Goal: Task Accomplishment & Management: Manage account settings

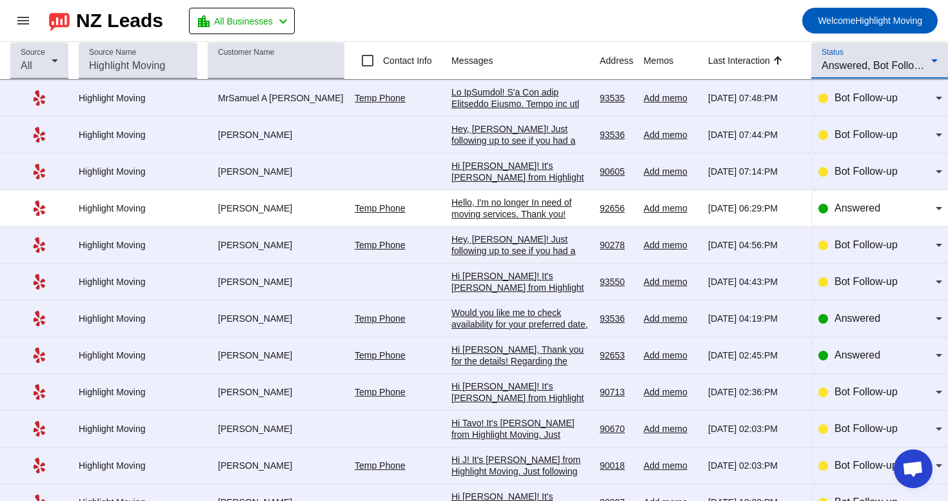
click at [844, 66] on span "Answered, Bot Follow-up" at bounding box center [879, 65] width 115 height 11
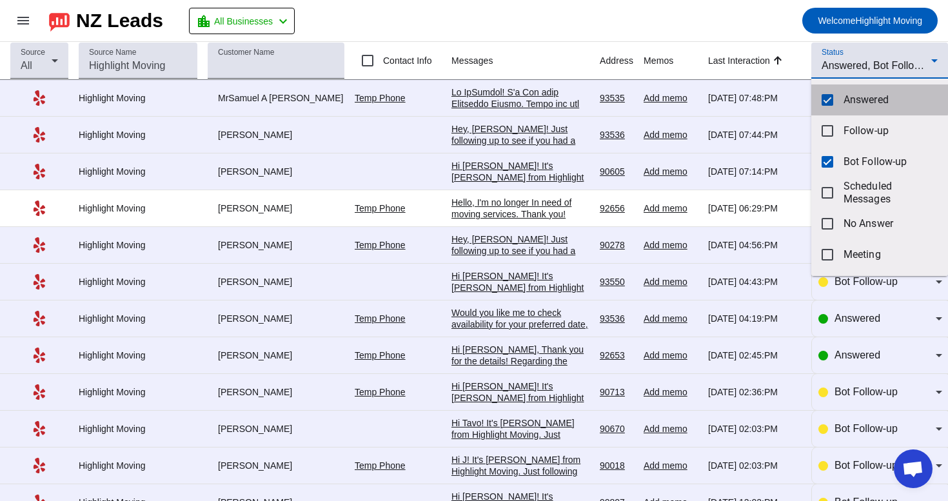
click at [833, 97] on mat-pseudo-checkbox at bounding box center [828, 100] width 12 height 12
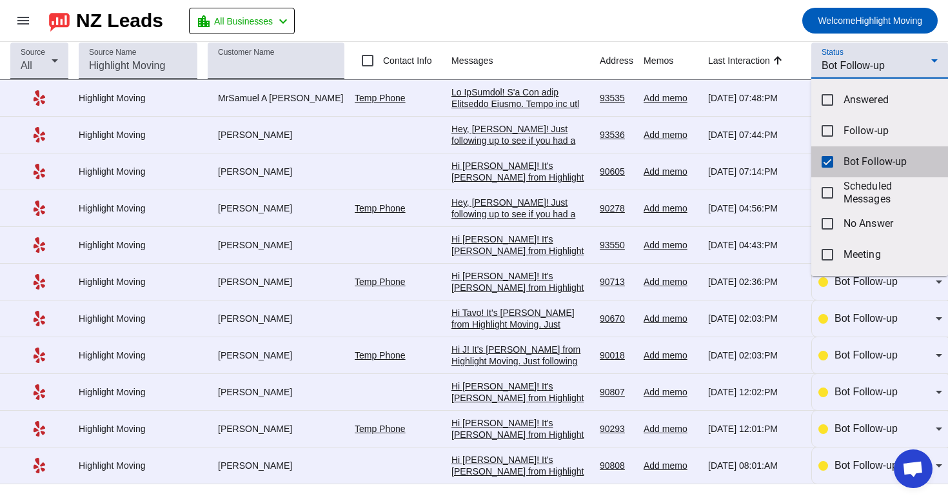
click at [831, 157] on mat-pseudo-checkbox at bounding box center [828, 162] width 12 height 12
click at [855, 54] on div at bounding box center [474, 250] width 948 height 501
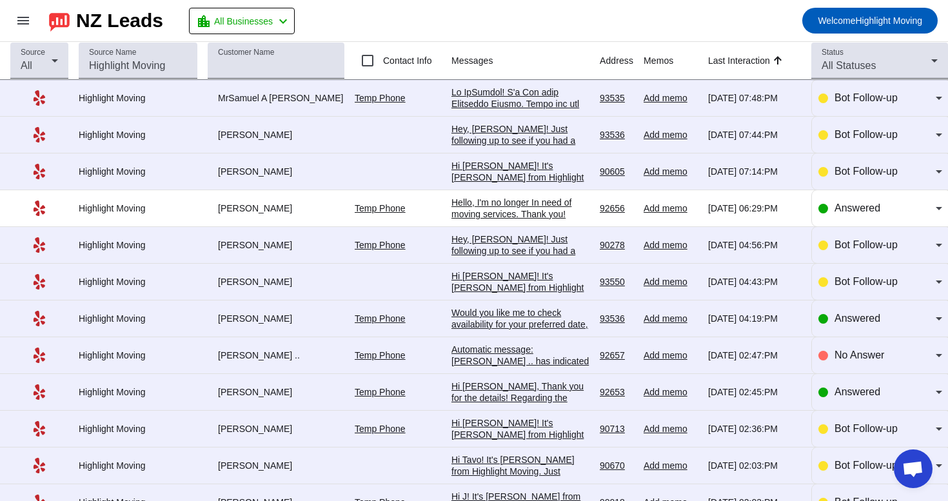
click at [855, 54] on div "Status All Statuses" at bounding box center [880, 61] width 116 height 36
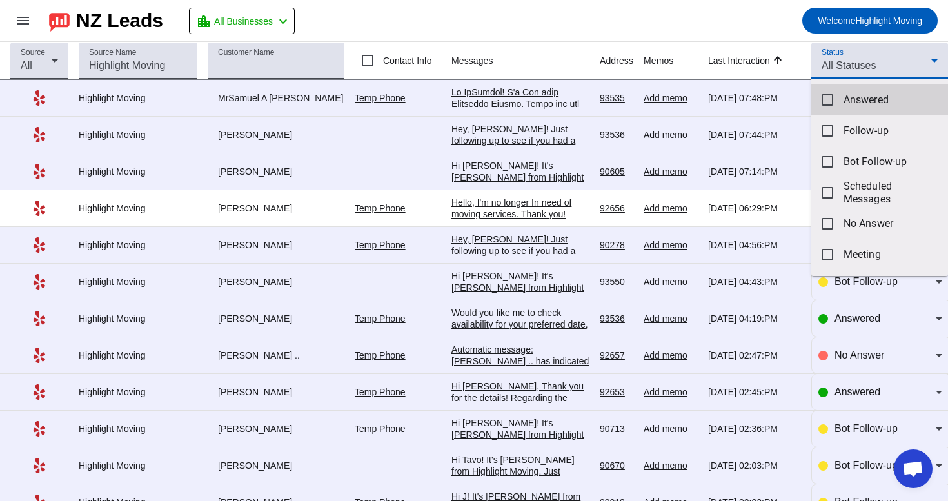
click at [836, 102] on mat-option "Answered" at bounding box center [880, 100] width 137 height 31
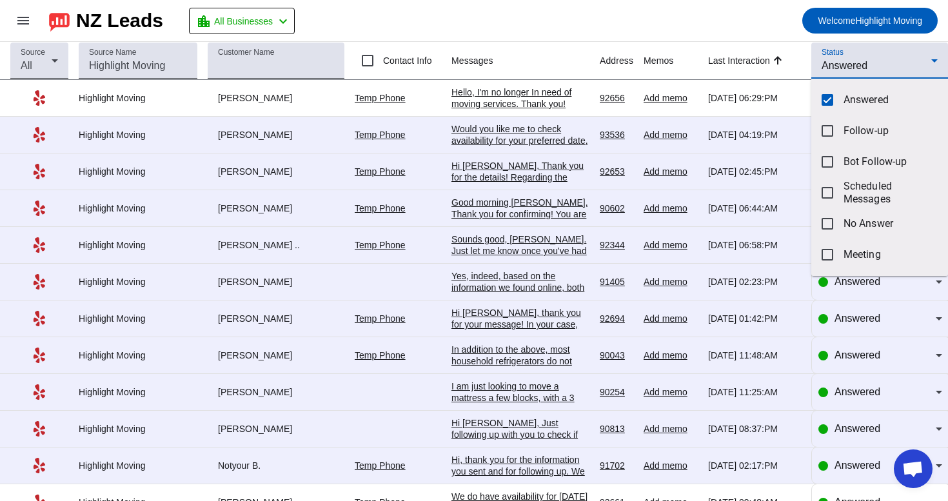
click at [668, 25] on div at bounding box center [474, 250] width 948 height 501
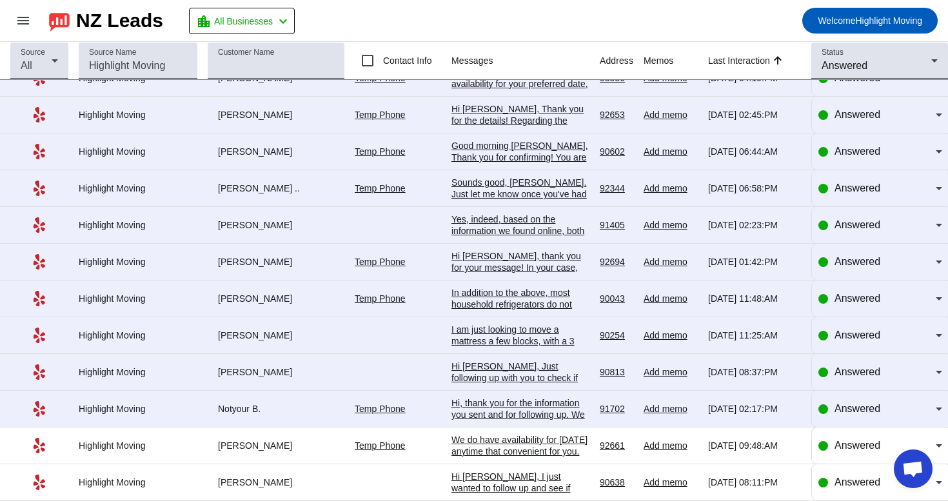
scroll to position [66, 0]
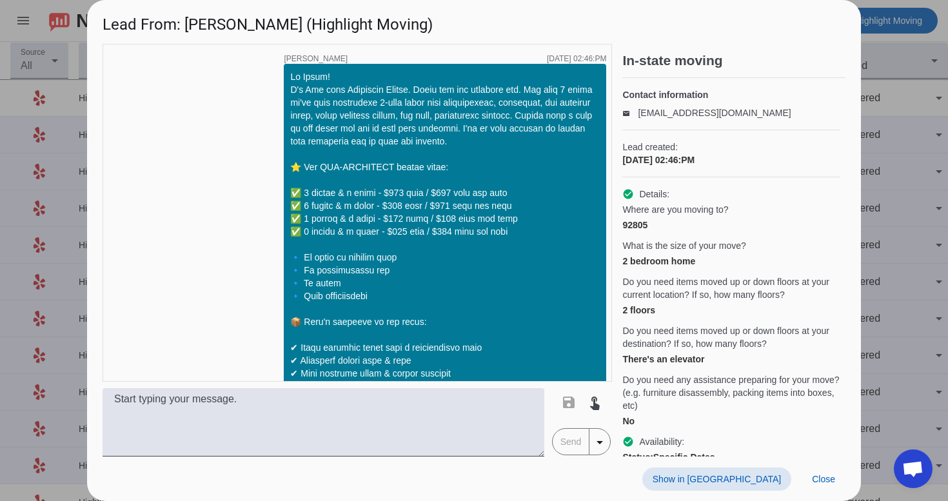
scroll to position [870, 0]
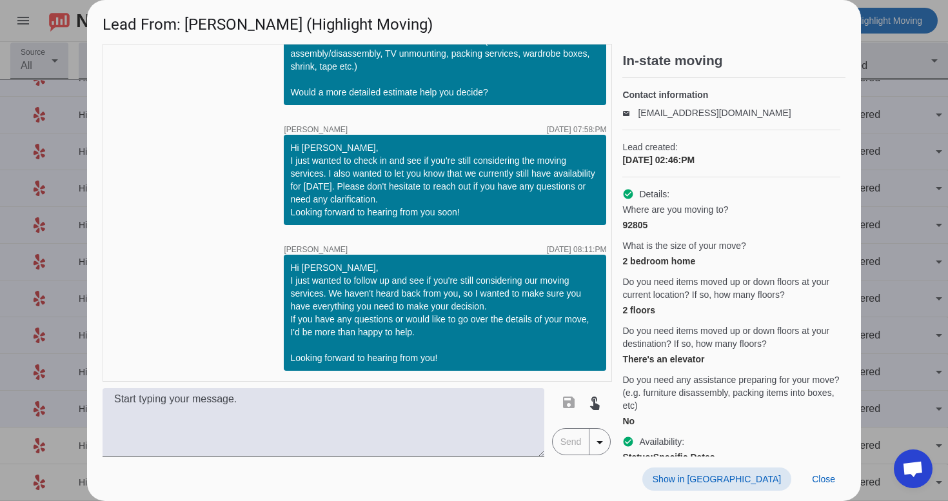
click at [765, 492] on div "Show in Yelp Close" at bounding box center [474, 479] width 774 height 45
click at [765, 481] on span "Show in [GEOGRAPHIC_DATA]" at bounding box center [717, 479] width 128 height 10
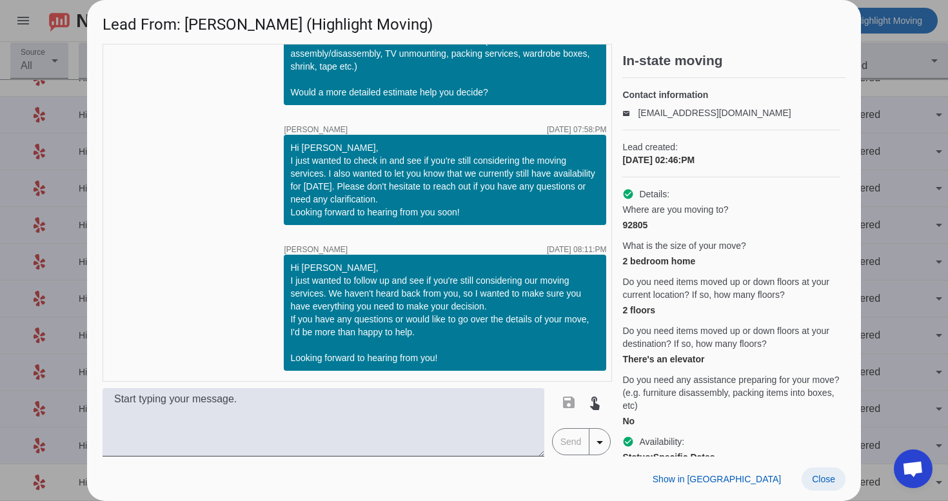
scroll to position [1041, 0]
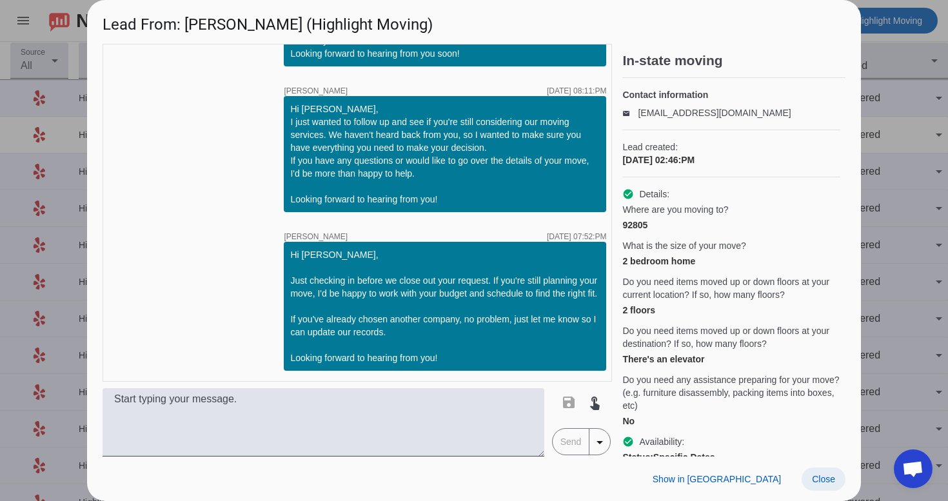
click at [820, 474] on span "Close" at bounding box center [823, 479] width 23 height 10
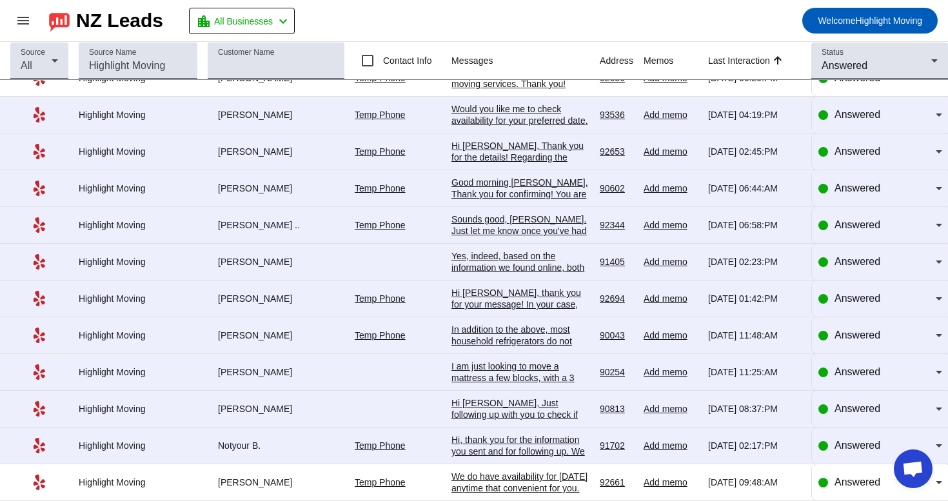
scroll to position [66, 0]
click at [894, 399] on div "Answered" at bounding box center [881, 409] width 124 height 36
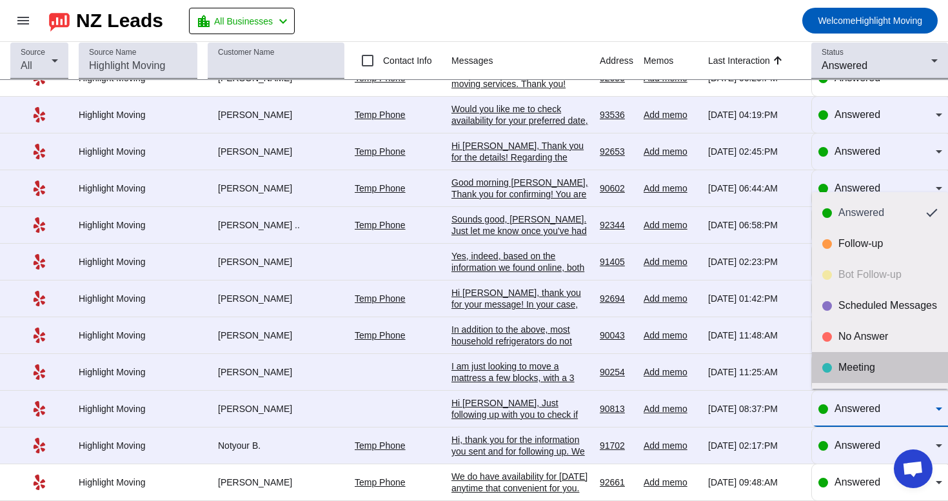
click at [888, 374] on div "Meeting" at bounding box center [888, 367] width 99 height 13
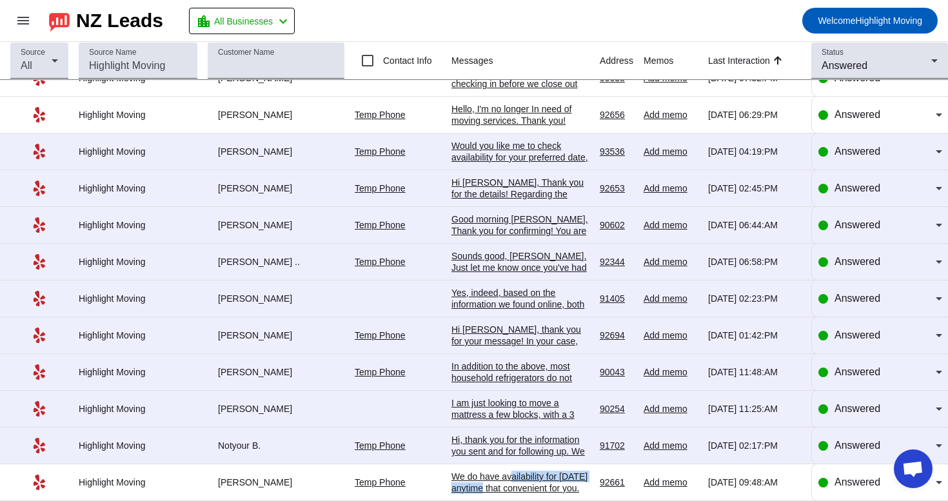
click at [508, 481] on div "We do have availability for [DATE] anytime that convenient for you. Please let …" at bounding box center [521, 494] width 138 height 46
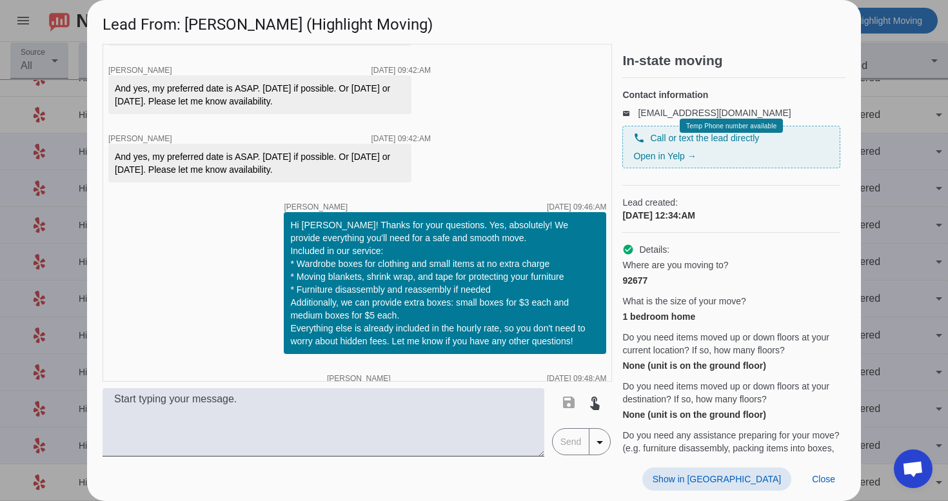
scroll to position [0, 0]
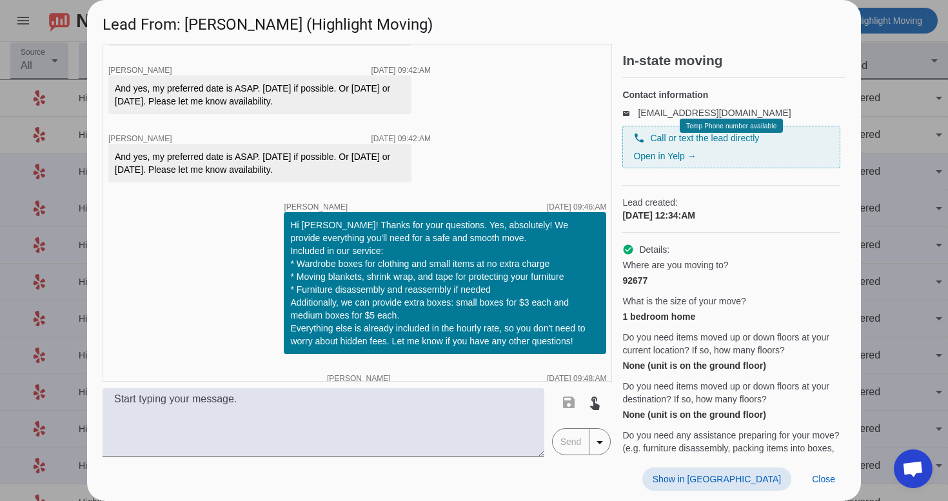
click at [757, 481] on span "Show in [GEOGRAPHIC_DATA]" at bounding box center [717, 479] width 128 height 10
click at [819, 481] on span "Close" at bounding box center [823, 479] width 23 height 10
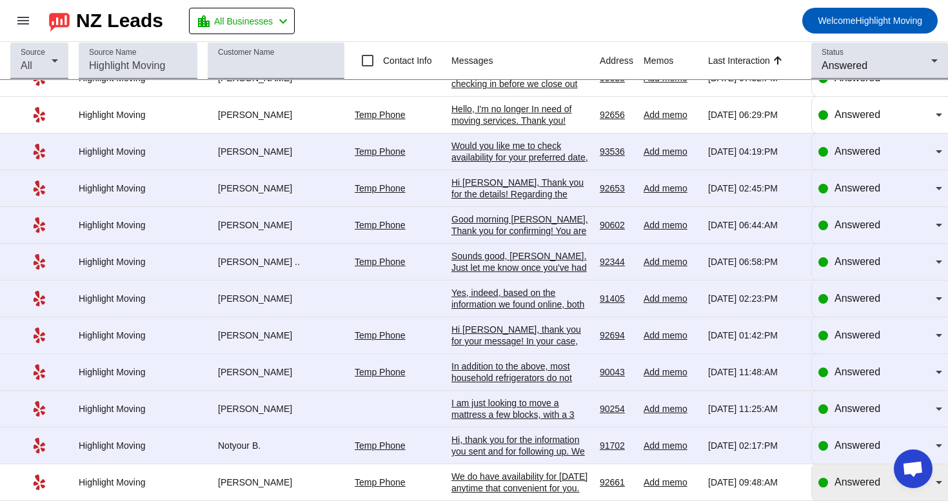
scroll to position [28, 0]
click at [850, 490] on mat-select "Answered" at bounding box center [889, 482] width 108 height 15
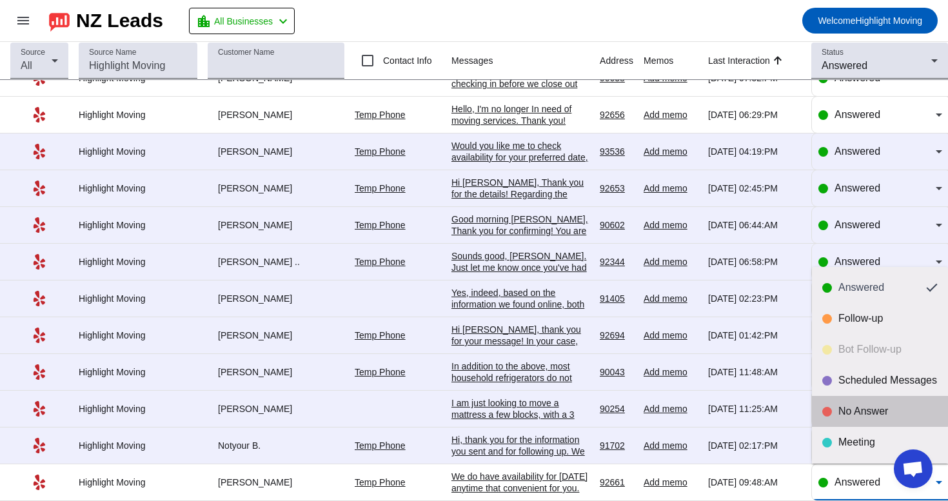
click at [859, 411] on div "No Answer" at bounding box center [888, 411] width 99 height 13
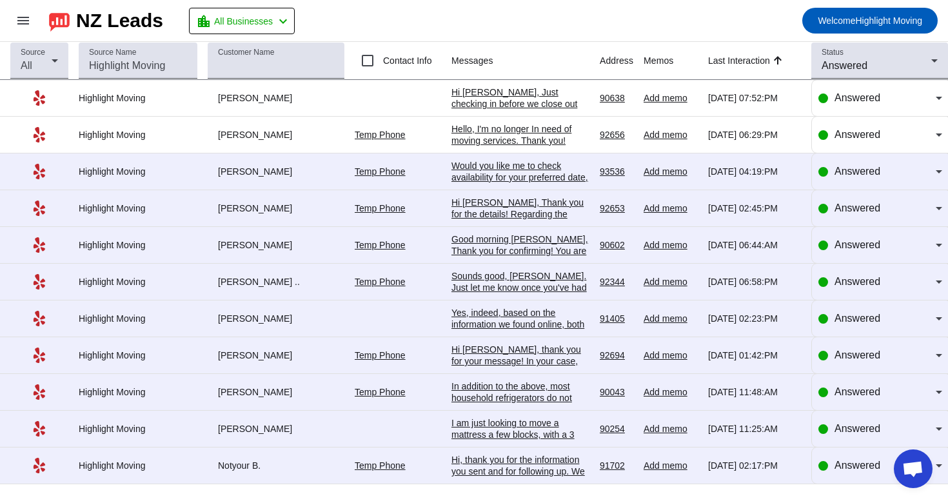
click at [485, 473] on div "Hi, thank you for the information you sent and for following up. We have booked…" at bounding box center [521, 477] width 138 height 46
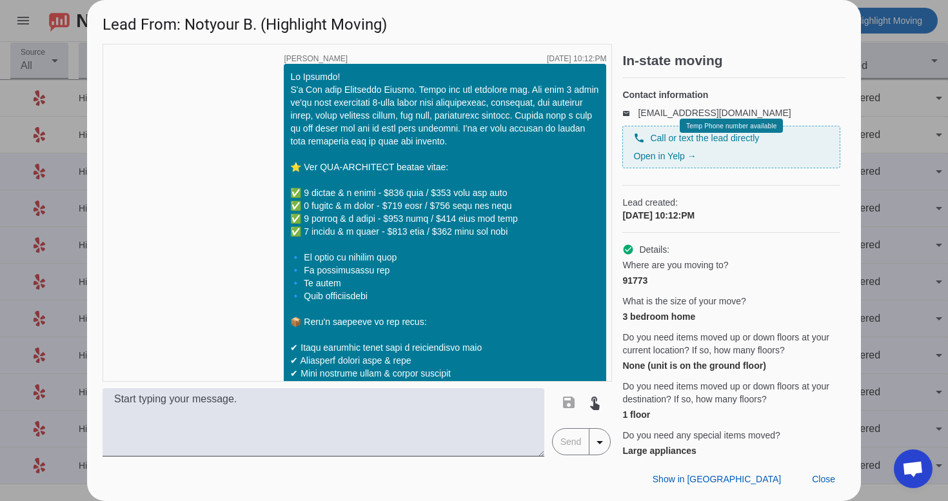
scroll to position [934, 0]
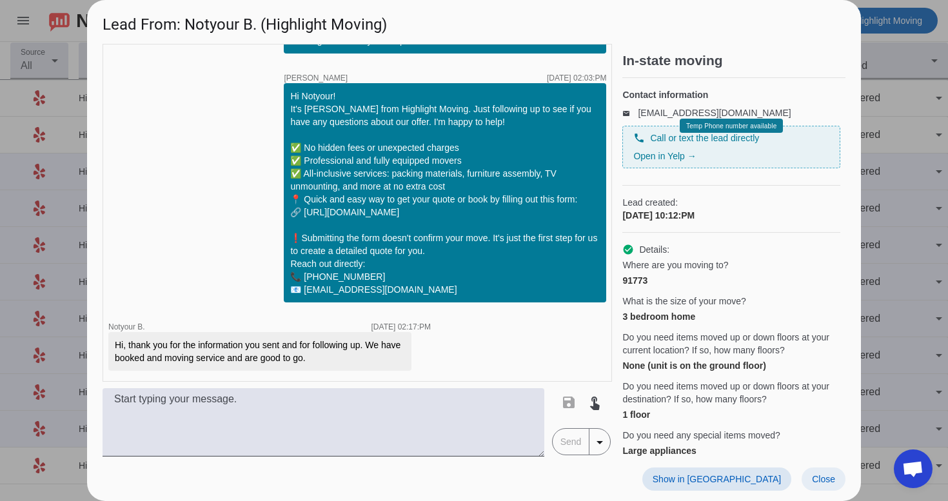
click at [827, 475] on span "Close" at bounding box center [823, 479] width 23 height 10
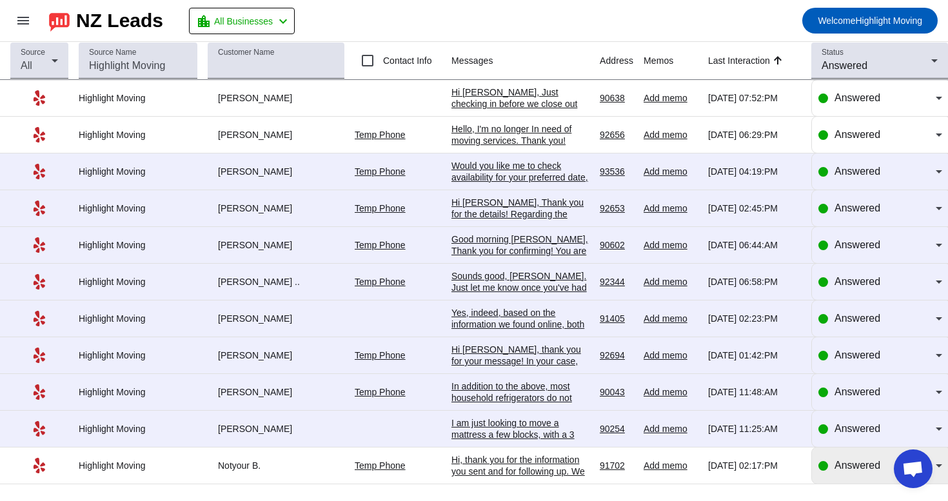
click at [835, 471] on span "Answered" at bounding box center [858, 465] width 46 height 11
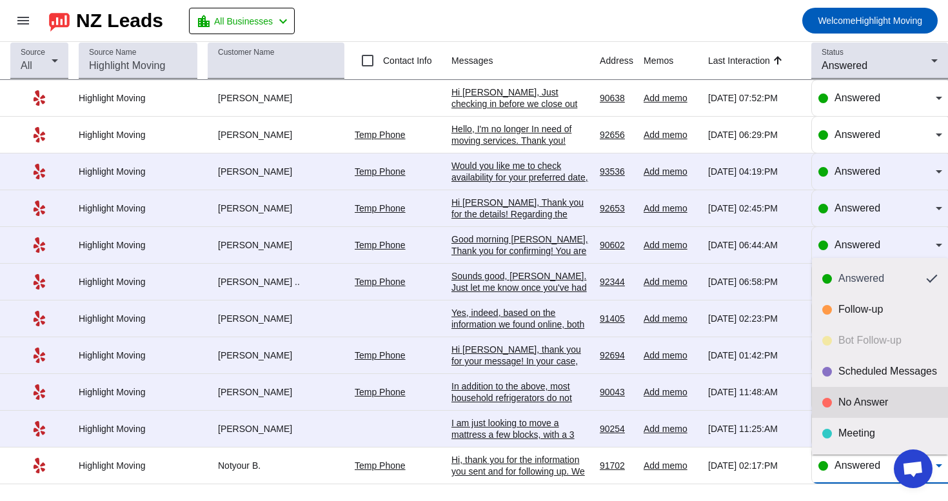
click at [848, 405] on div "No Answer" at bounding box center [888, 402] width 99 height 13
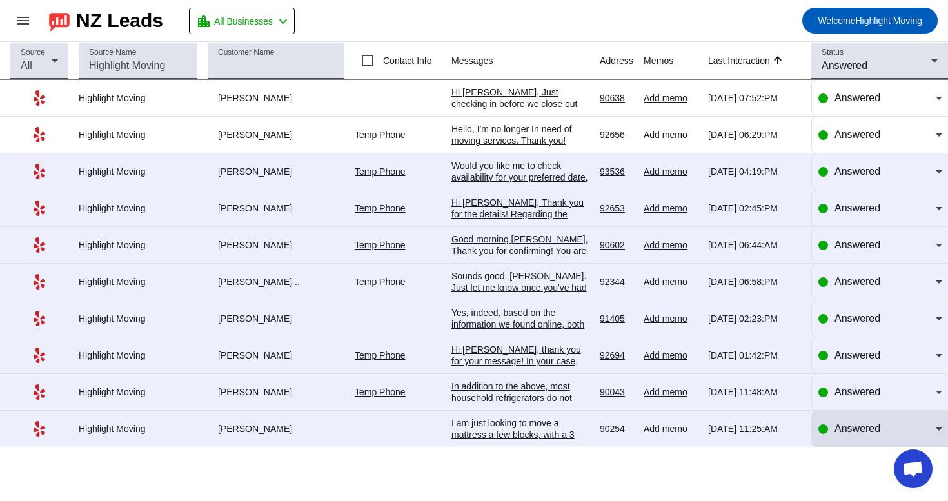
click at [857, 426] on div "Answered" at bounding box center [881, 429] width 124 height 36
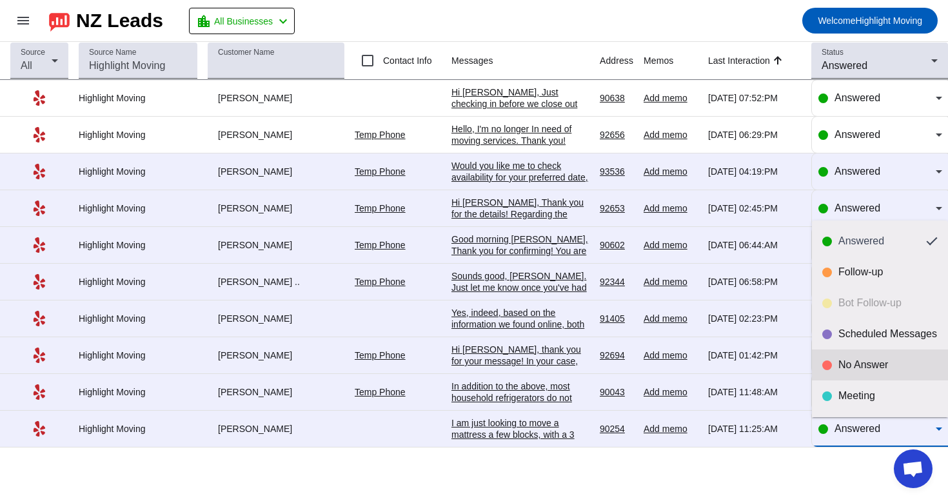
click at [871, 357] on mat-option "No Answer" at bounding box center [880, 365] width 136 height 31
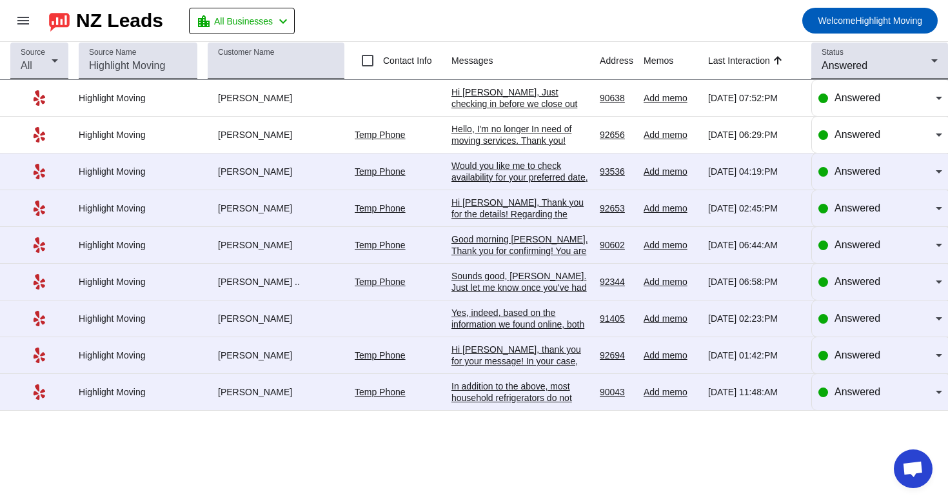
click at [544, 400] on div "In addition to the above, most household refrigerators do not exceed 300 lbs, b…" at bounding box center [521, 427] width 138 height 93
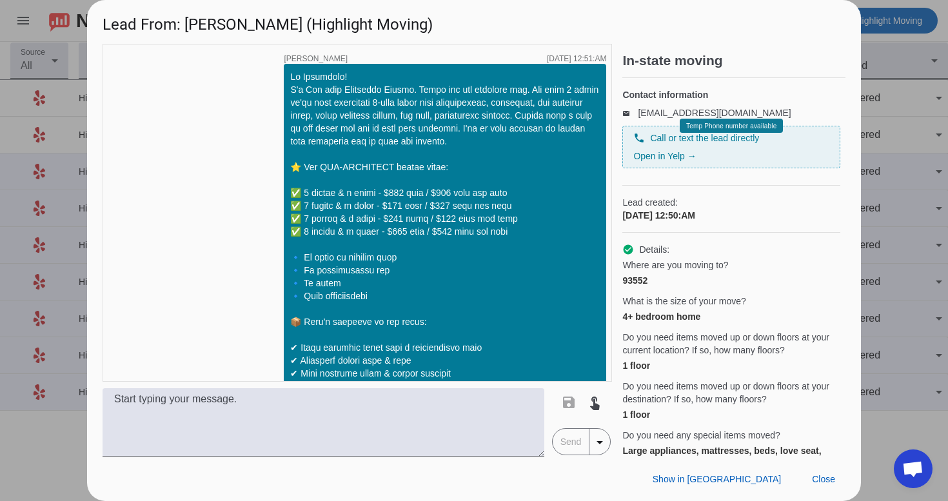
scroll to position [744, 0]
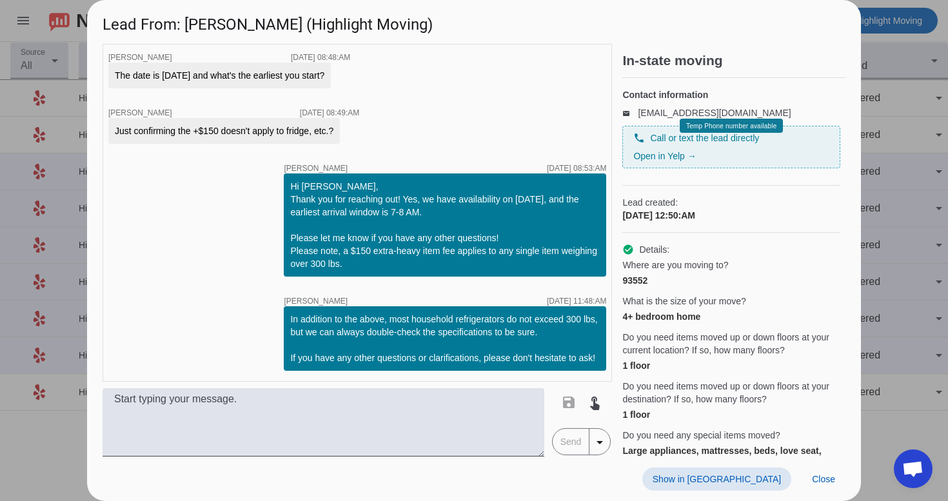
click at [763, 478] on span "Show in [GEOGRAPHIC_DATA]" at bounding box center [717, 479] width 128 height 10
click at [829, 470] on span at bounding box center [824, 479] width 44 height 23
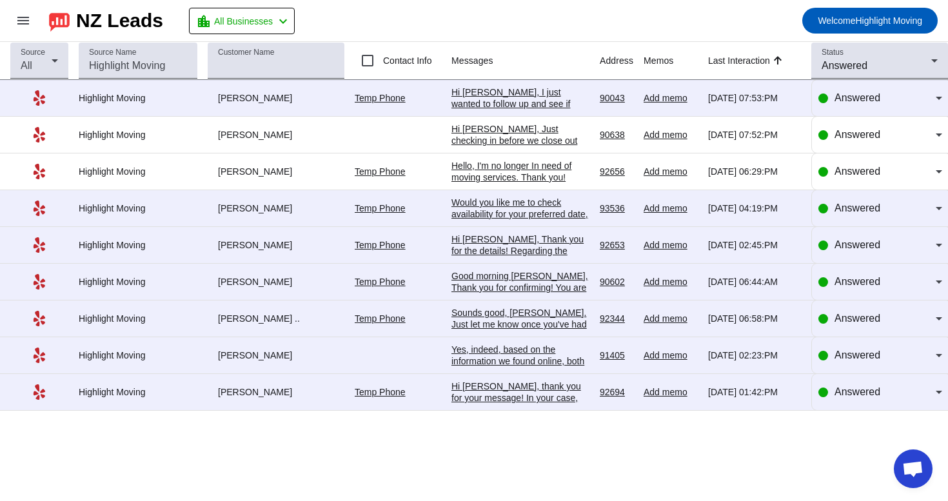
click at [549, 394] on div "Hi [PERSON_NAME], thank you for your message! In your case, for a 2-bedroom mov…" at bounding box center [521, 503] width 138 height 244
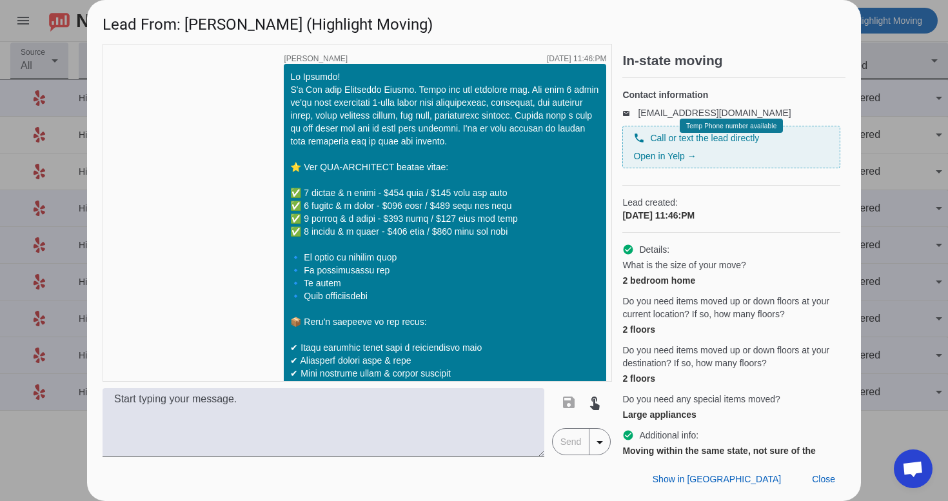
scroll to position [1672, 0]
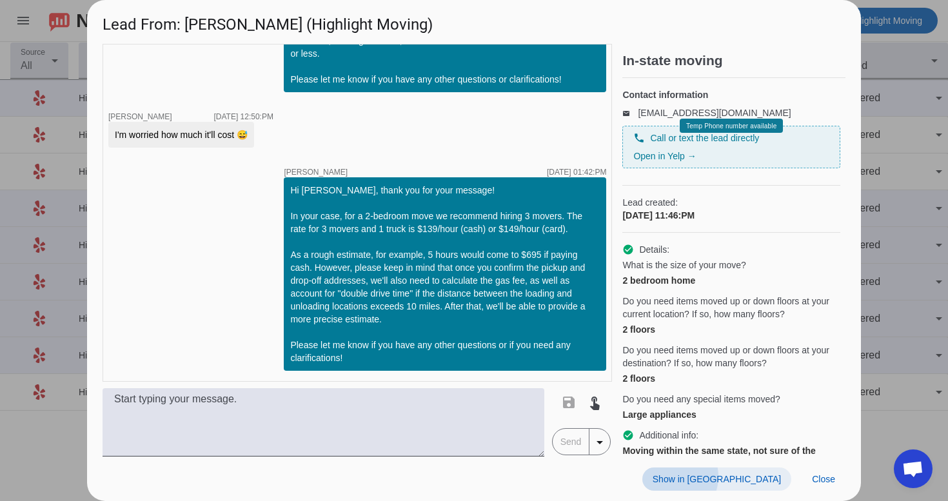
click at [744, 477] on span "Show in [GEOGRAPHIC_DATA]" at bounding box center [717, 479] width 128 height 10
click at [820, 468] on span at bounding box center [824, 479] width 44 height 23
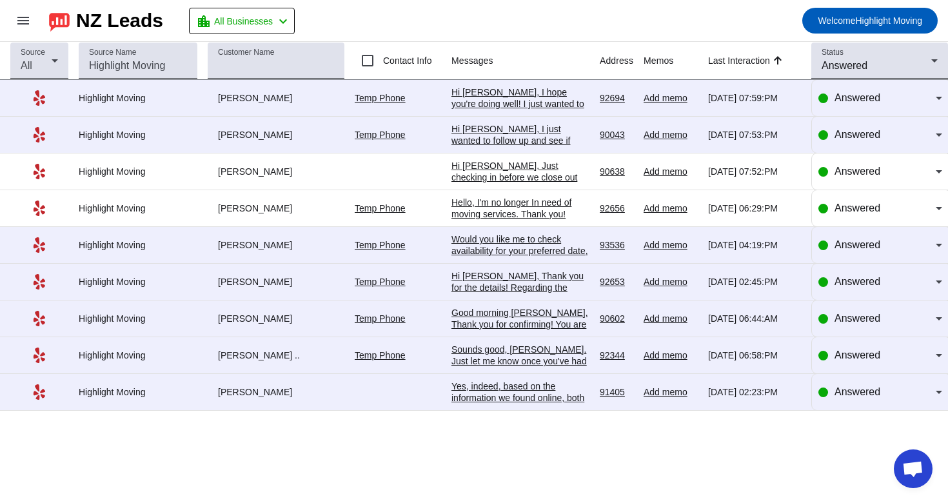
click at [523, 392] on div "Yes, indeed, based on the information we found online, both of these items (upr…" at bounding box center [521, 485] width 138 height 209
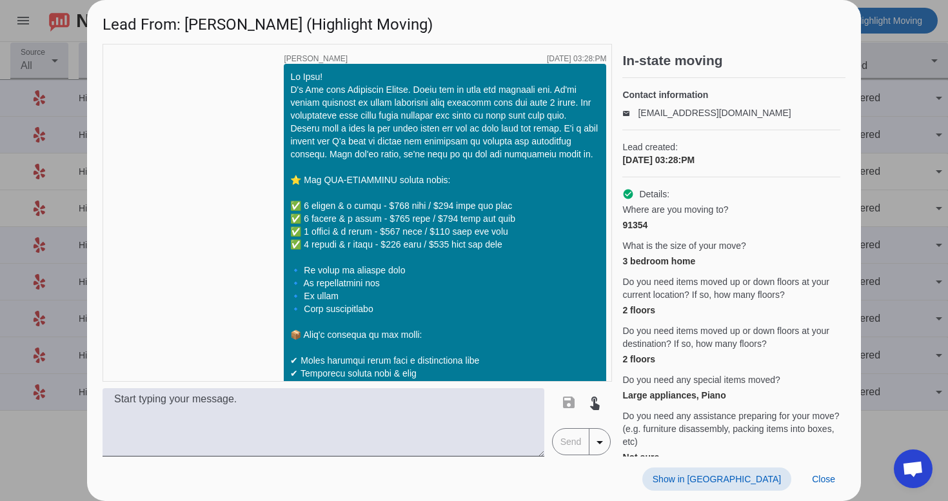
scroll to position [2302, 0]
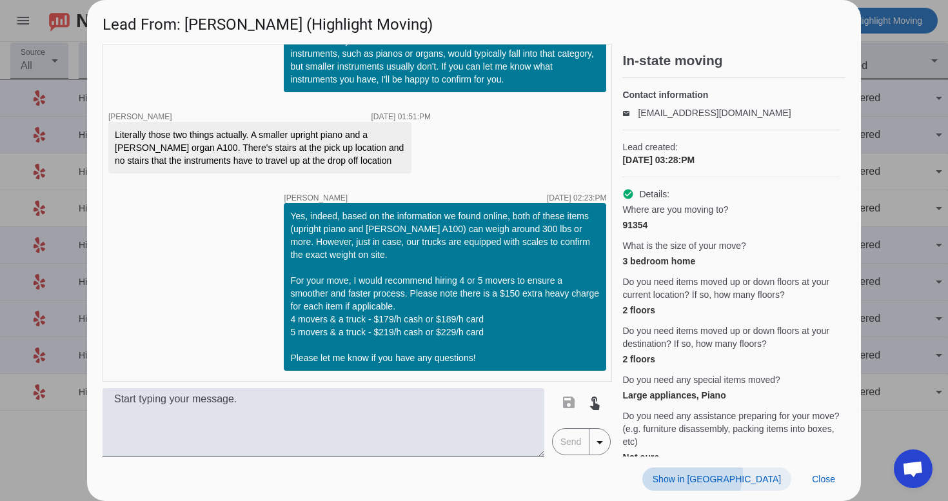
click at [766, 474] on span "Show in [GEOGRAPHIC_DATA]" at bounding box center [717, 479] width 128 height 10
click at [817, 483] on span "Close" at bounding box center [823, 479] width 23 height 10
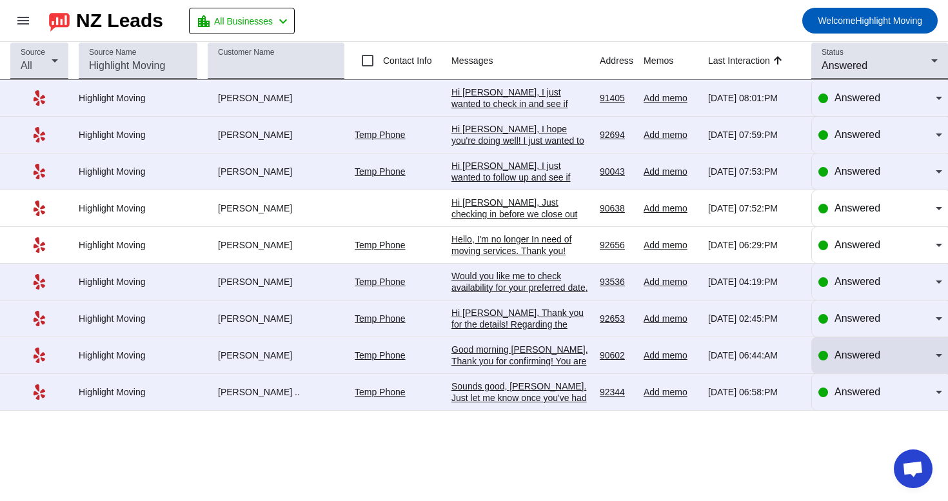
click at [848, 361] on span "Answered" at bounding box center [858, 355] width 46 height 11
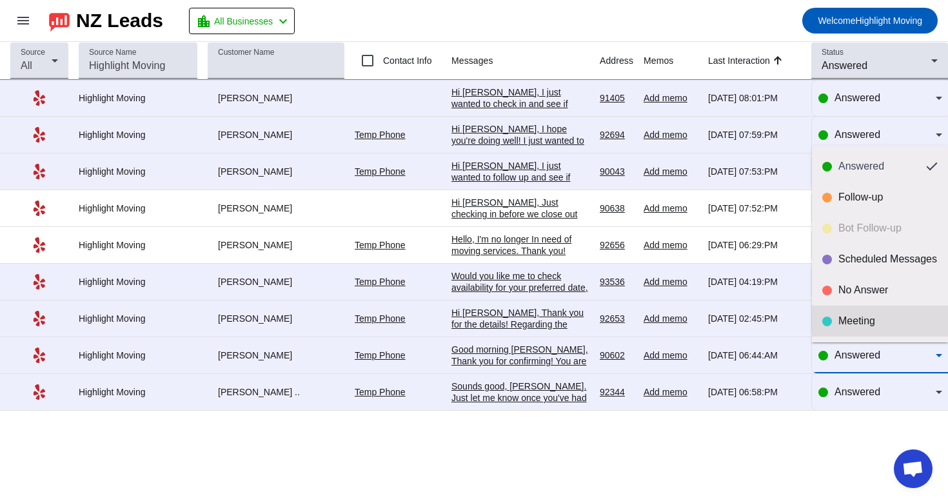
click at [870, 323] on div "Meeting" at bounding box center [888, 321] width 99 height 13
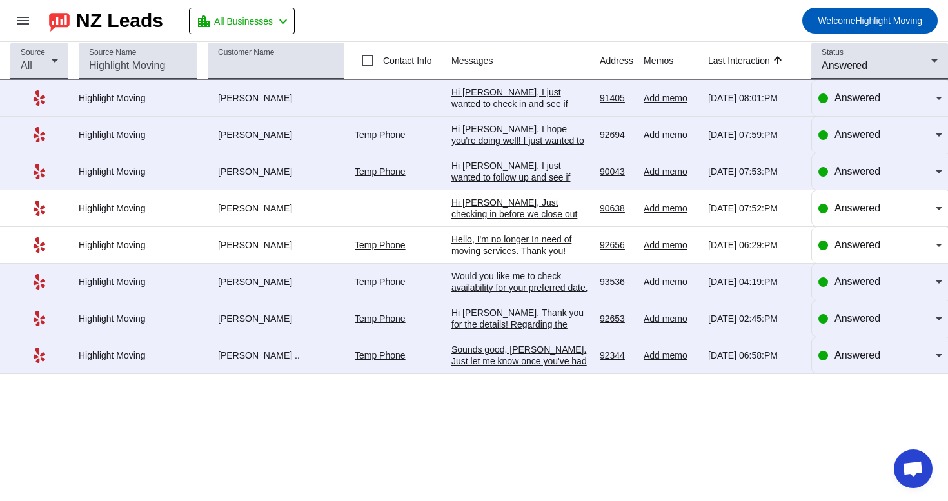
click at [514, 363] on div "Sounds good, [PERSON_NAME]. Just let me know once you've had a chance to check,…" at bounding box center [521, 373] width 138 height 58
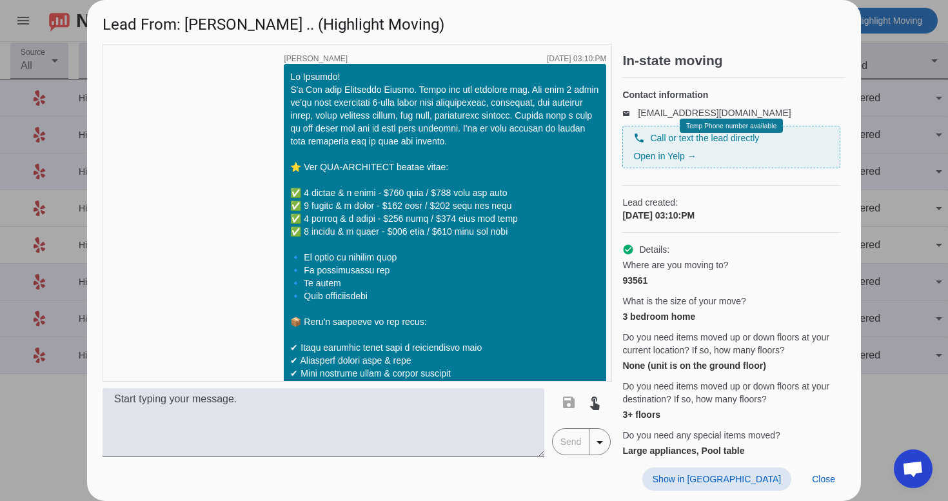
scroll to position [754, 0]
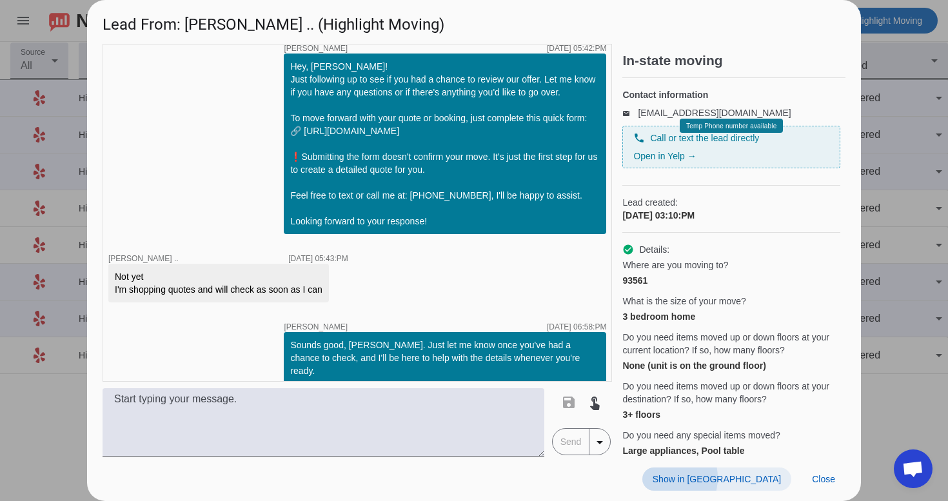
click at [734, 478] on span "Show in [GEOGRAPHIC_DATA]" at bounding box center [717, 479] width 128 height 10
click at [815, 476] on span "Close" at bounding box center [823, 479] width 23 height 10
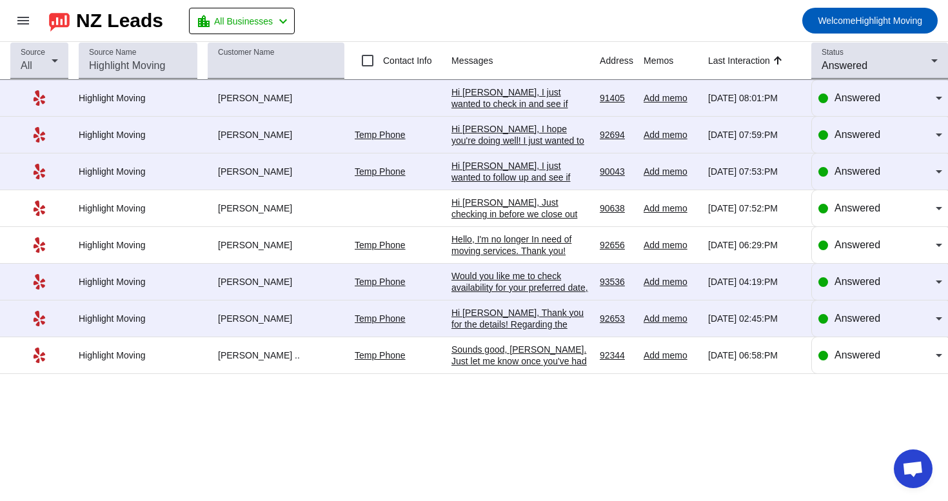
click at [486, 324] on div "Hi [PERSON_NAME], Thank you for the details! Regarding the rates, our hourly pr…" at bounding box center [521, 405] width 138 height 197
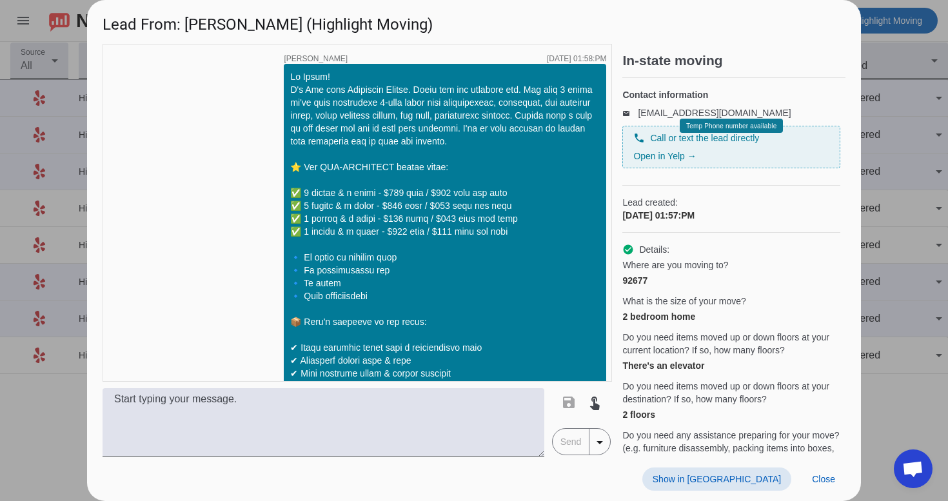
scroll to position [792, 0]
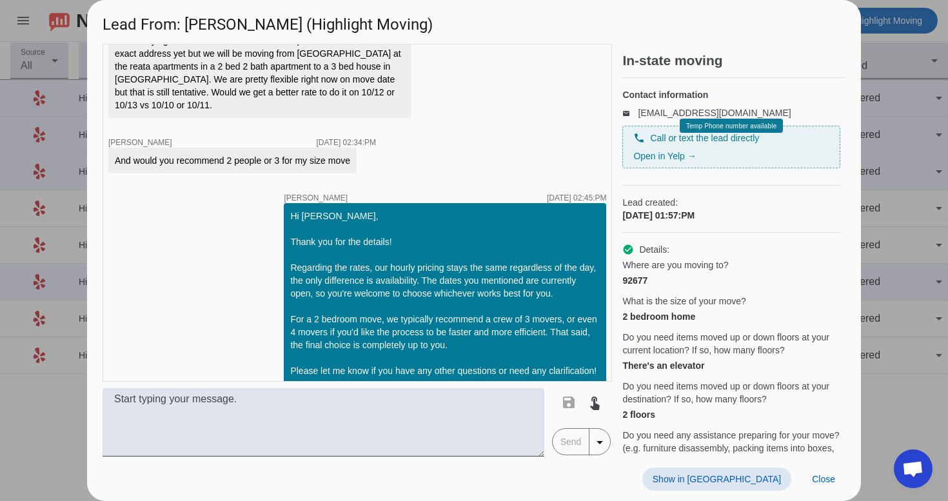
click at [755, 465] on div "Show in Yelp Close" at bounding box center [474, 479] width 774 height 45
click at [755, 475] on span "Show in [GEOGRAPHIC_DATA]" at bounding box center [717, 479] width 128 height 10
click at [824, 486] on span at bounding box center [824, 479] width 44 height 23
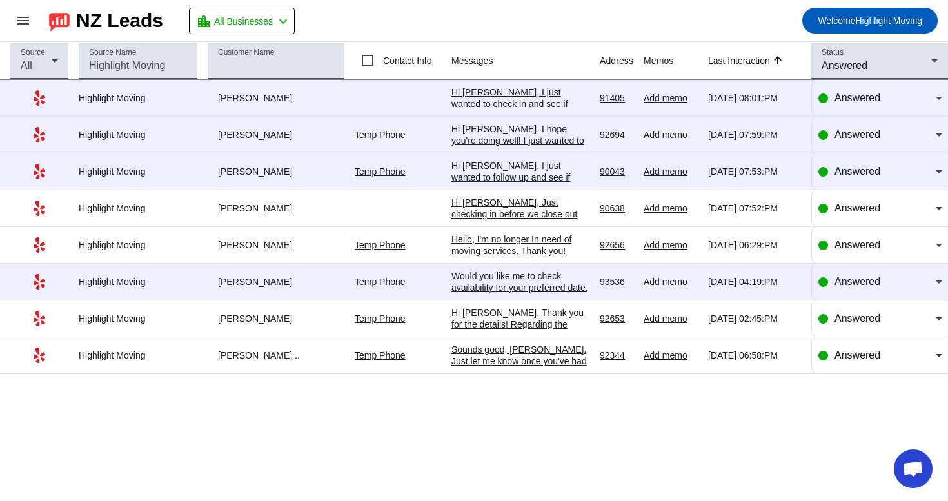
click at [575, 435] on div "Source All Source Name Customer Name Contact Info Messages Address Memos Last I…" at bounding box center [474, 271] width 948 height 459
click at [837, 253] on div "Answered" at bounding box center [885, 244] width 101 height 15
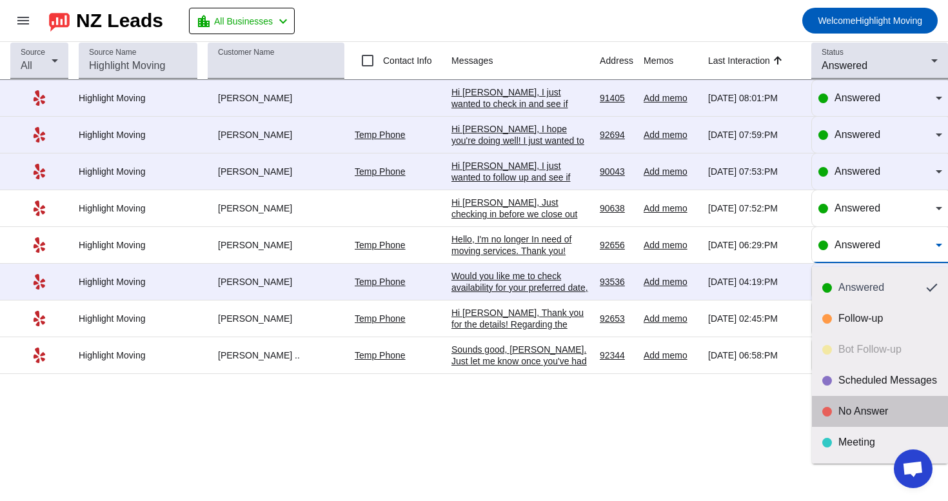
click at [861, 412] on div "No Answer" at bounding box center [888, 411] width 99 height 13
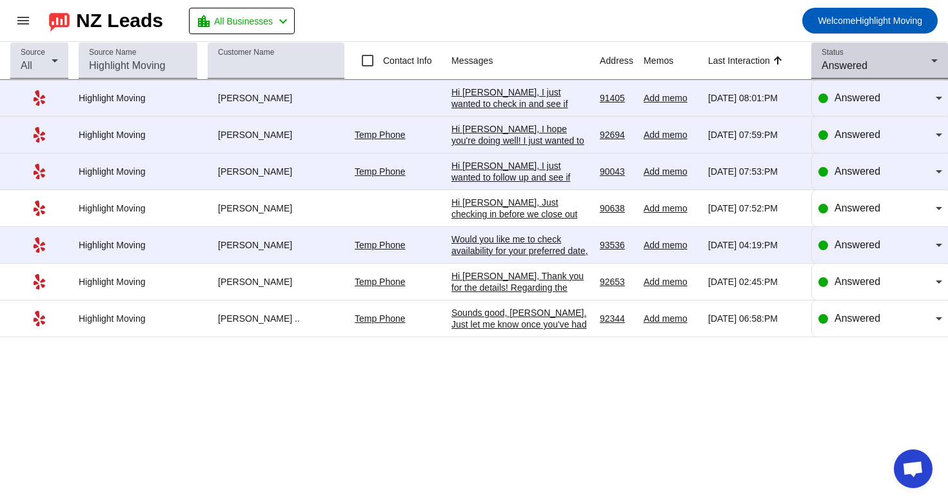
click at [928, 53] on icon at bounding box center [934, 60] width 15 height 15
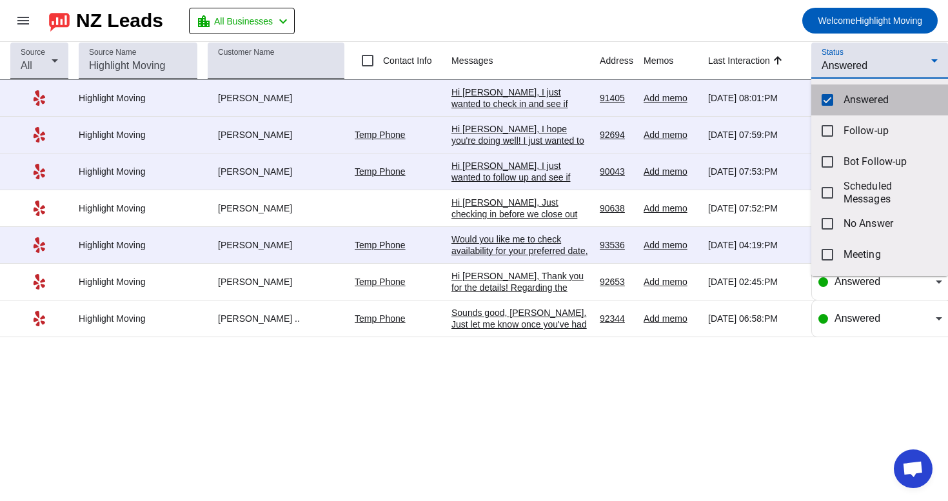
click at [863, 106] on span "Answered" at bounding box center [891, 100] width 94 height 13
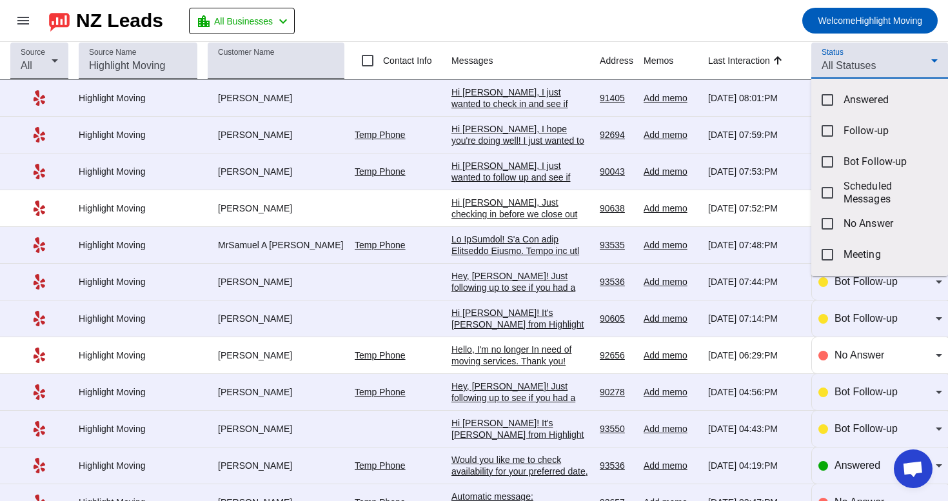
click at [890, 62] on div at bounding box center [474, 250] width 948 height 501
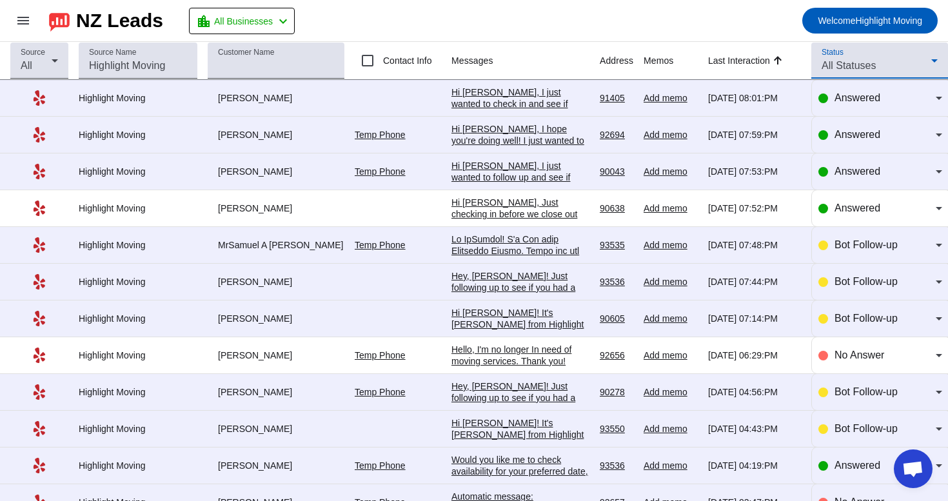
click at [890, 62] on div "All Statuses" at bounding box center [877, 65] width 110 height 15
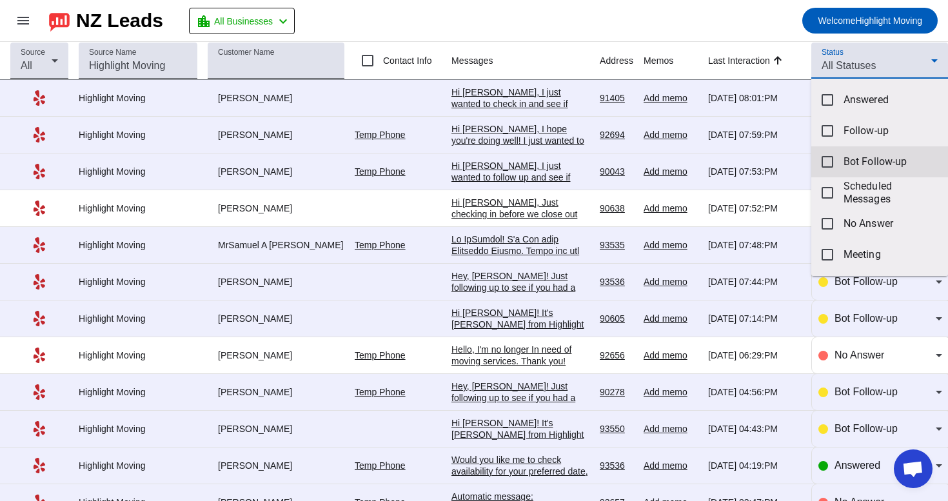
click at [843, 161] on mat-option "Bot Follow-up" at bounding box center [880, 161] width 137 height 31
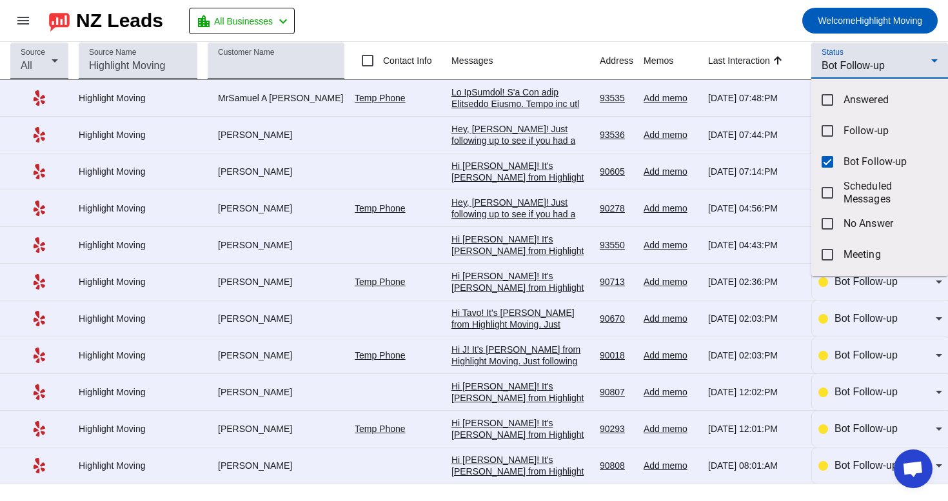
click at [753, 23] on div at bounding box center [474, 250] width 948 height 501
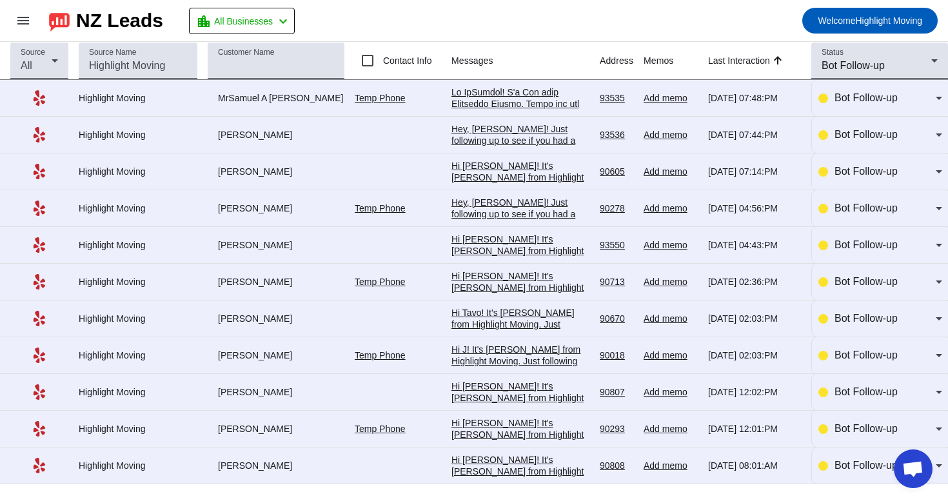
scroll to position [0, 0]
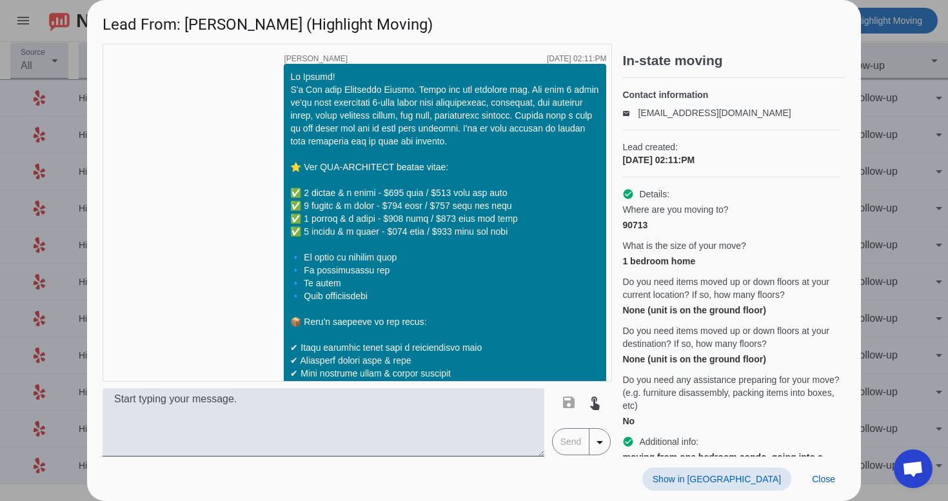
scroll to position [866, 0]
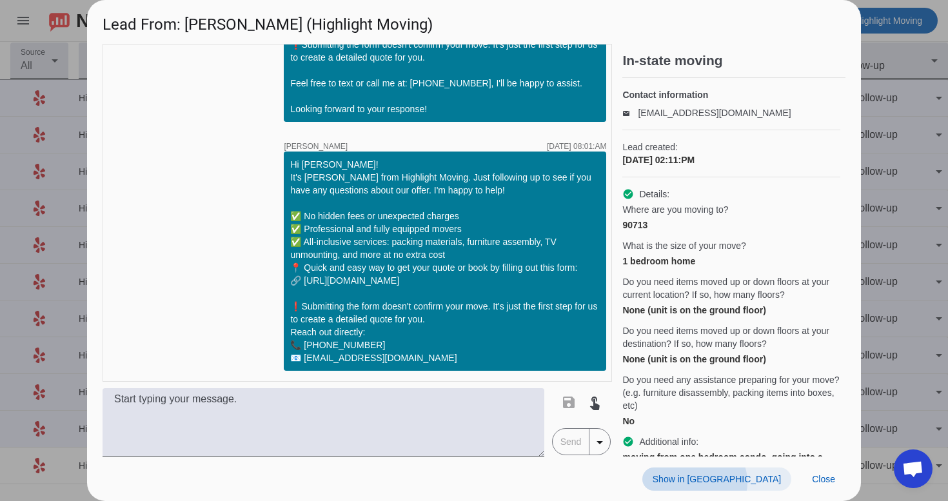
click at [768, 483] on span "Show in [GEOGRAPHIC_DATA]" at bounding box center [717, 479] width 128 height 10
click at [815, 475] on span "Close" at bounding box center [823, 479] width 23 height 10
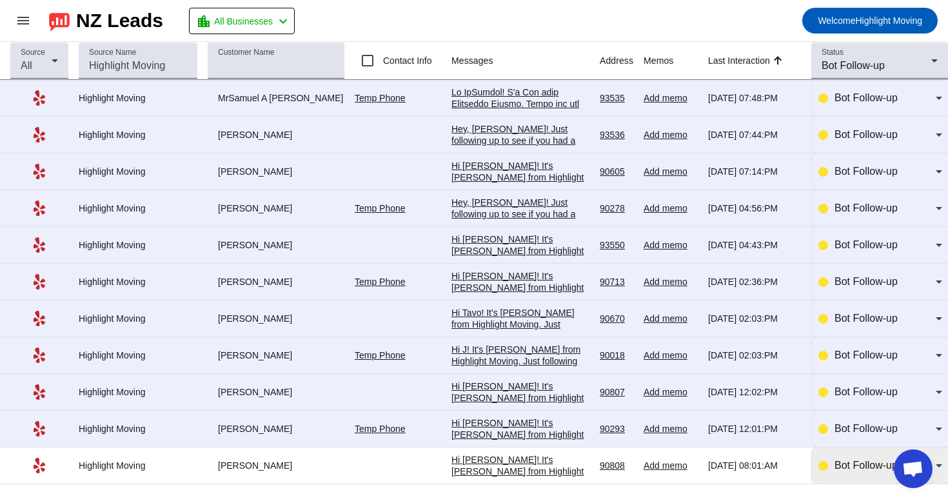
click at [841, 484] on div "Bot Follow-up" at bounding box center [881, 466] width 124 height 36
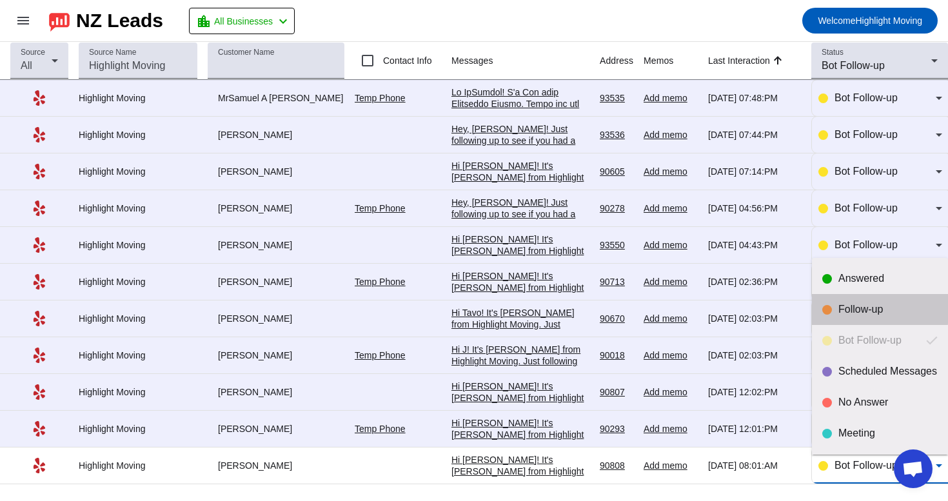
click at [853, 308] on div "Follow-up" at bounding box center [888, 309] width 99 height 13
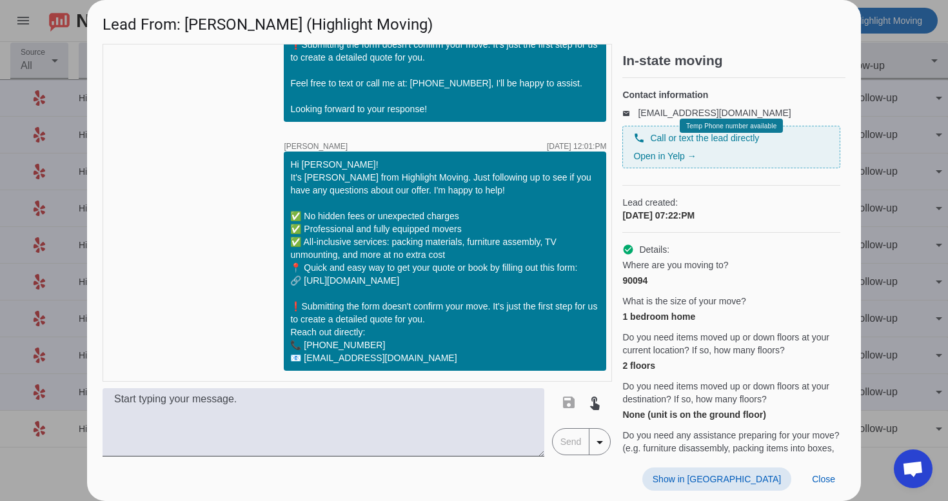
click at [779, 477] on span "Show in [GEOGRAPHIC_DATA]" at bounding box center [717, 479] width 128 height 10
click at [830, 481] on span "Close" at bounding box center [823, 479] width 23 height 10
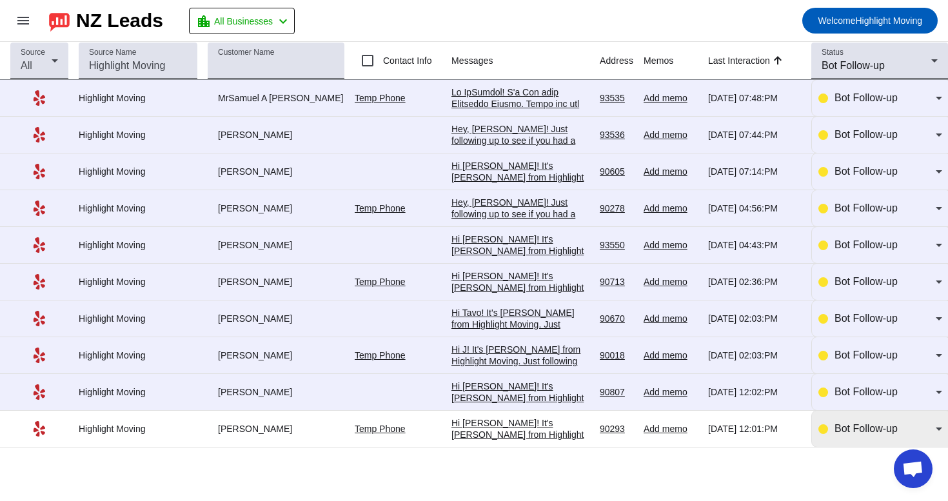
click at [845, 445] on div "Bot Follow-up" at bounding box center [881, 429] width 124 height 36
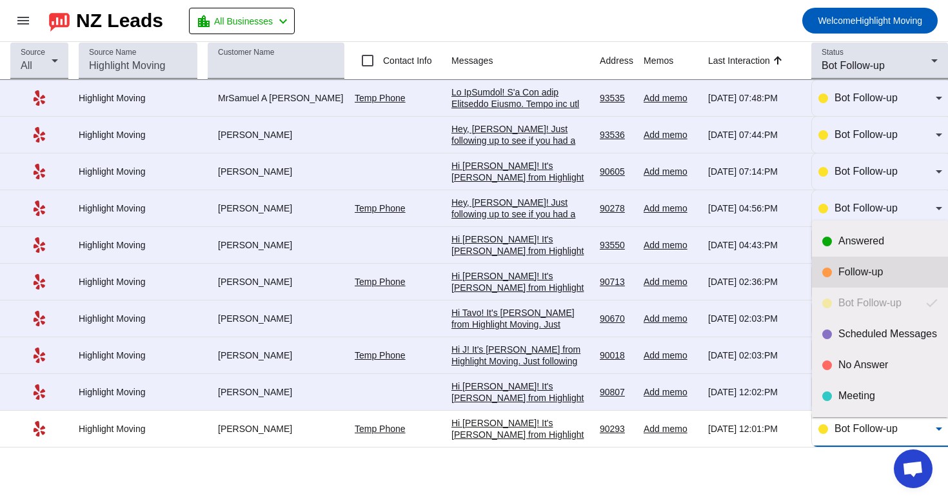
click at [859, 275] on div "Follow-up" at bounding box center [888, 272] width 99 height 13
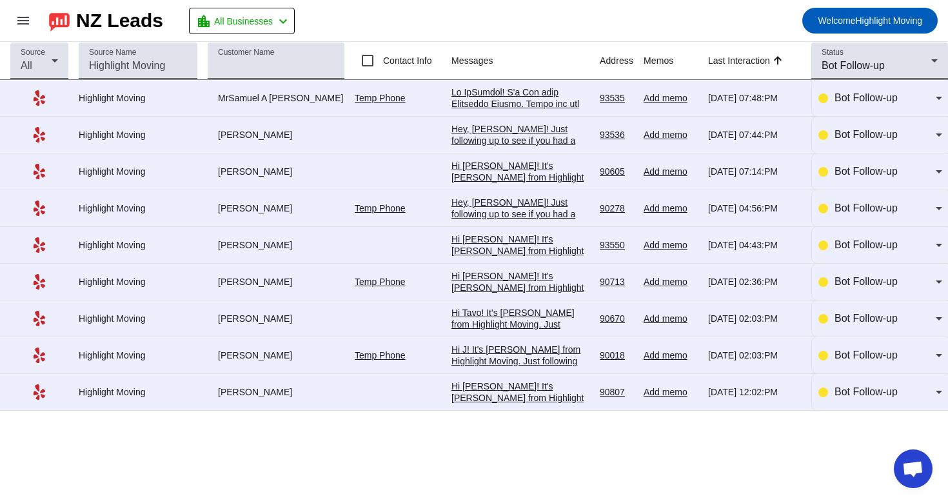
click at [543, 393] on div "Hi [PERSON_NAME]! It's [PERSON_NAME] from Highlight Moving. Just following up t…" at bounding box center [521, 508] width 138 height 255
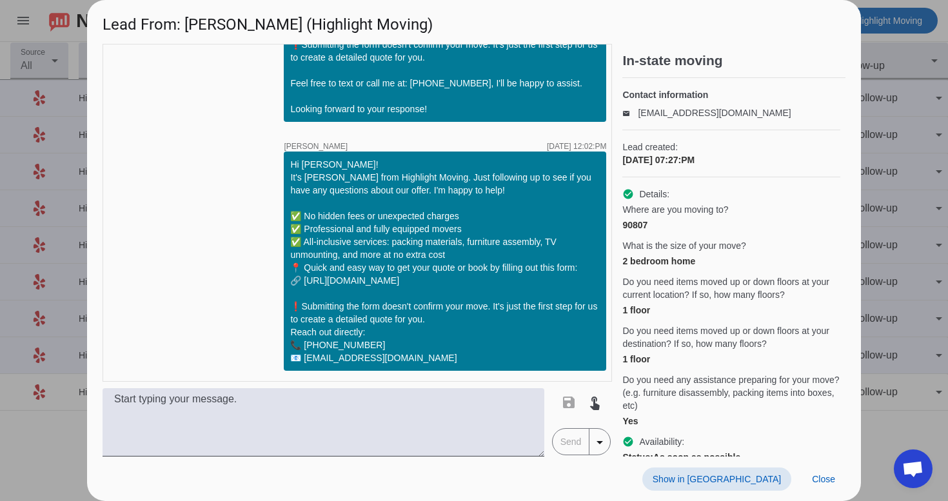
click at [776, 481] on span "Show in [GEOGRAPHIC_DATA]" at bounding box center [717, 479] width 128 height 10
click at [828, 470] on span at bounding box center [824, 479] width 44 height 23
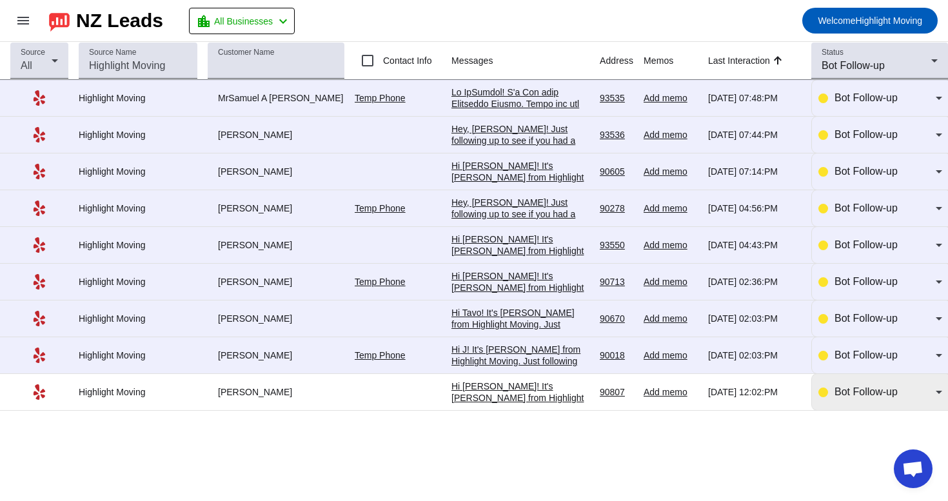
click at [851, 397] on span "Bot Follow-up" at bounding box center [866, 391] width 63 height 11
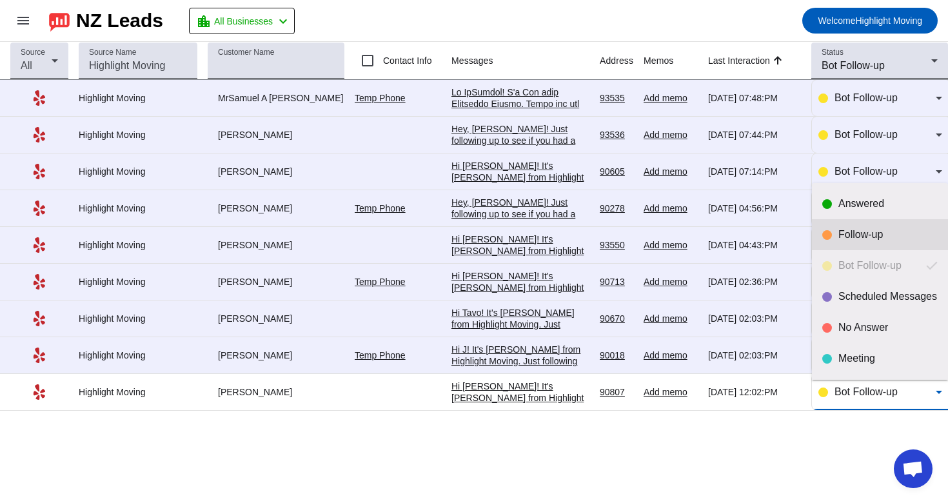
click at [864, 235] on div "Follow-up" at bounding box center [888, 234] width 99 height 13
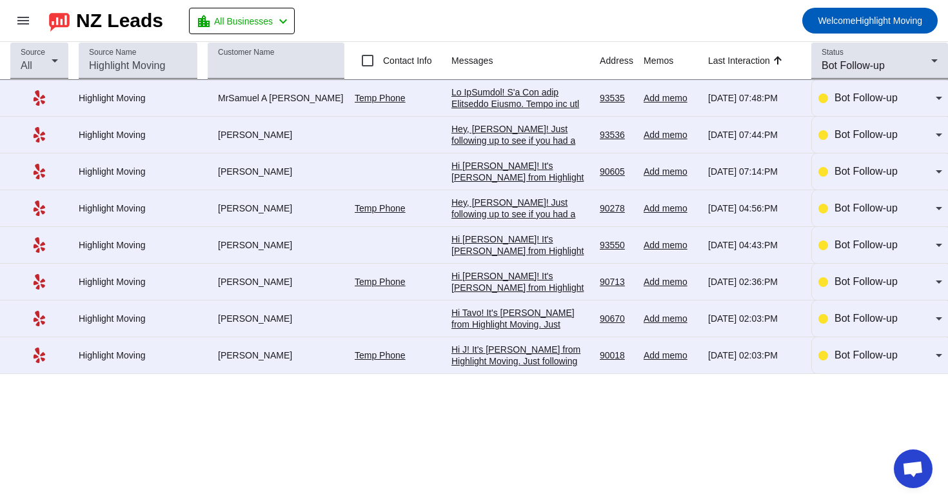
click at [483, 364] on div "Hi J! It's [PERSON_NAME] from Highlight Moving. Just following up to see if you…" at bounding box center [521, 466] width 138 height 244
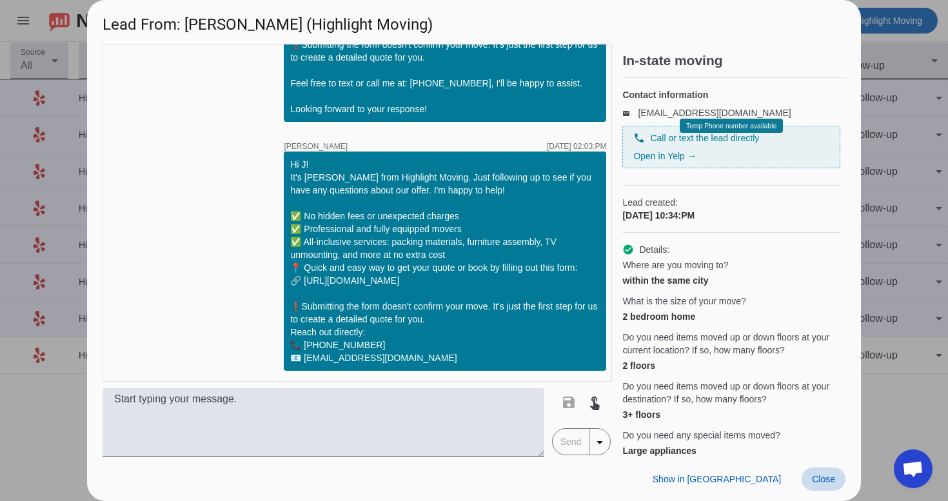
click at [810, 477] on span at bounding box center [824, 479] width 44 height 23
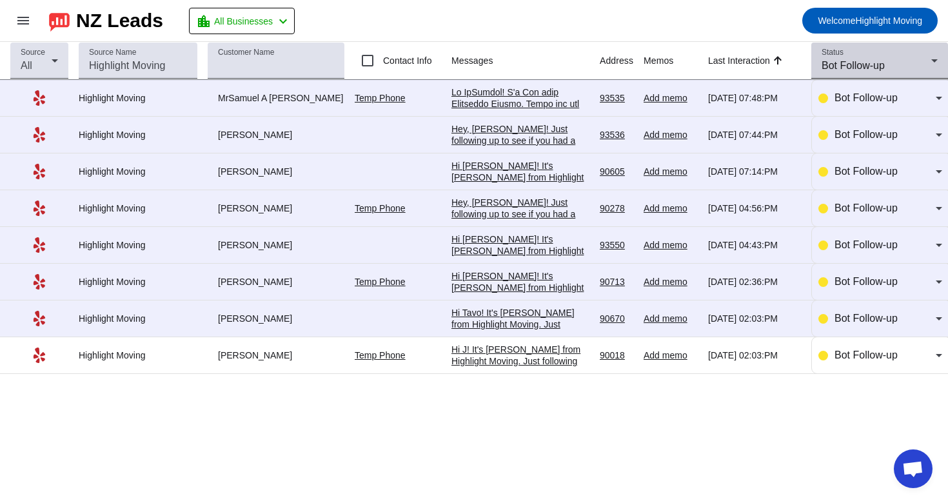
click at [938, 69] on div at bounding box center [938, 69] width 0 height 0
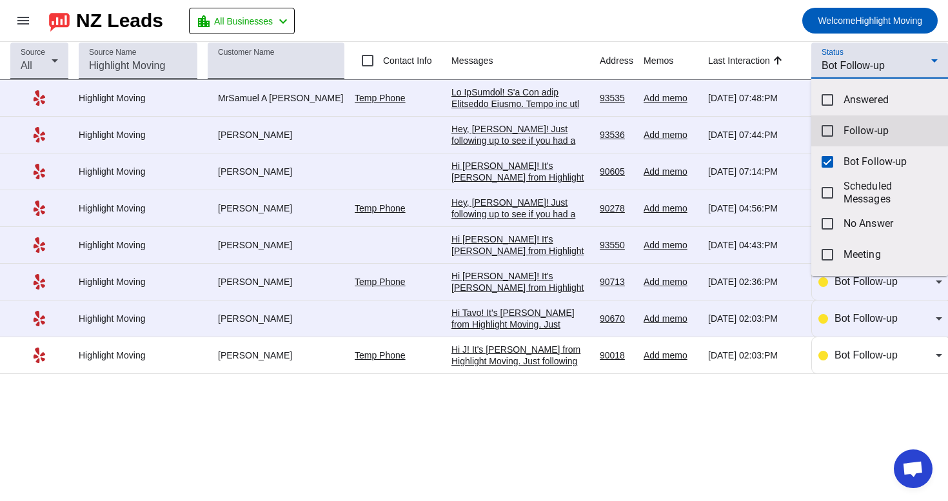
click at [866, 121] on mat-option "Follow-up" at bounding box center [880, 130] width 137 height 31
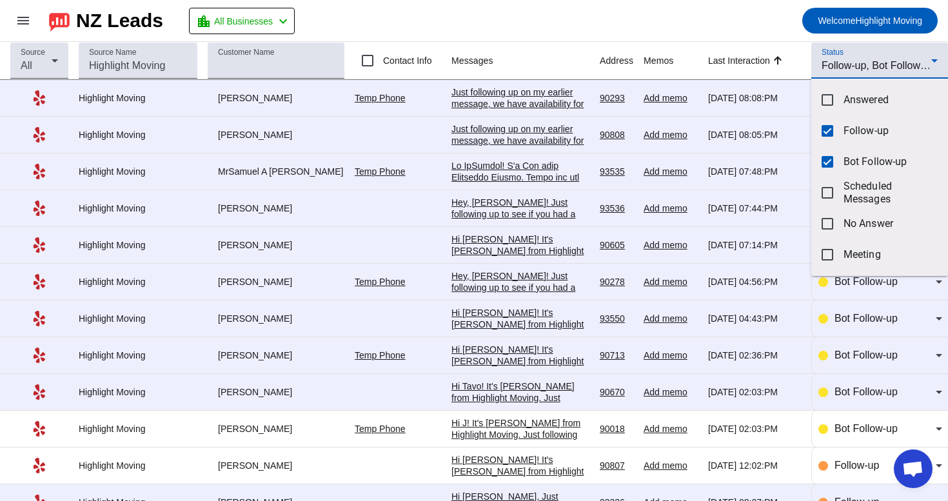
click at [634, 11] on div at bounding box center [474, 250] width 948 height 501
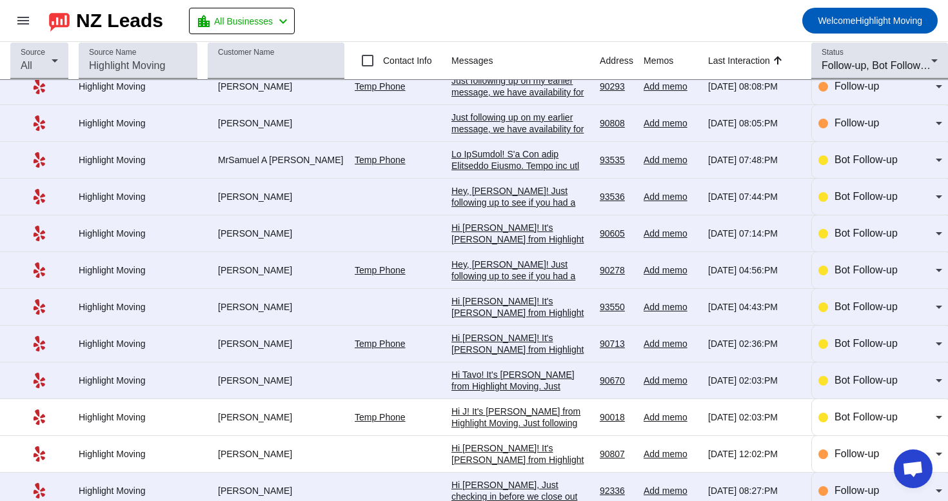
scroll to position [14, 0]
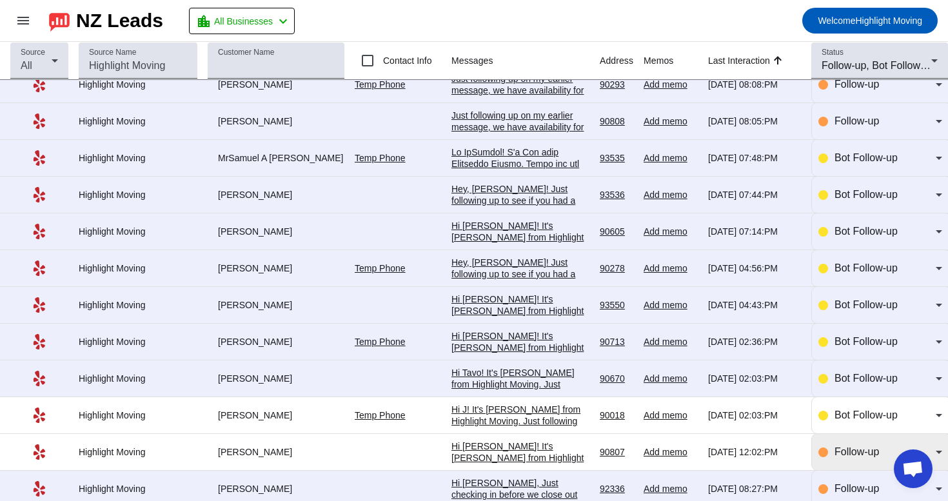
click at [834, 460] on div "Follow-up" at bounding box center [881, 452] width 124 height 15
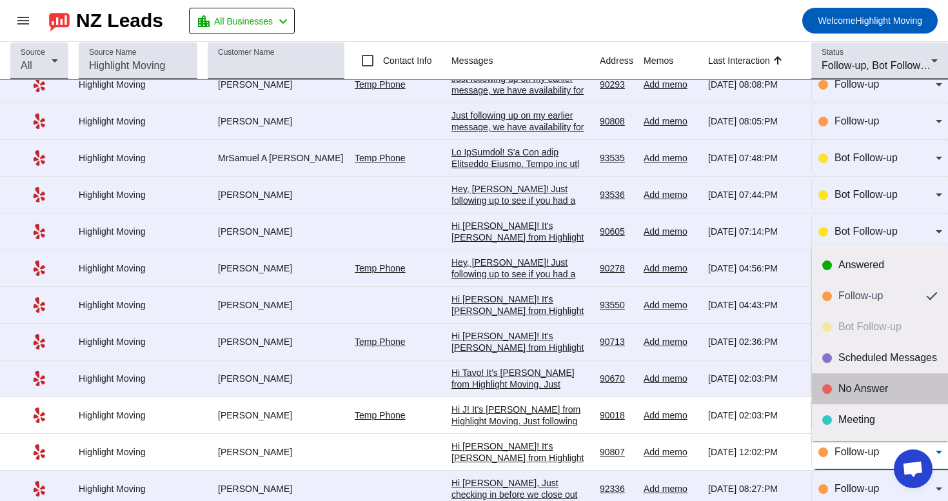
click at [855, 401] on mat-option "No Answer" at bounding box center [880, 389] width 136 height 31
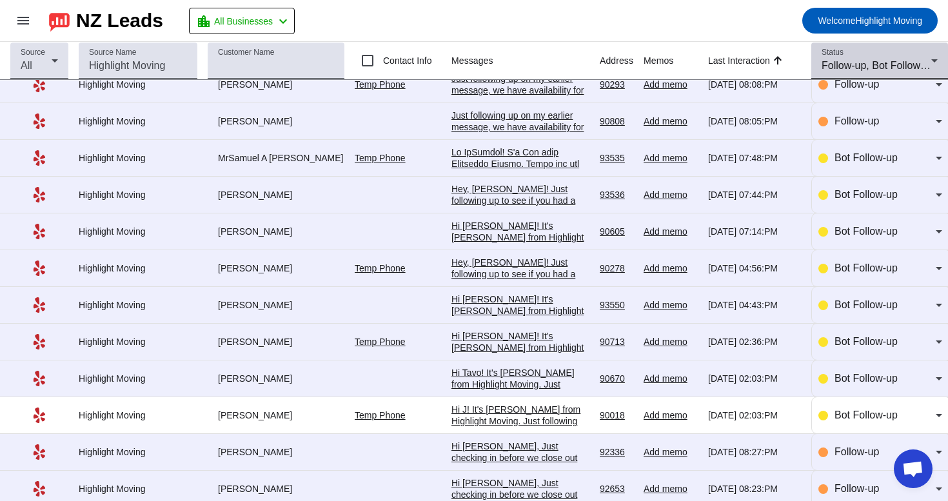
click at [861, 50] on div "Status Follow-up, Bot Follow-up" at bounding box center [880, 61] width 116 height 36
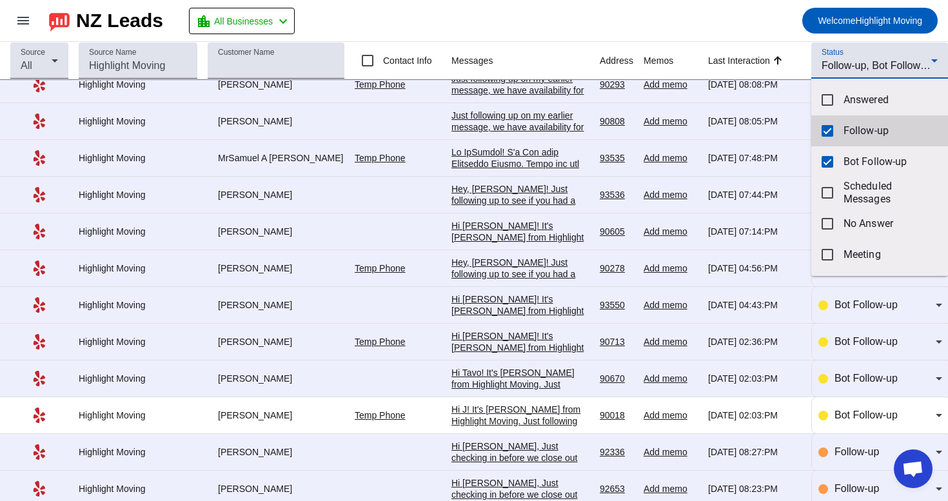
click at [832, 133] on mat-pseudo-checkbox at bounding box center [828, 131] width 12 height 12
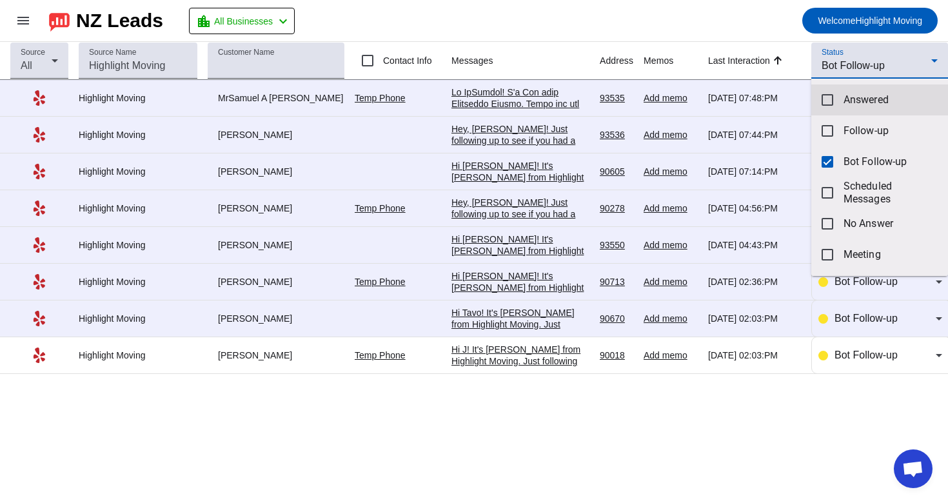
scroll to position [0, 0]
click at [710, 26] on div at bounding box center [474, 250] width 948 height 501
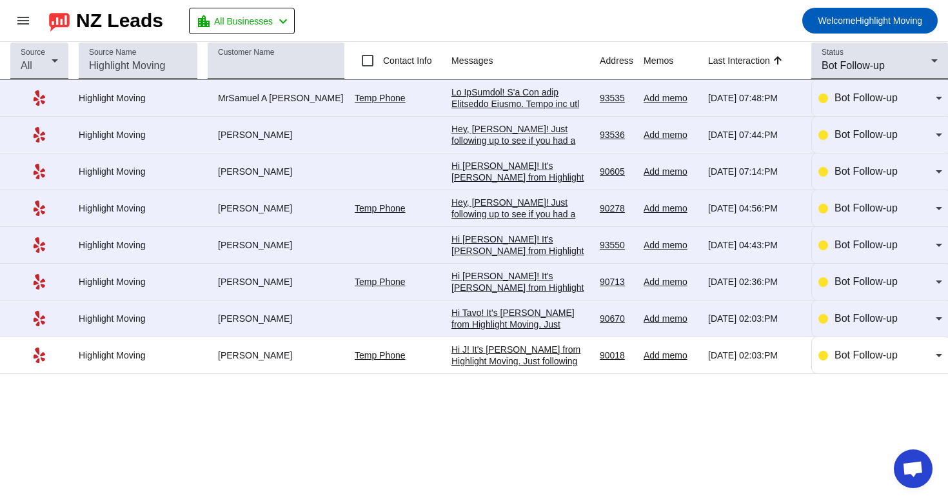
click at [546, 355] on div "Hi J! It's [PERSON_NAME] from Highlight Moving. Just following up to see if you…" at bounding box center [521, 466] width 138 height 244
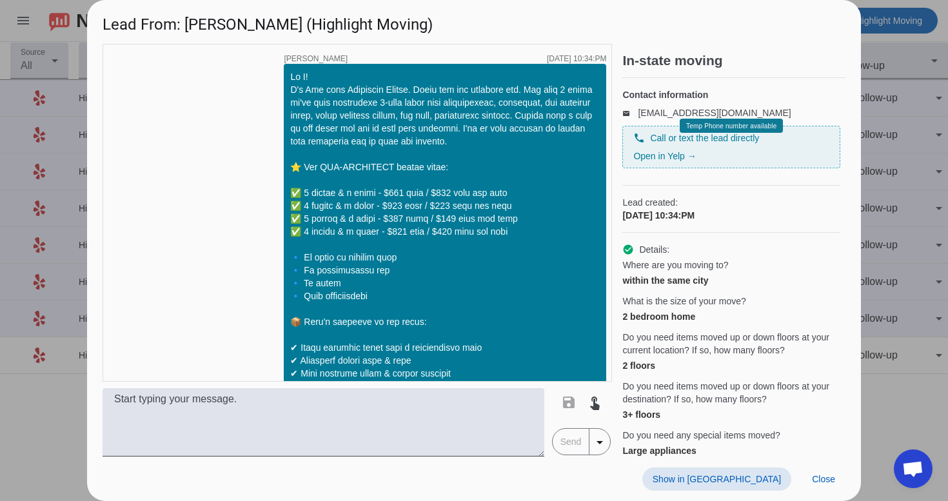
scroll to position [866, 0]
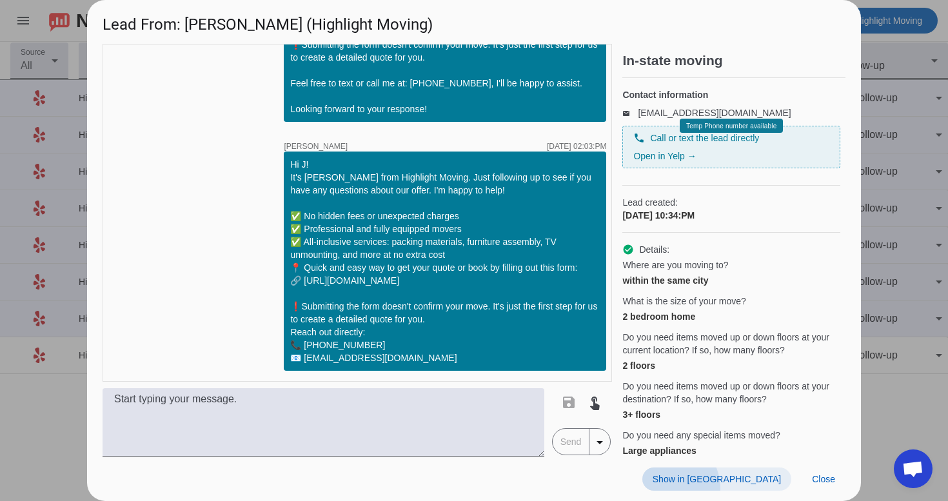
click at [739, 489] on span at bounding box center [717, 479] width 149 height 23
click at [832, 481] on span "Close" at bounding box center [823, 479] width 23 height 10
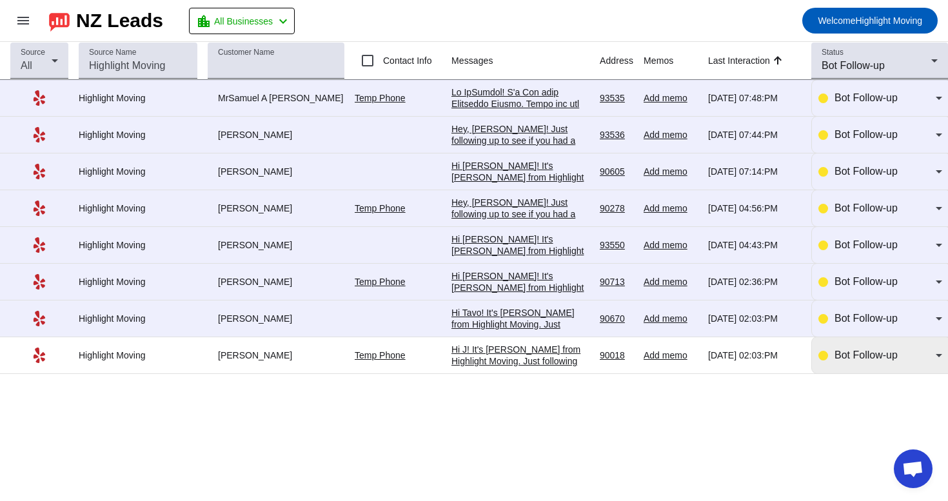
click at [870, 363] on div "Bot Follow-up" at bounding box center [885, 355] width 101 height 15
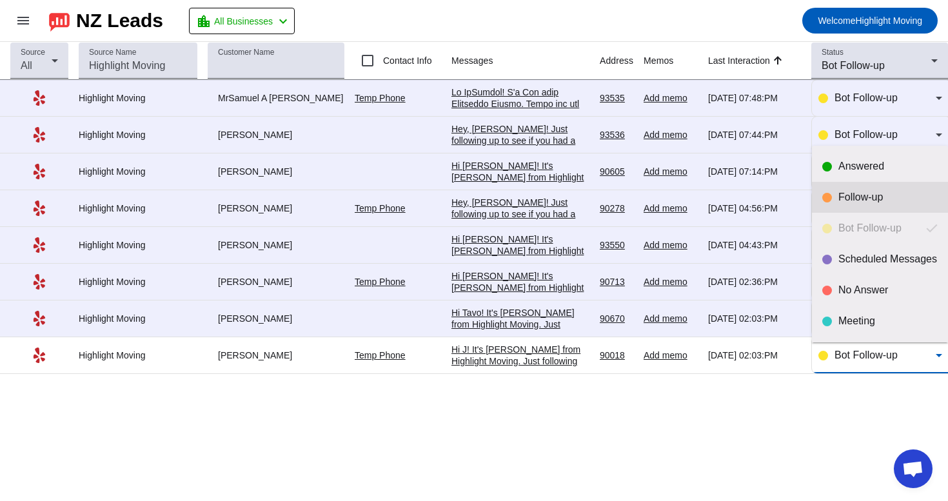
click at [857, 199] on div "Follow-up" at bounding box center [888, 197] width 99 height 13
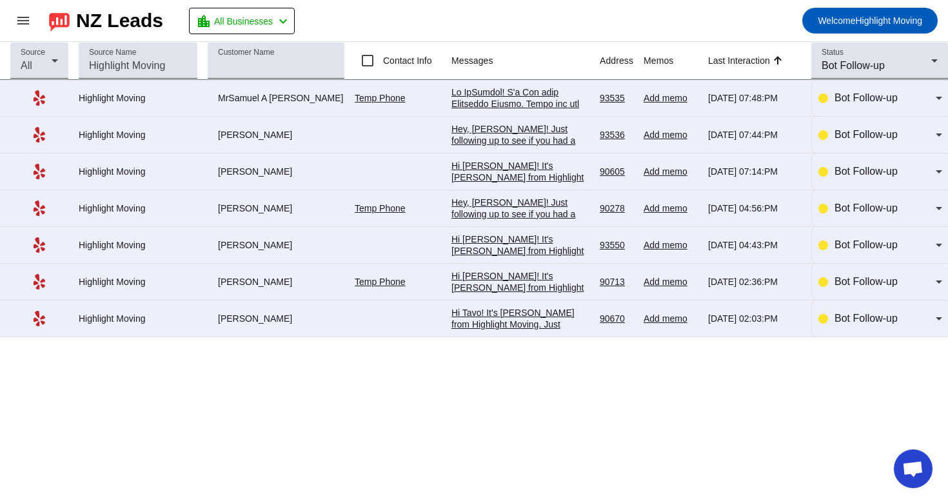
click at [560, 319] on div "Hi Tavo! It's [PERSON_NAME] from Highlight Moving. Just following up to see if …" at bounding box center [521, 429] width 138 height 244
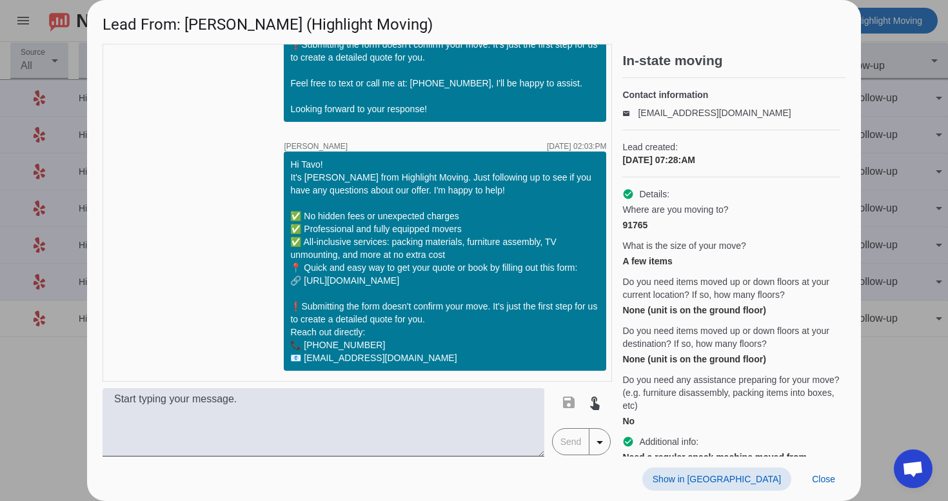
click at [743, 478] on span "Show in [GEOGRAPHIC_DATA]" at bounding box center [717, 479] width 128 height 10
click at [834, 481] on span "Close" at bounding box center [823, 479] width 23 height 10
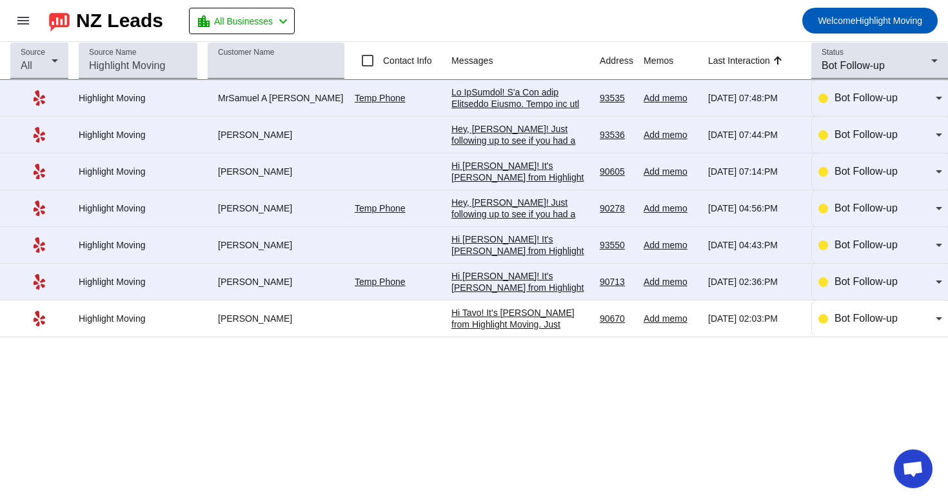
click at [514, 291] on div "Hi [PERSON_NAME]! It's [PERSON_NAME] from Highlight Moving. Just following up t…" at bounding box center [521, 397] width 138 height 255
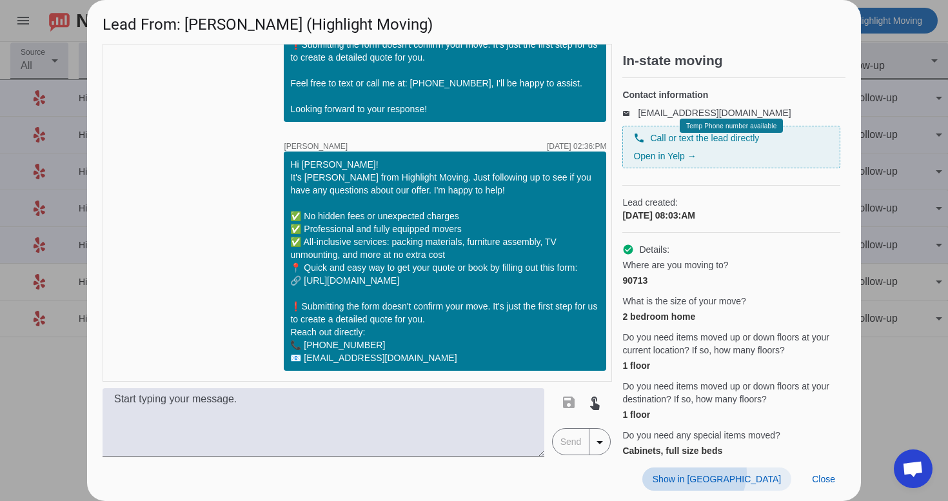
click at [768, 473] on span at bounding box center [717, 479] width 149 height 23
click at [836, 483] on span at bounding box center [824, 479] width 44 height 23
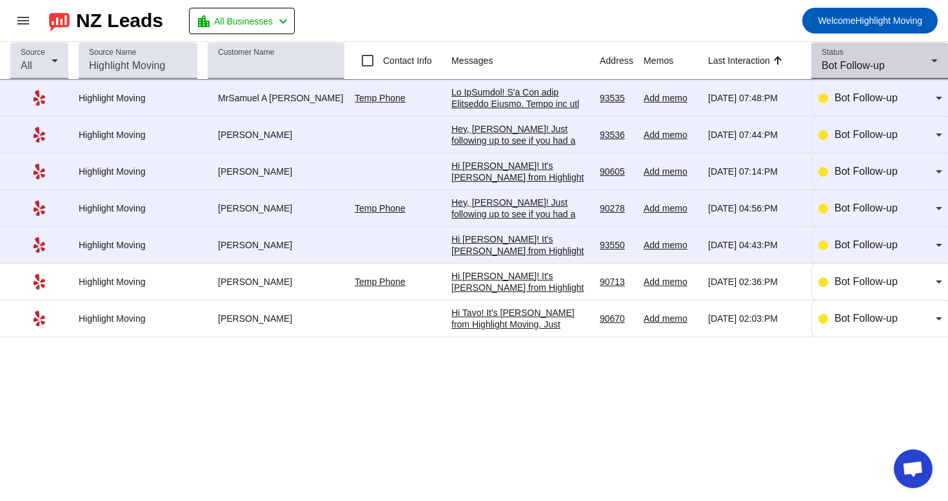
click at [855, 60] on span "Bot Follow-up" at bounding box center [853, 65] width 63 height 11
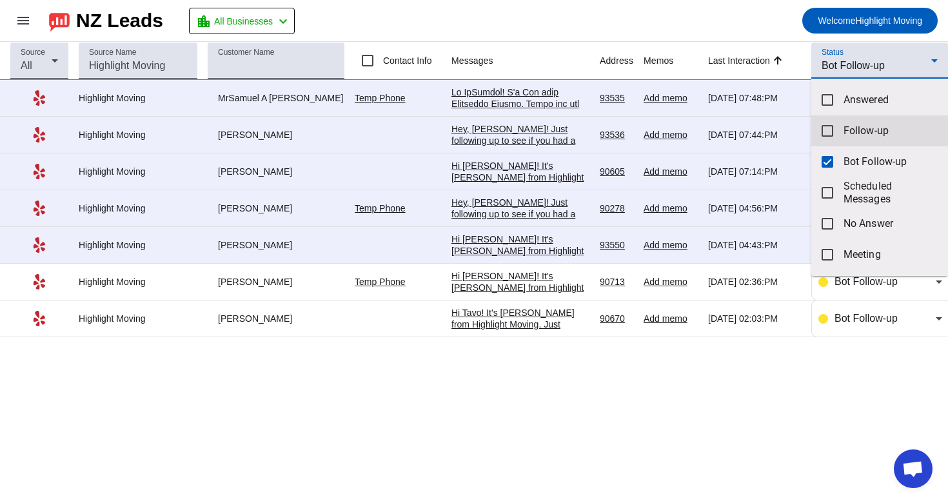
click at [857, 143] on mat-option "Follow-up" at bounding box center [880, 130] width 137 height 31
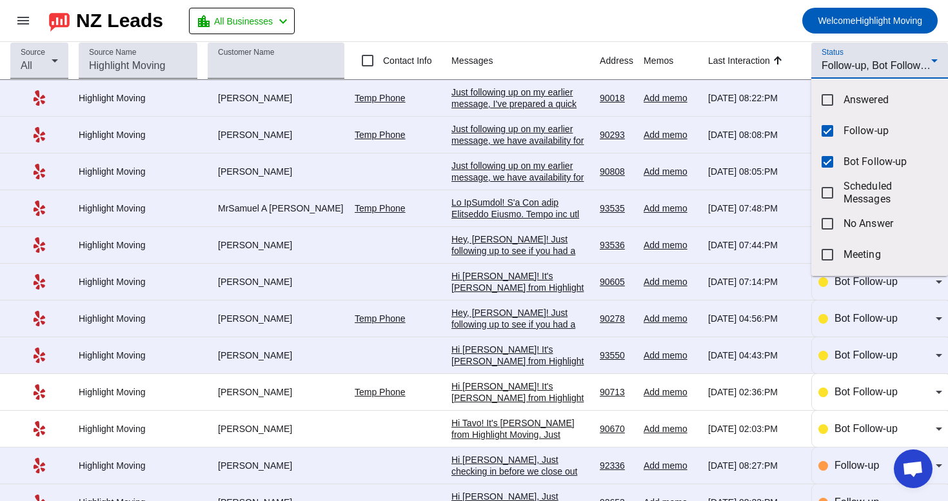
scroll to position [0, 0]
click at [543, 108] on div at bounding box center [474, 250] width 948 height 501
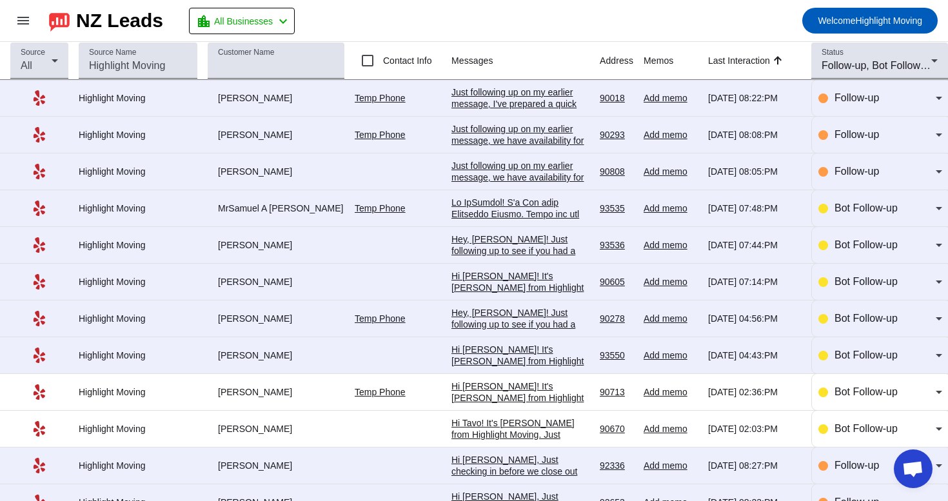
click at [553, 105] on div "Just following up on my earlier message, I've prepared a quick personal estimat…" at bounding box center [521, 179] width 138 height 186
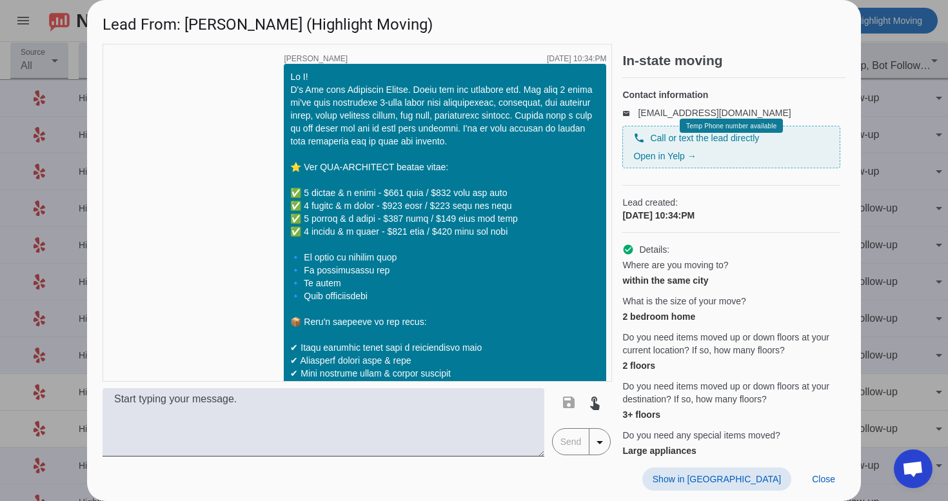
scroll to position [1076, 0]
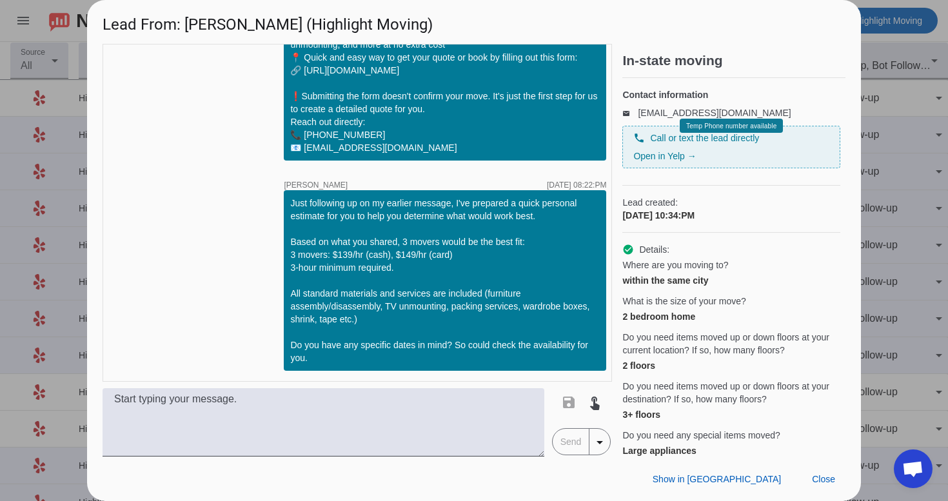
drag, startPoint x: 292, startPoint y: 203, endPoint x: 571, endPoint y: 352, distance: 315.7
click at [571, 352] on div "Just following up on my earlier message, I've prepared a quick personal estimat…" at bounding box center [445, 281] width 310 height 168
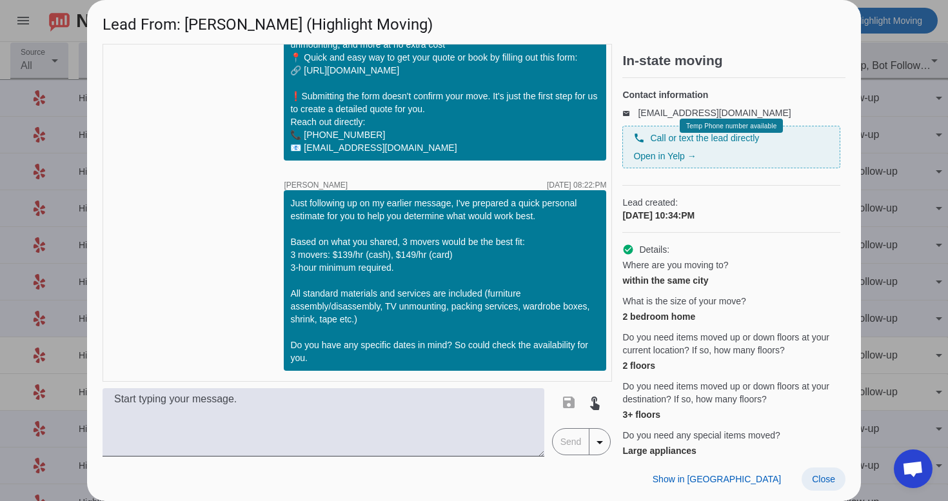
click at [823, 478] on span "Close" at bounding box center [823, 479] width 23 height 10
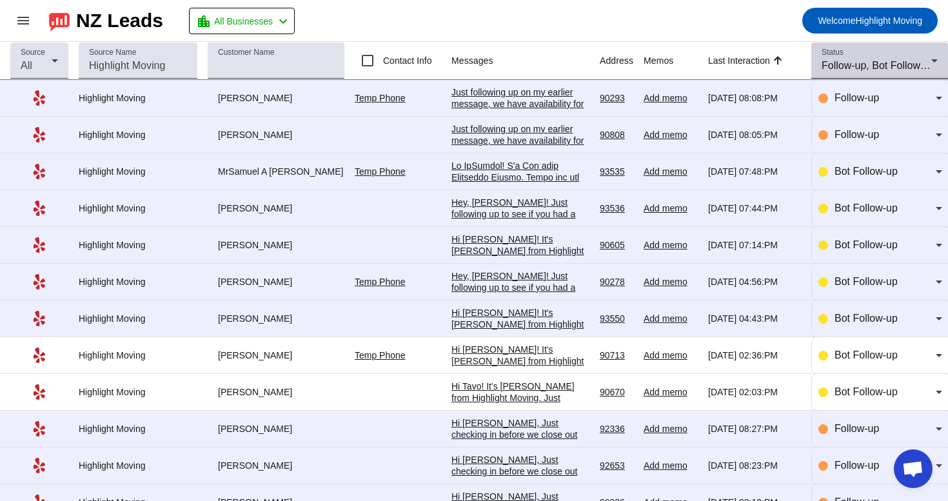
scroll to position [0, 0]
click at [857, 65] on span "Follow-up, Bot Follow-up" at bounding box center [879, 65] width 114 height 11
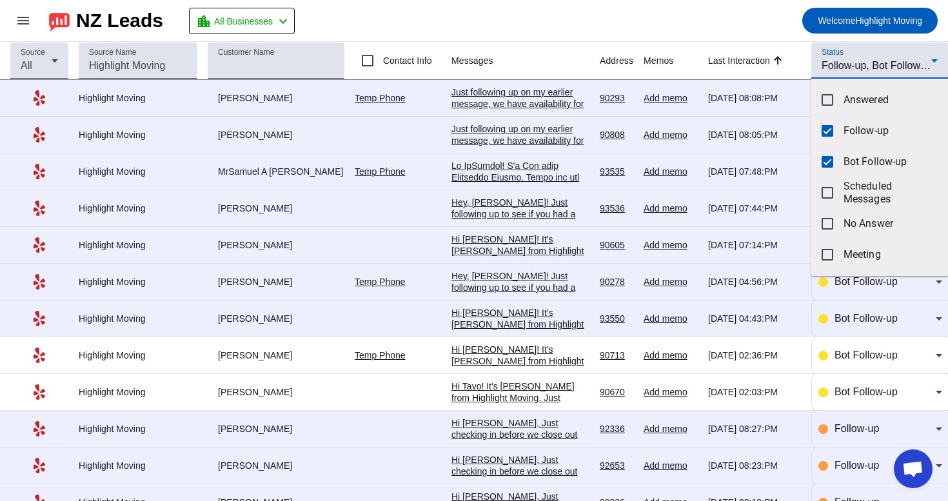
click at [649, 17] on div at bounding box center [474, 250] width 948 height 501
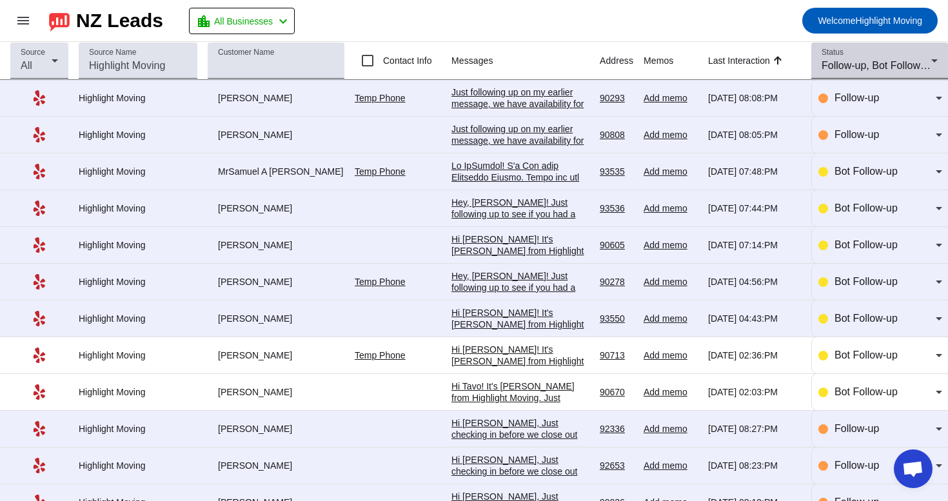
click at [839, 58] on div "Follow-up, Bot Follow-up" at bounding box center [877, 65] width 110 height 15
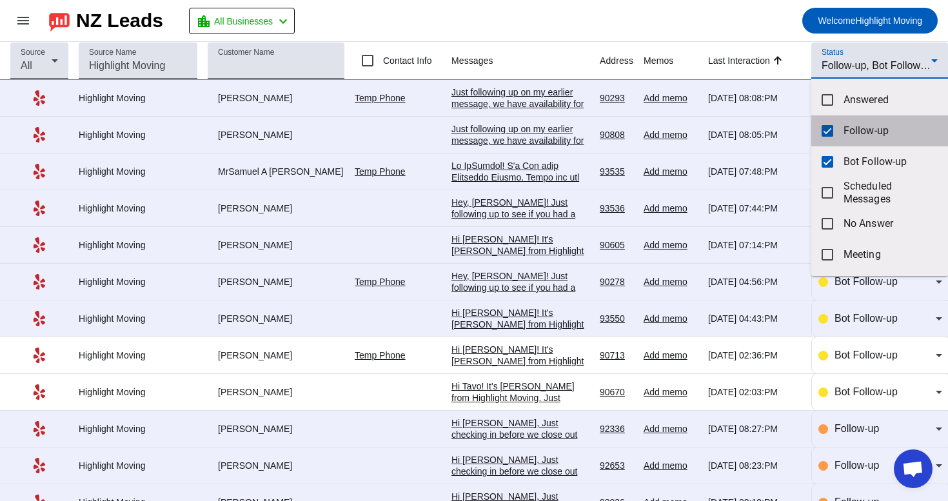
click at [843, 135] on mat-option "Follow-up" at bounding box center [880, 130] width 137 height 31
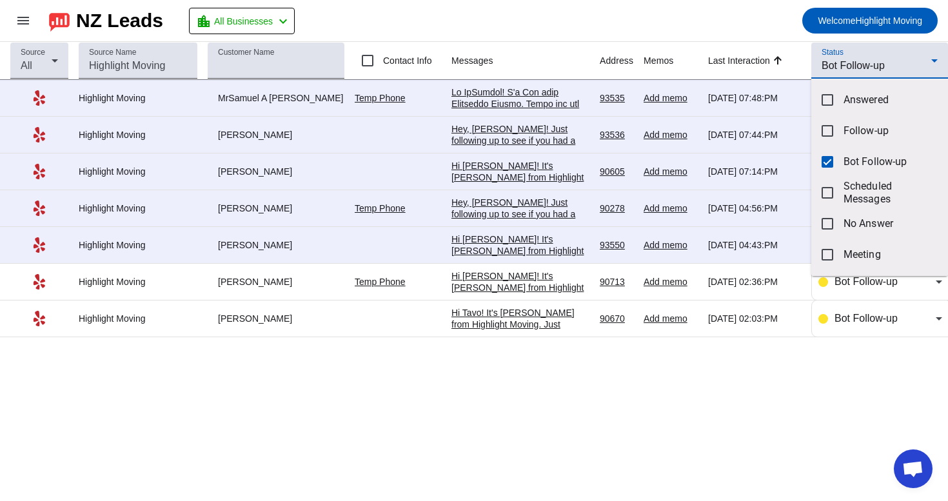
click at [525, 321] on div at bounding box center [474, 250] width 948 height 501
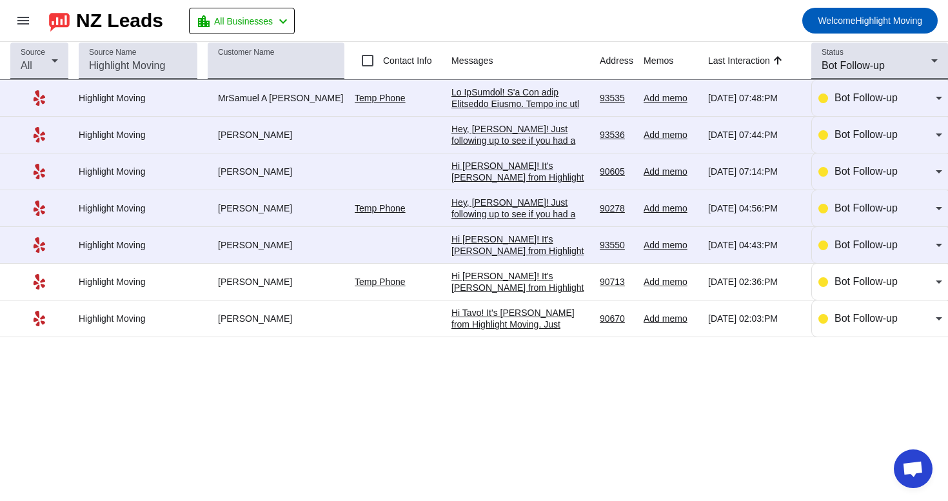
click at [525, 321] on div "Hi Tavo! It's [PERSON_NAME] from Highlight Moving. Just following up to see if …" at bounding box center [521, 429] width 138 height 244
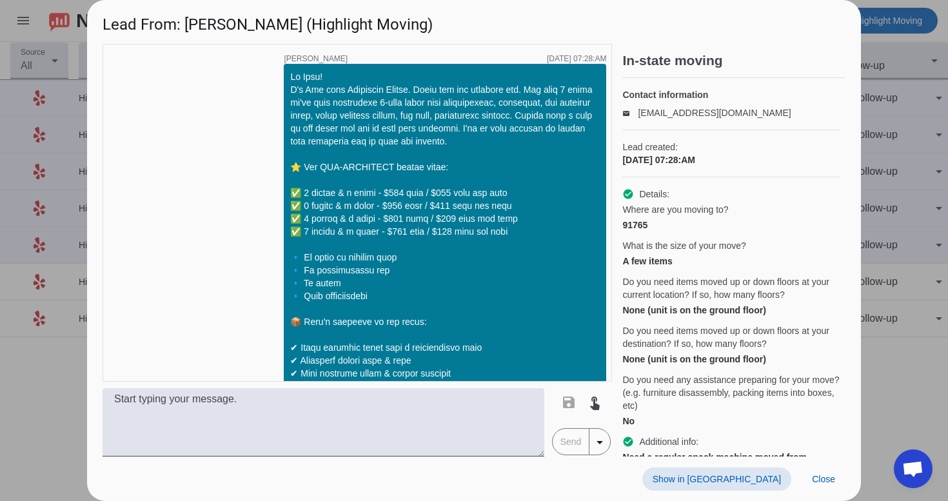
scroll to position [866, 0]
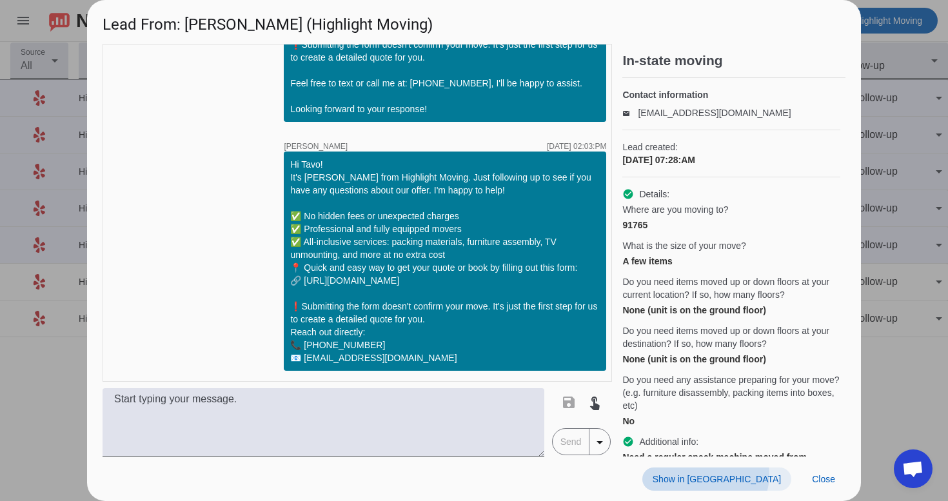
click at [779, 475] on span "Show in [GEOGRAPHIC_DATA]" at bounding box center [717, 479] width 128 height 10
click at [834, 488] on span at bounding box center [824, 479] width 44 height 23
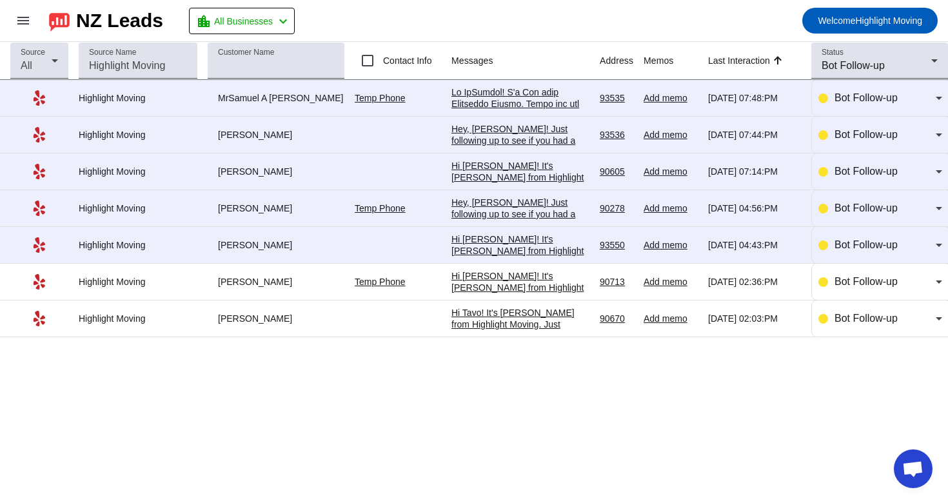
click at [581, 284] on div "Hi [PERSON_NAME]! It's [PERSON_NAME] from Highlight Moving. Just following up t…" at bounding box center [521, 397] width 138 height 255
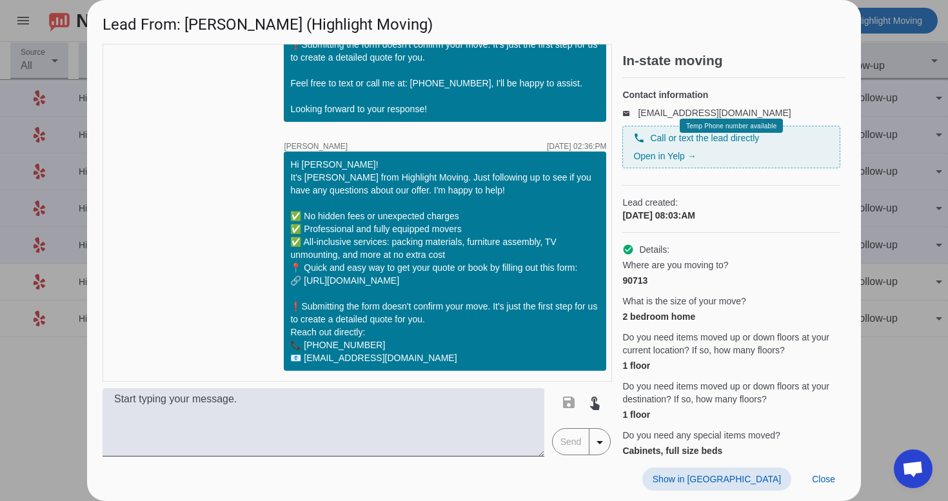
click at [748, 481] on span "Show in [GEOGRAPHIC_DATA]" at bounding box center [717, 479] width 128 height 10
click at [827, 479] on span "Close" at bounding box center [823, 479] width 23 height 10
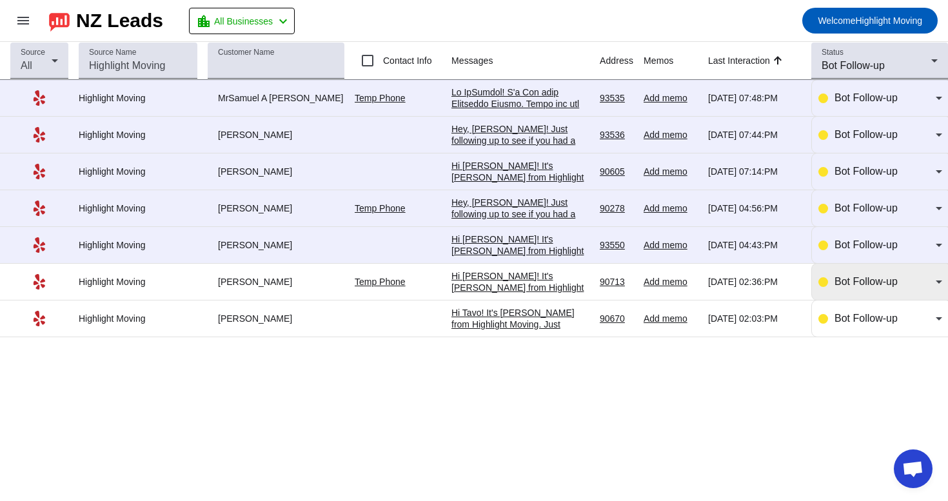
click at [871, 283] on span "Bot Follow-up" at bounding box center [866, 281] width 63 height 11
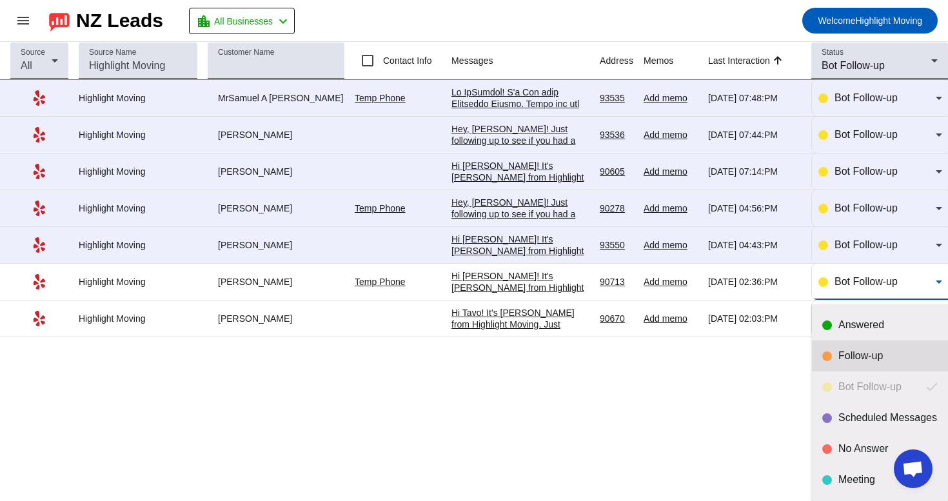
click at [863, 364] on mat-option "Follow-up" at bounding box center [880, 356] width 136 height 31
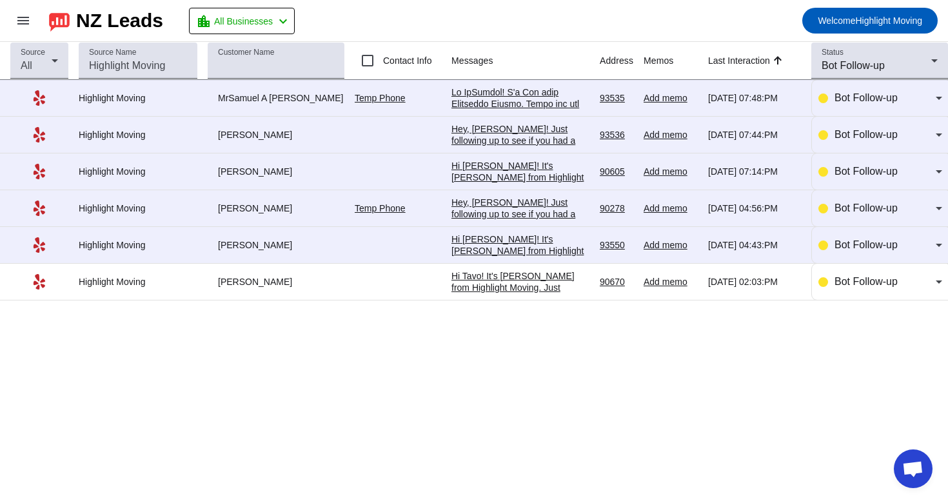
click at [491, 240] on div "Hi [PERSON_NAME]! It's [PERSON_NAME] from Highlight Moving. Just following up t…" at bounding box center [521, 361] width 138 height 255
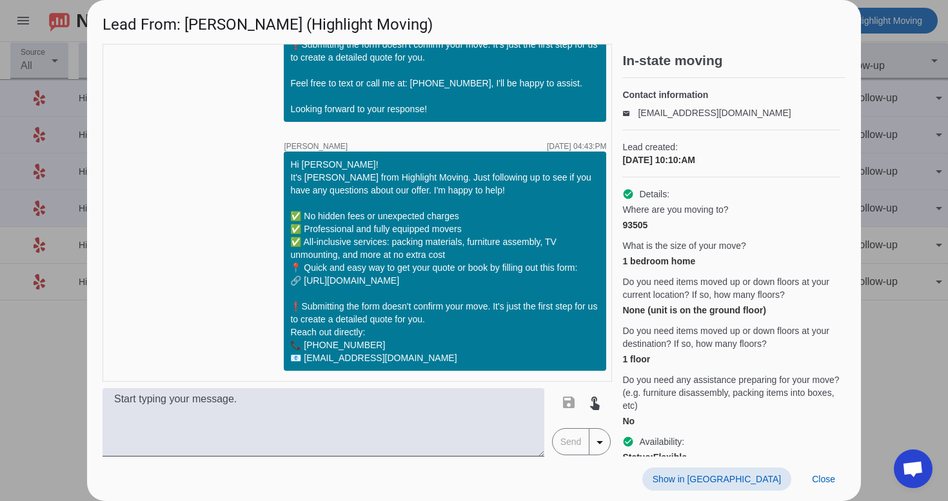
click at [766, 481] on span "Show in [GEOGRAPHIC_DATA]" at bounding box center [717, 479] width 128 height 10
click at [821, 487] on span at bounding box center [824, 479] width 44 height 23
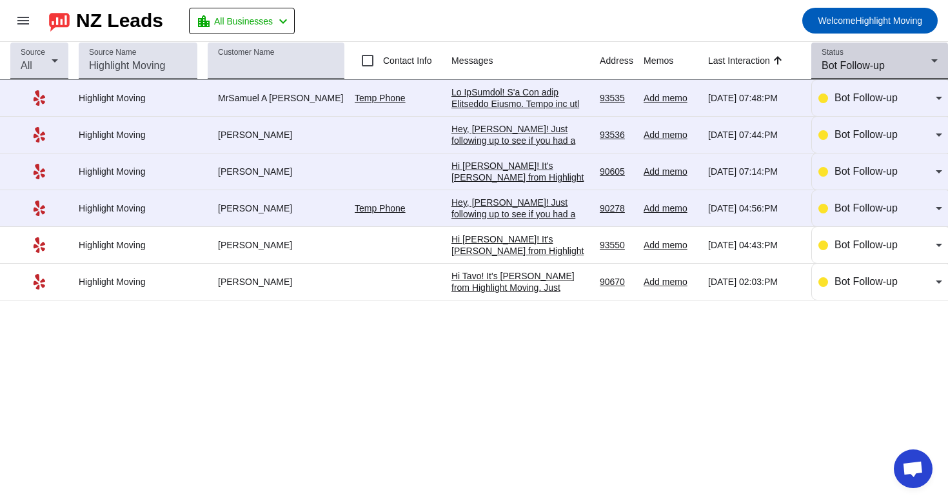
click at [822, 53] on mat-label "Status" at bounding box center [833, 52] width 22 height 8
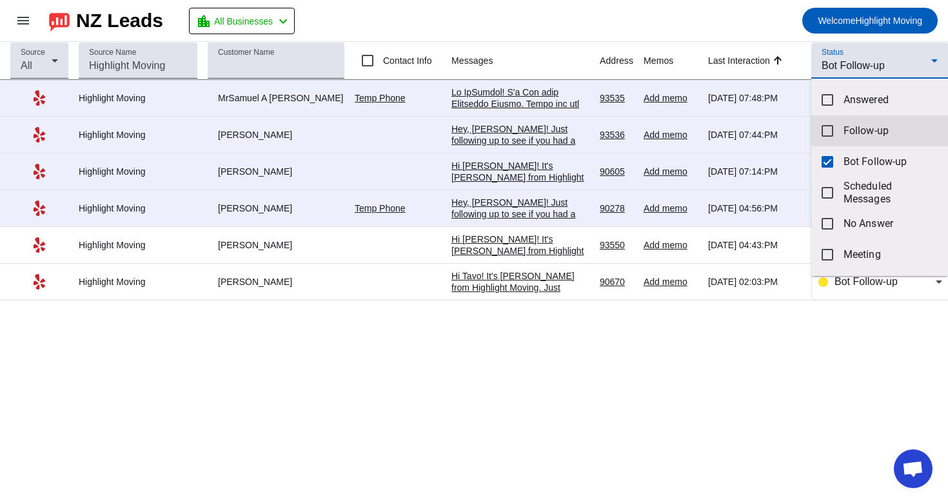
click at [839, 130] on mat-option "Follow-up" at bounding box center [880, 130] width 137 height 31
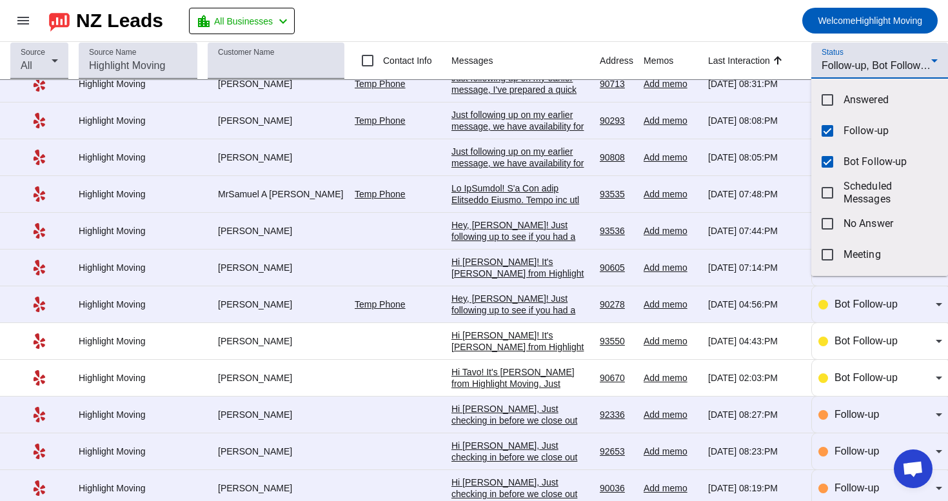
scroll to position [0, 0]
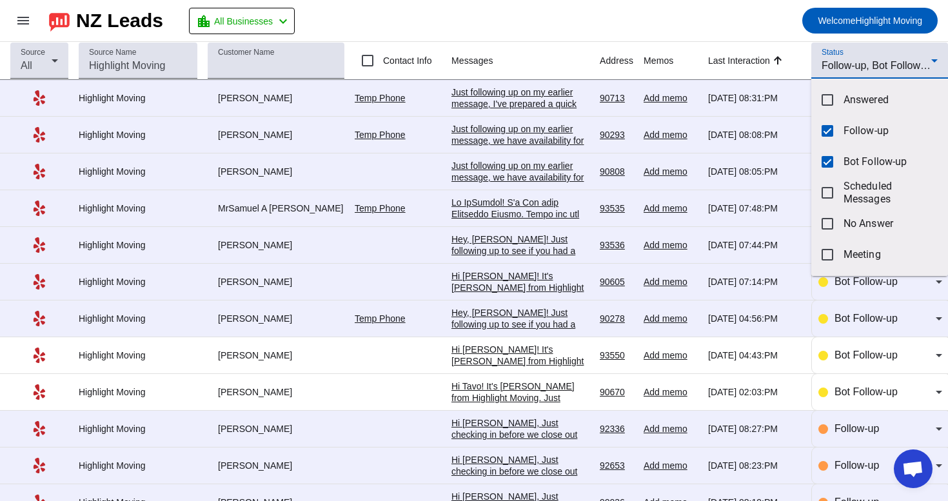
click at [506, 103] on div at bounding box center [474, 250] width 948 height 501
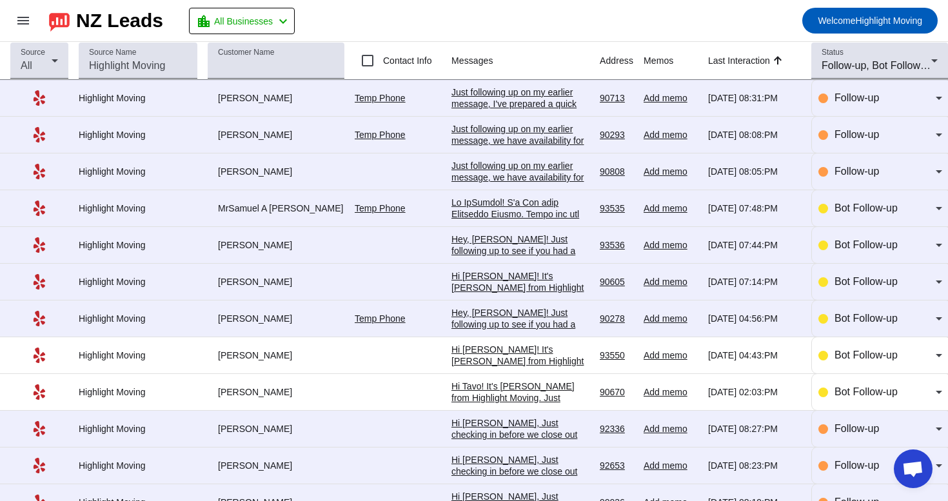
click at [525, 104] on div "Just following up on my earlier message, I've prepared a quick personal estimat…" at bounding box center [521, 184] width 138 height 197
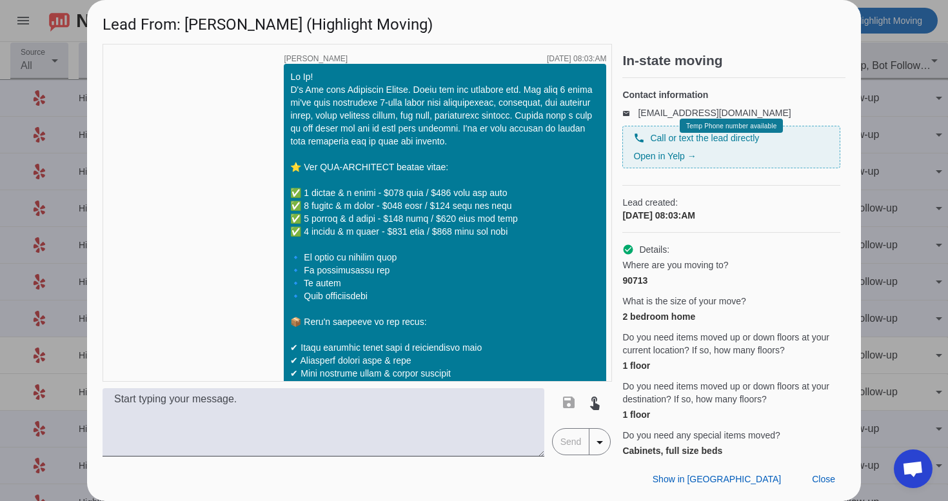
scroll to position [1089, 0]
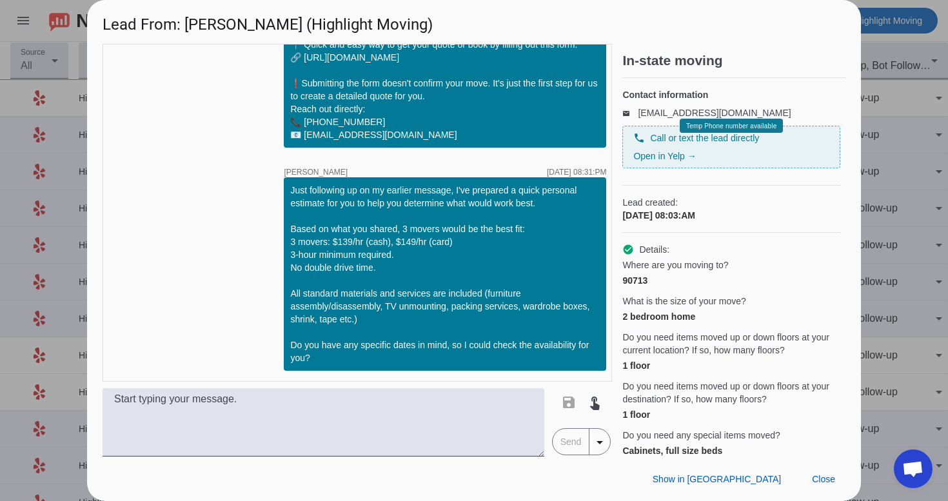
drag, startPoint x: 290, startPoint y: 192, endPoint x: 598, endPoint y: 356, distance: 348.9
click at [598, 356] on div "Just following up on my earlier message, I've prepared a quick personal estimat…" at bounding box center [445, 274] width 310 height 181
copy div "Just following up on my earlier message, I've prepared a quick personal estimat…"
click at [828, 475] on span "Close" at bounding box center [823, 479] width 23 height 10
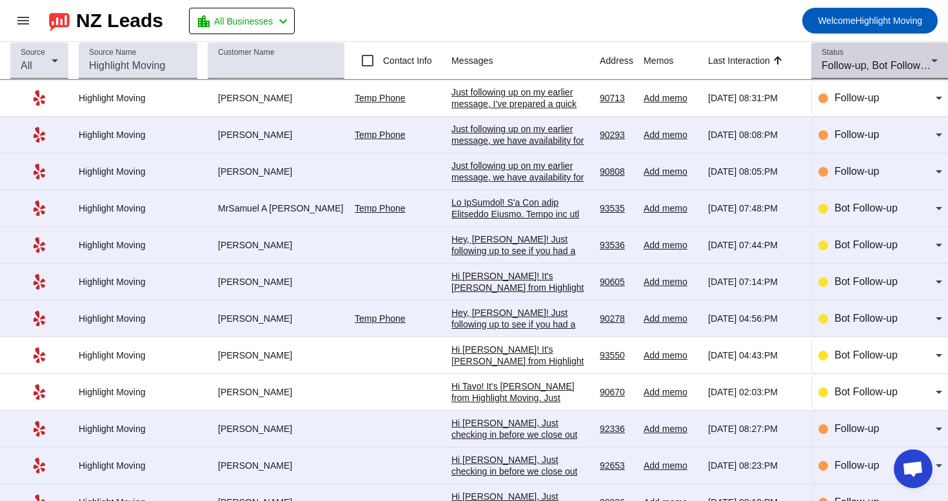
click at [875, 61] on span "Follow-up, Bot Follow-up" at bounding box center [879, 65] width 114 height 11
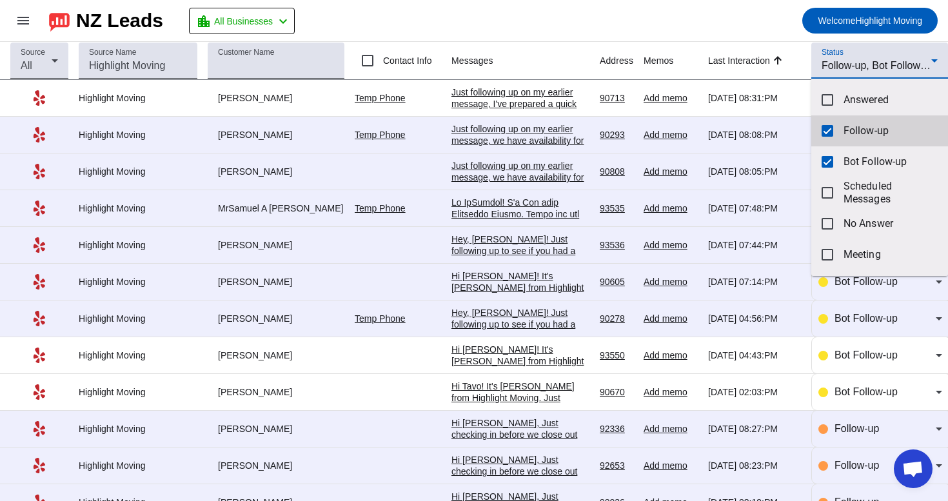
click at [862, 130] on span "Follow-up" at bounding box center [891, 131] width 94 height 13
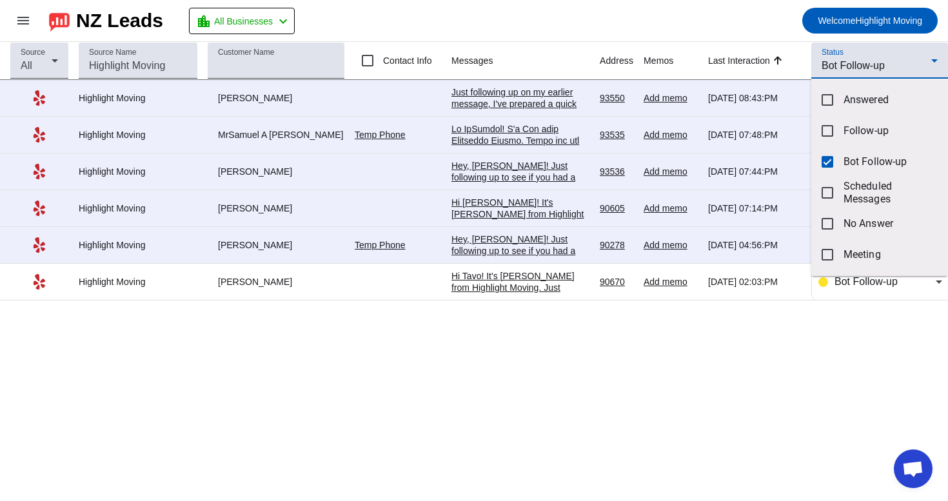
click at [835, 67] on div at bounding box center [474, 250] width 948 height 501
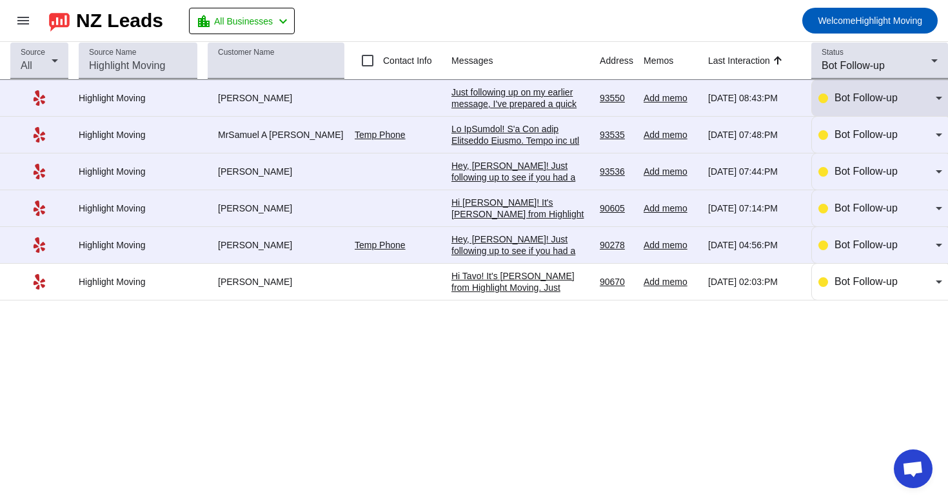
click at [835, 109] on div "Bot Follow-up" at bounding box center [881, 98] width 124 height 36
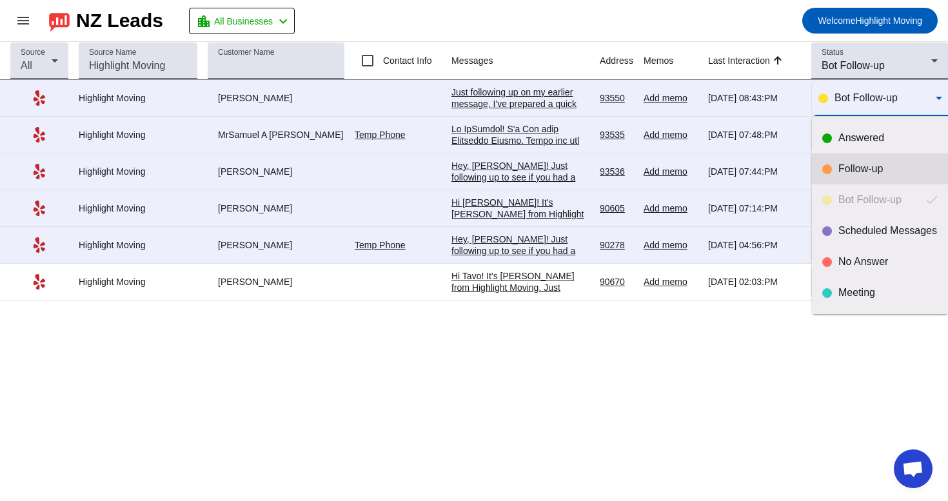
click at [844, 172] on div "Follow-up" at bounding box center [888, 169] width 99 height 13
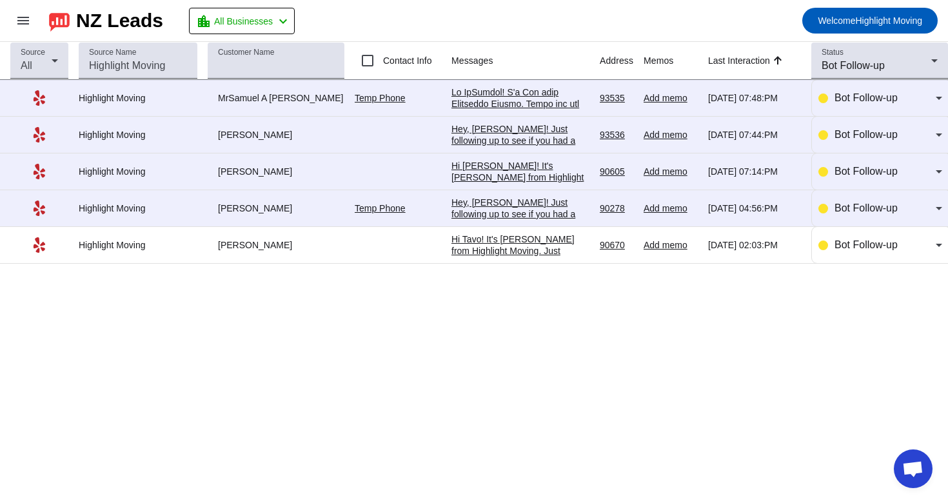
click at [508, 214] on div "Hey, [PERSON_NAME]! Just following up to see if you had a chance to review our …" at bounding box center [521, 290] width 138 height 186
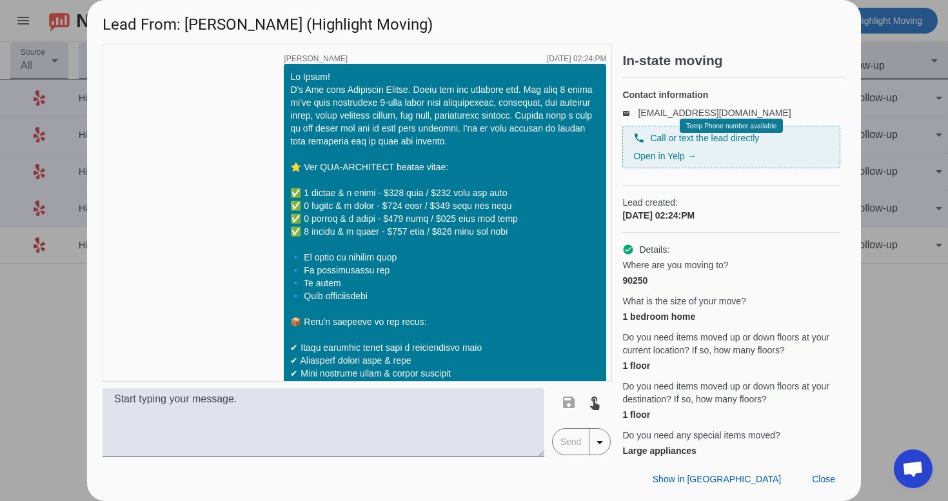
scroll to position [617, 0]
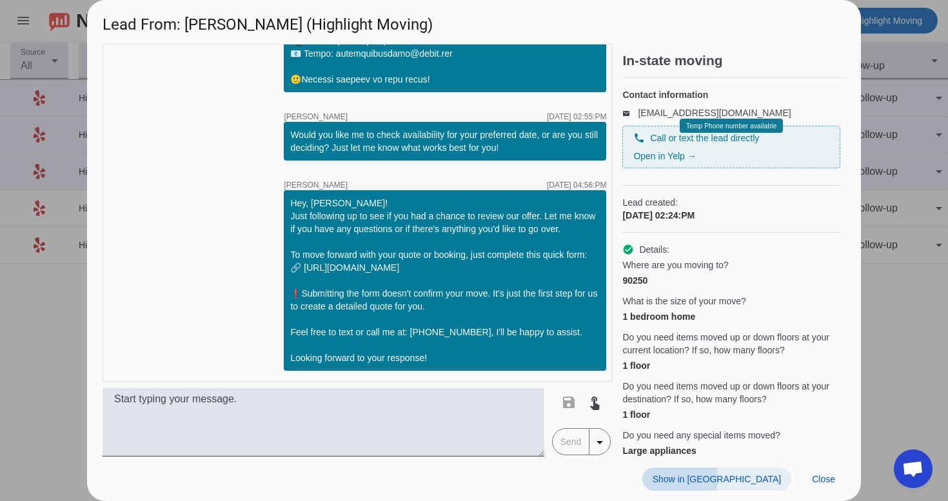
click at [735, 477] on span "Show in [GEOGRAPHIC_DATA]" at bounding box center [717, 479] width 128 height 10
click at [821, 472] on span at bounding box center [824, 479] width 44 height 23
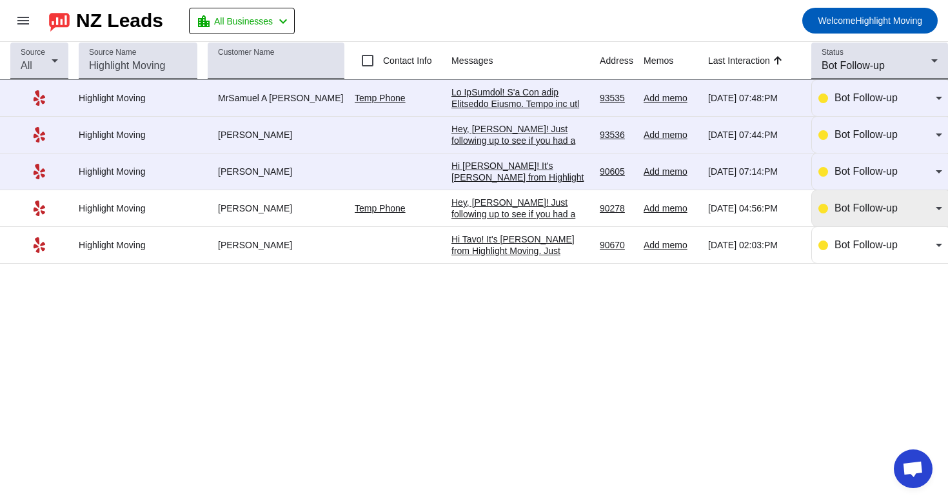
click at [828, 215] on div "Bot Follow-up" at bounding box center [881, 208] width 124 height 15
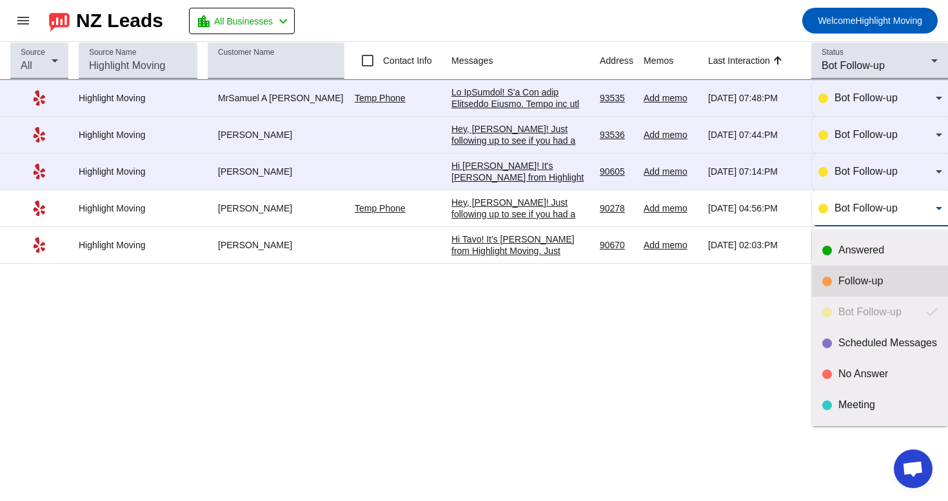
click at [843, 278] on div "Follow-up" at bounding box center [888, 281] width 99 height 13
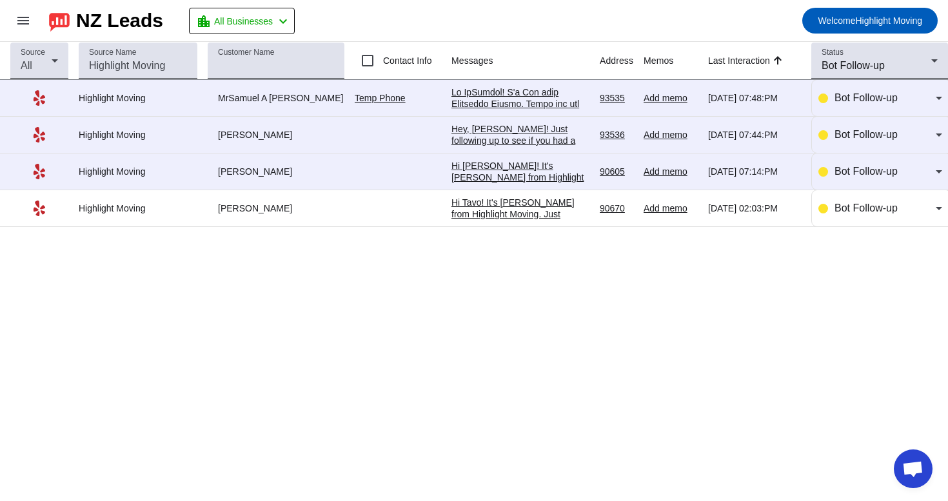
click at [509, 170] on div "Hi [PERSON_NAME]! It's [PERSON_NAME] from Highlight Moving. Just following up t…" at bounding box center [521, 287] width 138 height 255
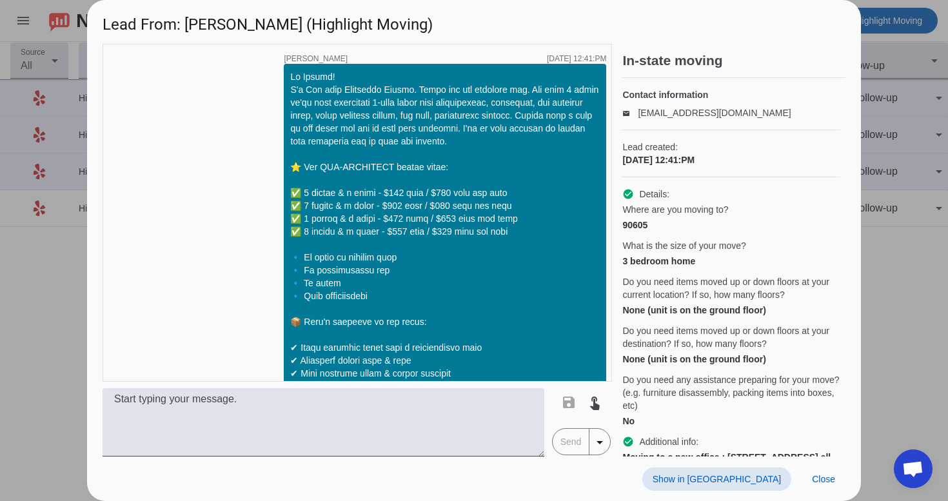
scroll to position [866, 0]
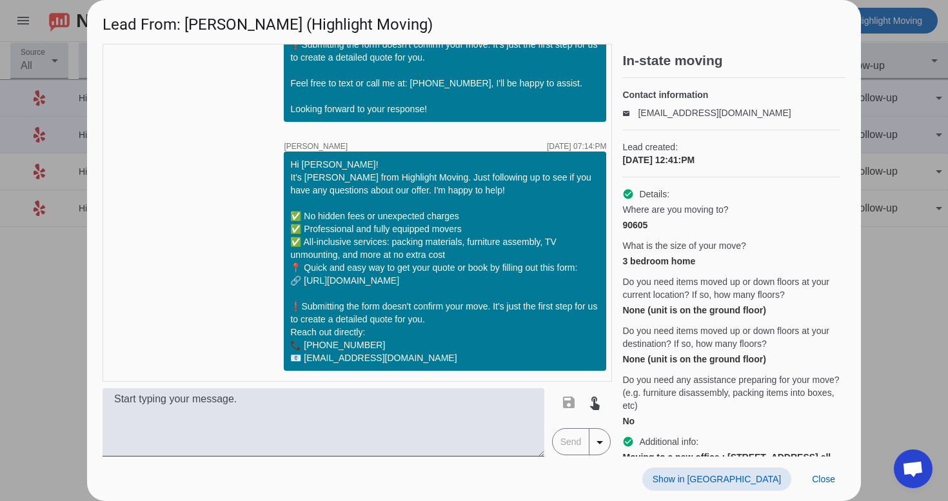
click at [738, 480] on span "Show in [GEOGRAPHIC_DATA]" at bounding box center [717, 479] width 128 height 10
click at [827, 484] on span "Close" at bounding box center [823, 479] width 23 height 10
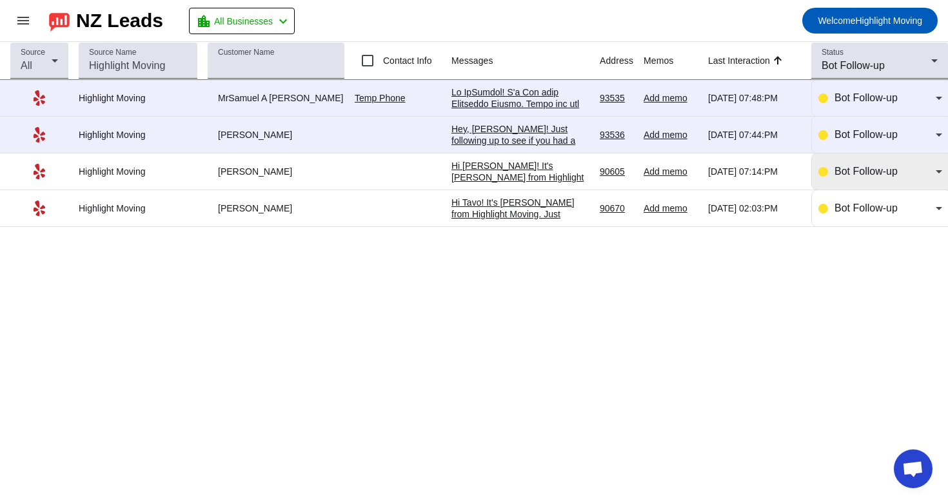
click at [839, 185] on div "Bot Follow-up" at bounding box center [881, 172] width 124 height 36
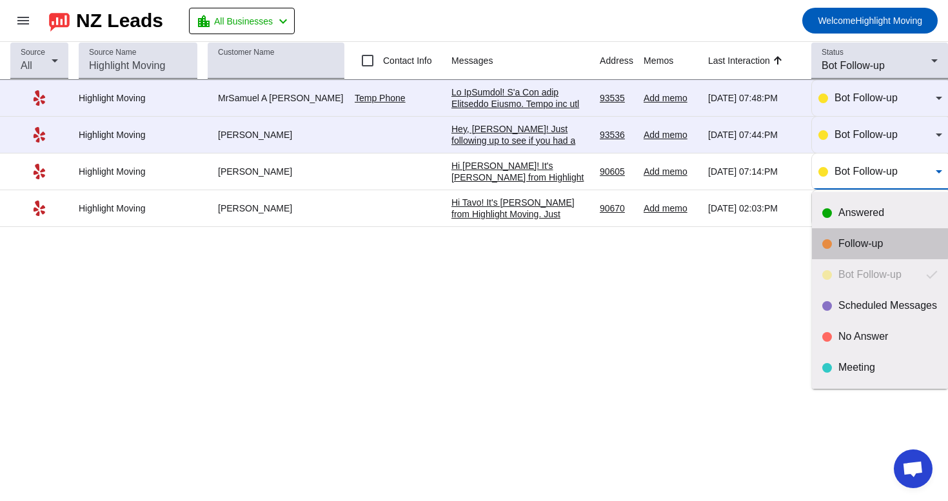
click at [867, 243] on div "Follow-up" at bounding box center [888, 243] width 99 height 13
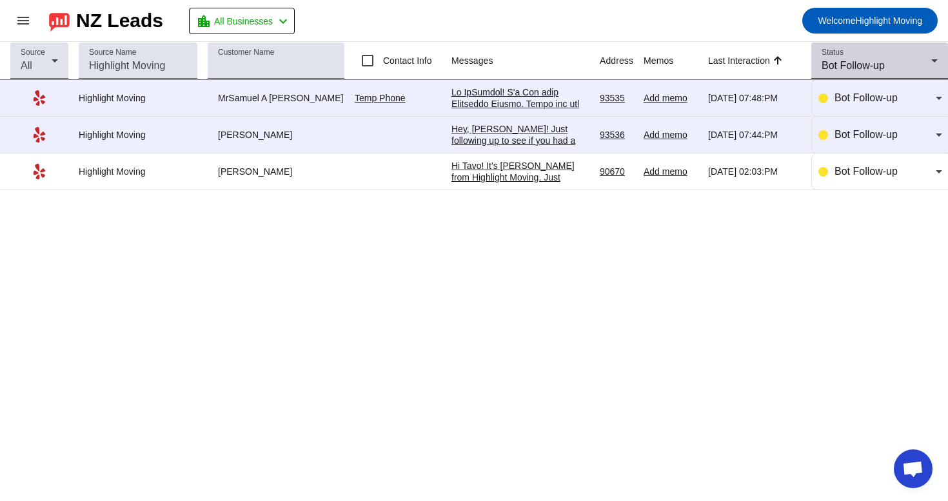
click at [876, 70] on span "Bot Follow-up" at bounding box center [853, 65] width 63 height 11
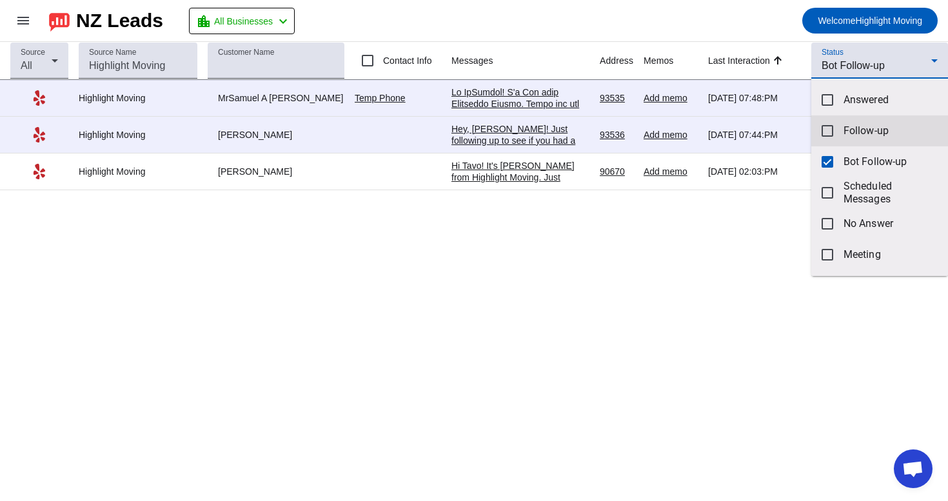
click at [850, 127] on span "Follow-up" at bounding box center [891, 131] width 94 height 13
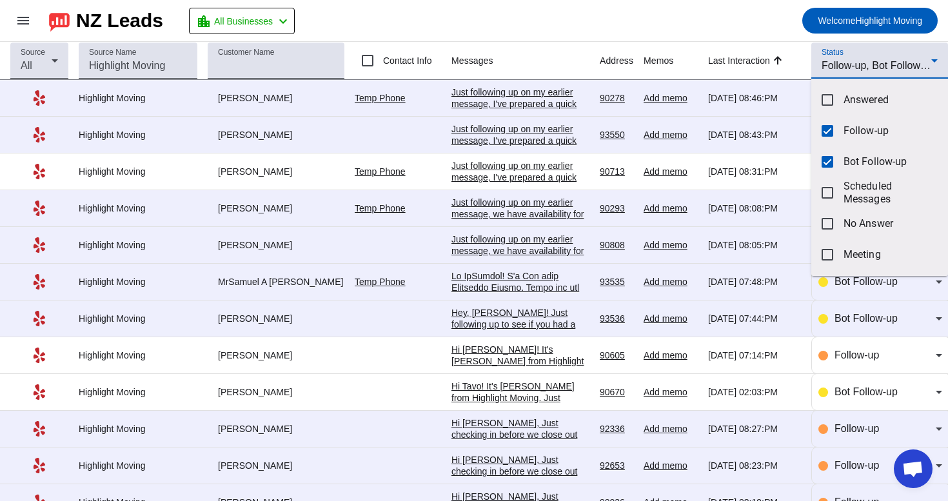
scroll to position [0, 0]
click at [870, 70] on div at bounding box center [474, 250] width 948 height 501
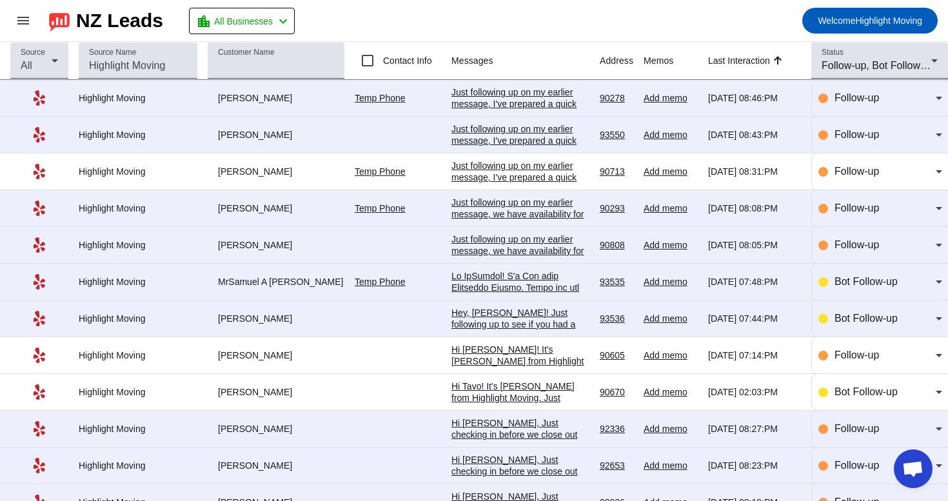
click at [454, 98] on div "Just following up on my earlier message, I've prepared a quick personal estimat…" at bounding box center [521, 184] width 138 height 197
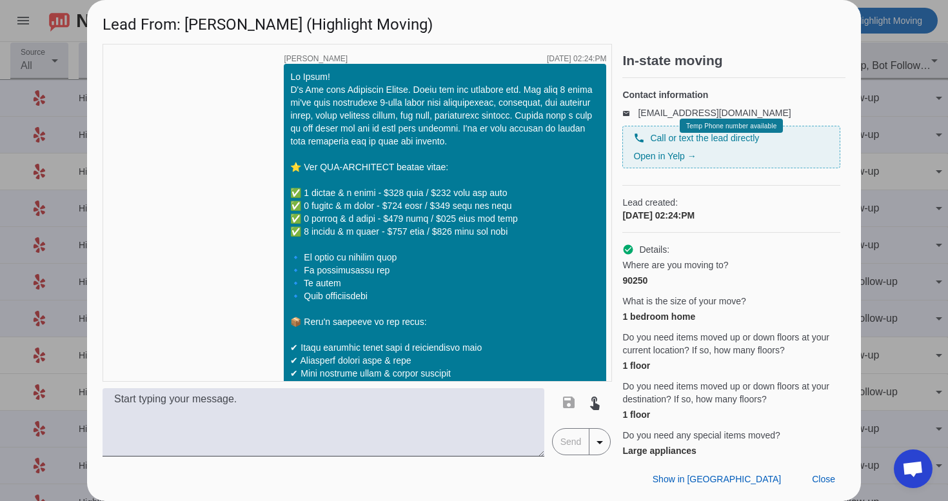
scroll to position [840, 0]
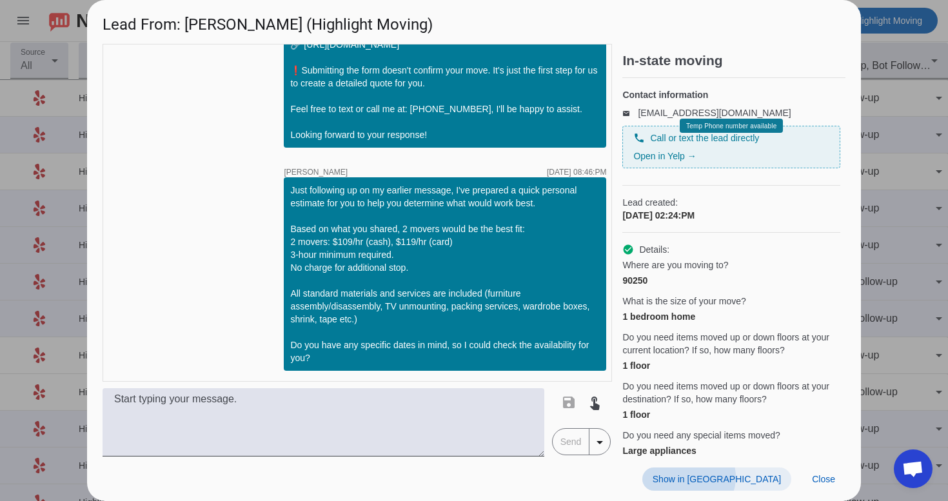
click at [762, 477] on span "Show in [GEOGRAPHIC_DATA]" at bounding box center [717, 479] width 128 height 10
click at [828, 481] on span "Close" at bounding box center [823, 479] width 23 height 10
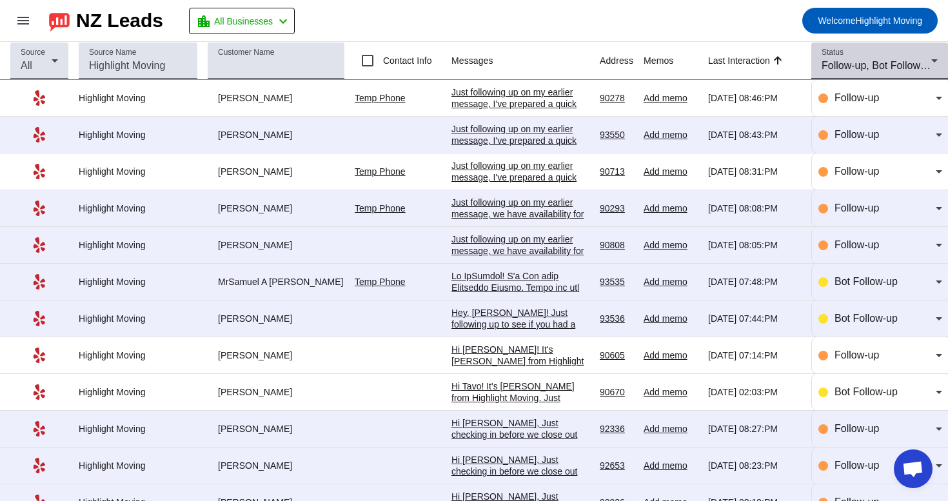
click at [870, 76] on div "Status Follow-up, Bot Follow-up" at bounding box center [880, 61] width 116 height 36
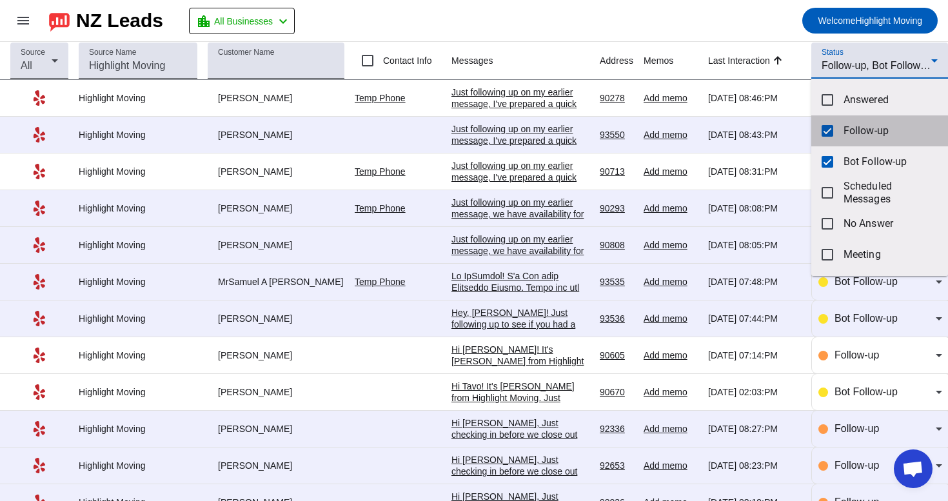
click at [858, 137] on mat-option "Follow-up" at bounding box center [880, 130] width 137 height 31
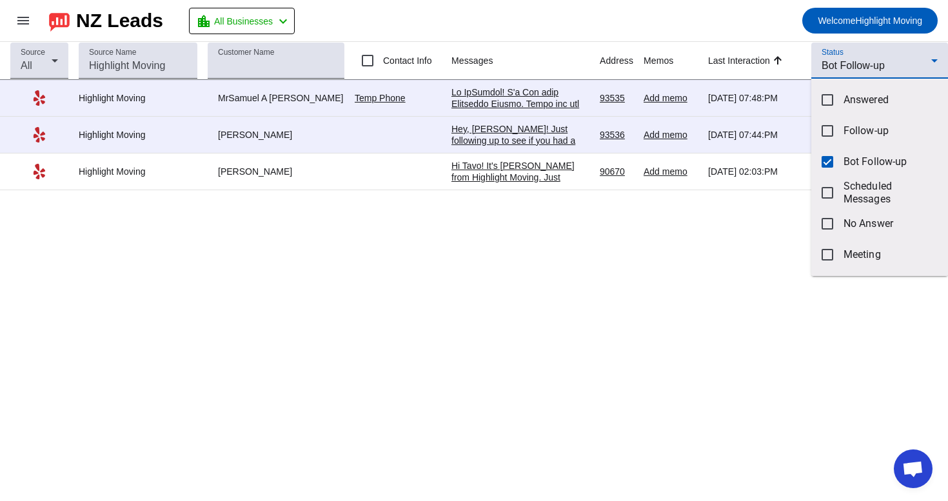
click at [650, 250] on div at bounding box center [474, 250] width 948 height 501
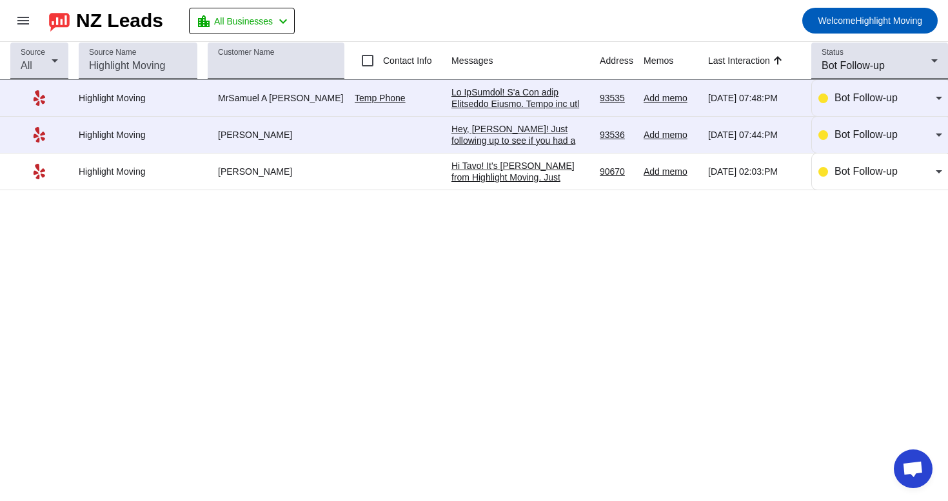
click at [555, 137] on div "Hey, [PERSON_NAME]! Just following up to see if you had a chance to review our …" at bounding box center [521, 216] width 138 height 186
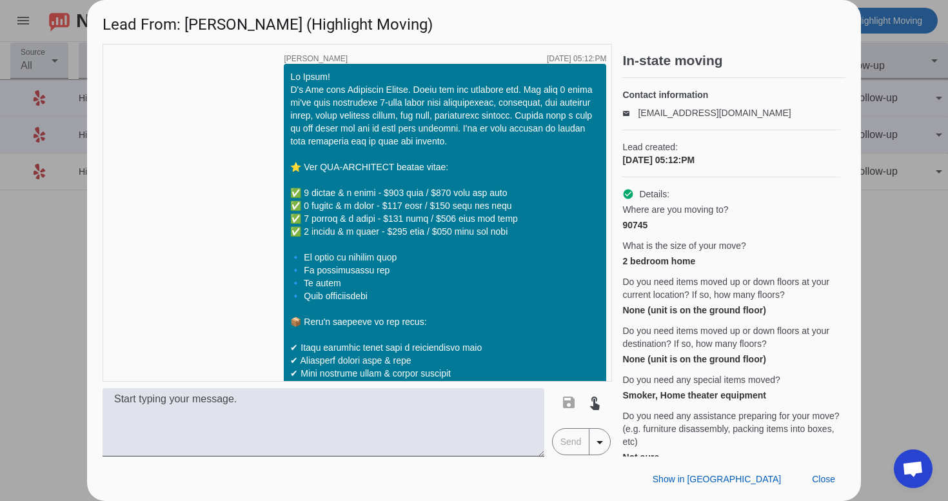
scroll to position [617, 0]
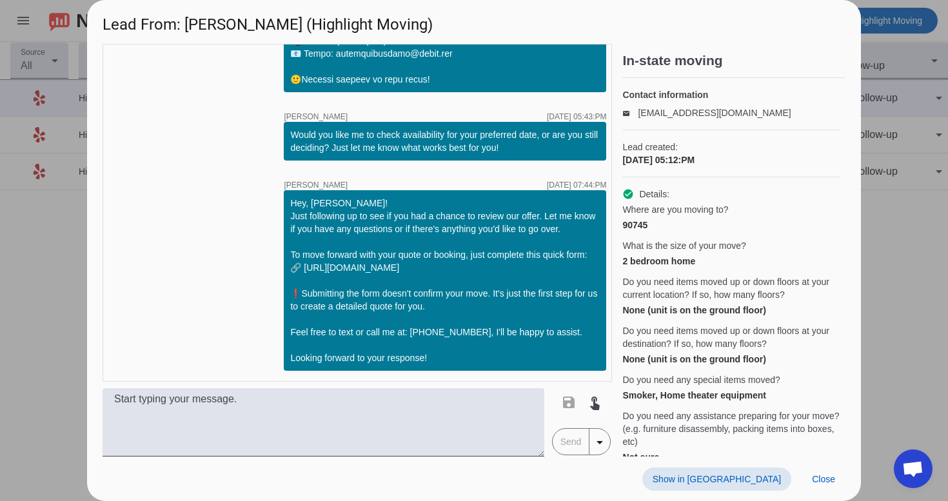
click at [745, 481] on span "Show in [GEOGRAPHIC_DATA]" at bounding box center [717, 479] width 128 height 10
click at [830, 490] on span at bounding box center [824, 479] width 44 height 23
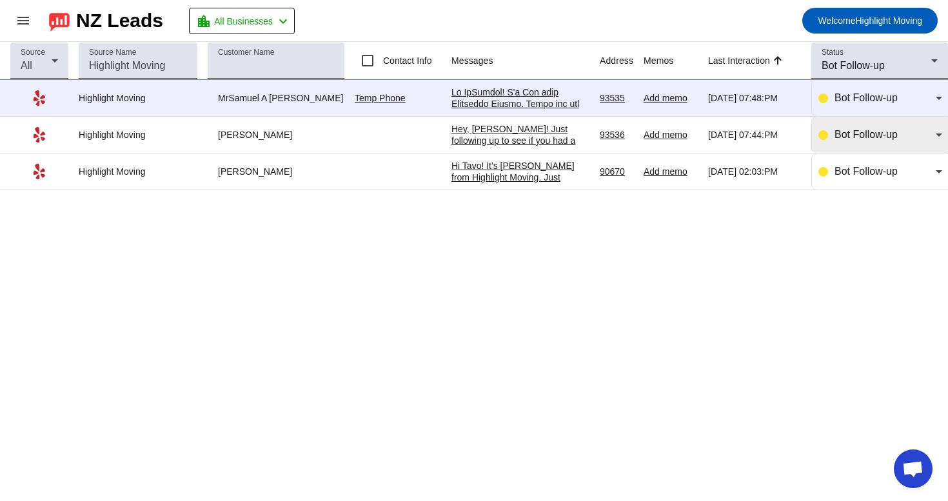
click at [884, 140] on span "Bot Follow-up" at bounding box center [866, 134] width 63 height 11
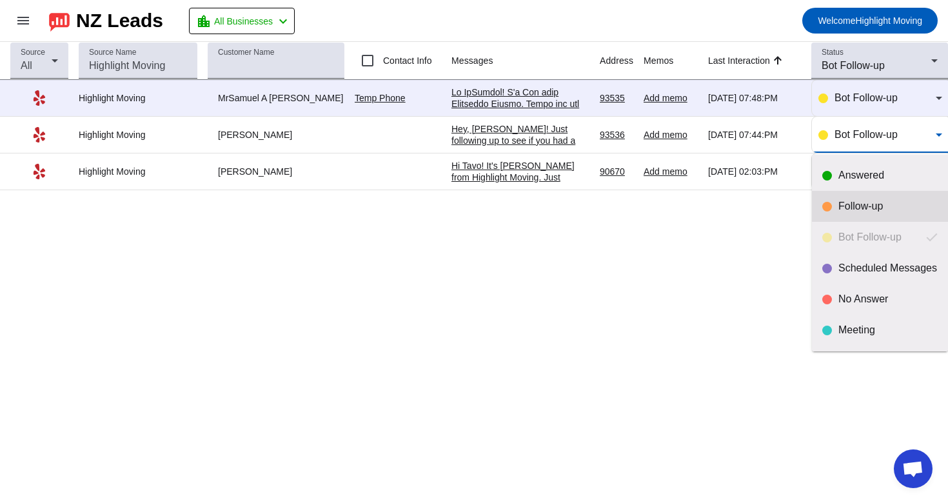
click at [860, 215] on mat-option "Follow-up" at bounding box center [880, 206] width 136 height 31
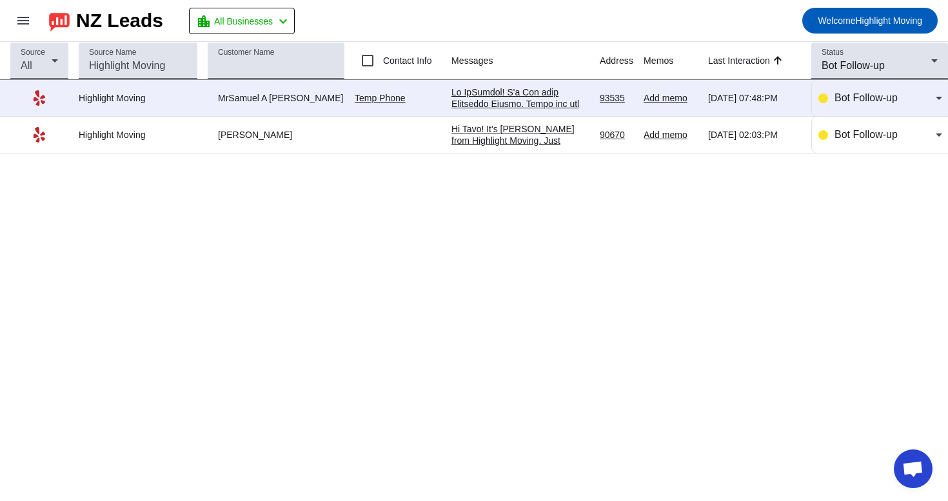
click at [543, 96] on div at bounding box center [521, 423] width 138 height 674
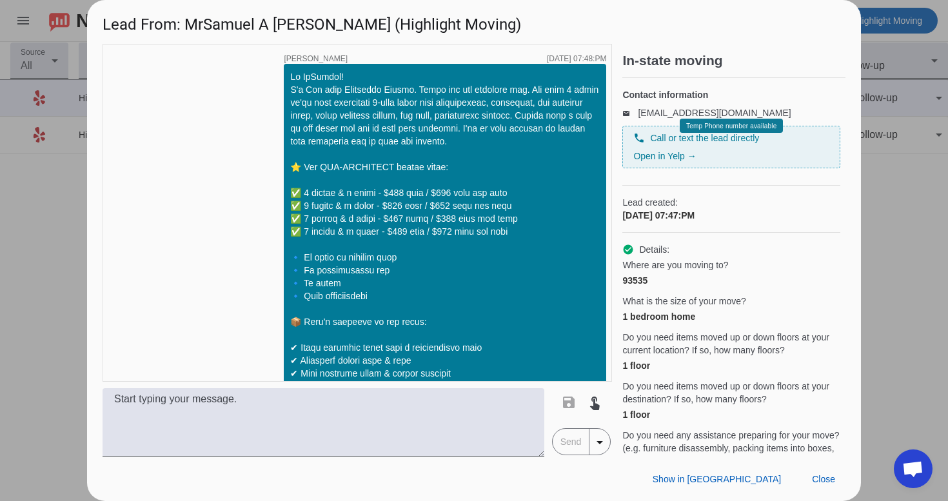
scroll to position [338, 0]
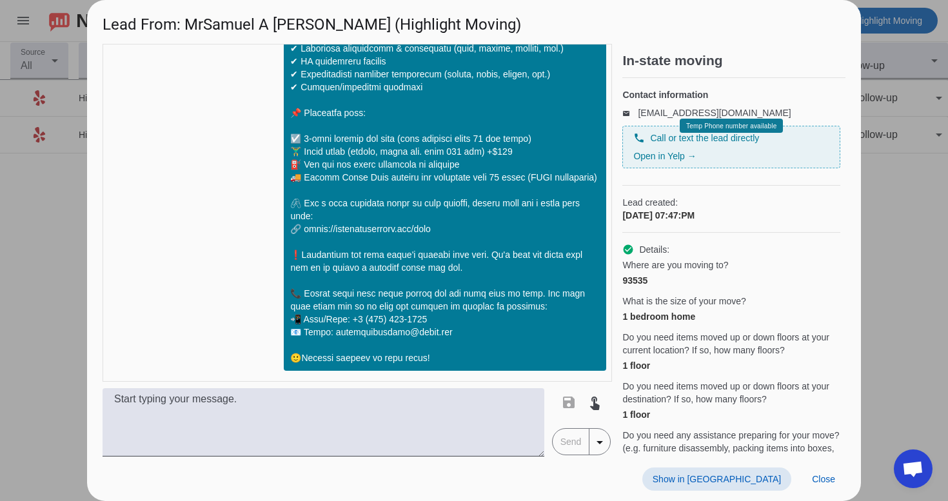
click at [744, 478] on span "Show in [GEOGRAPHIC_DATA]" at bounding box center [717, 479] width 128 height 10
click at [815, 475] on span "Close" at bounding box center [823, 479] width 23 height 10
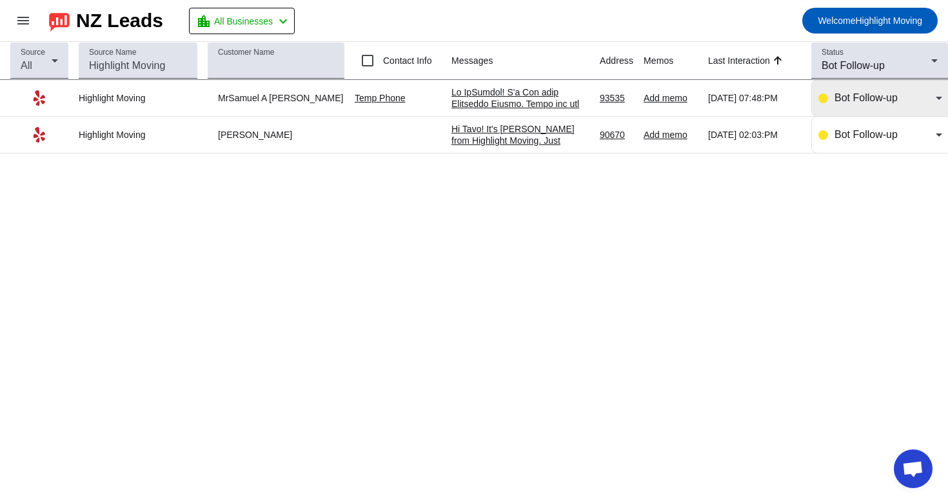
click at [831, 105] on div "Bot Follow-up" at bounding box center [881, 97] width 124 height 15
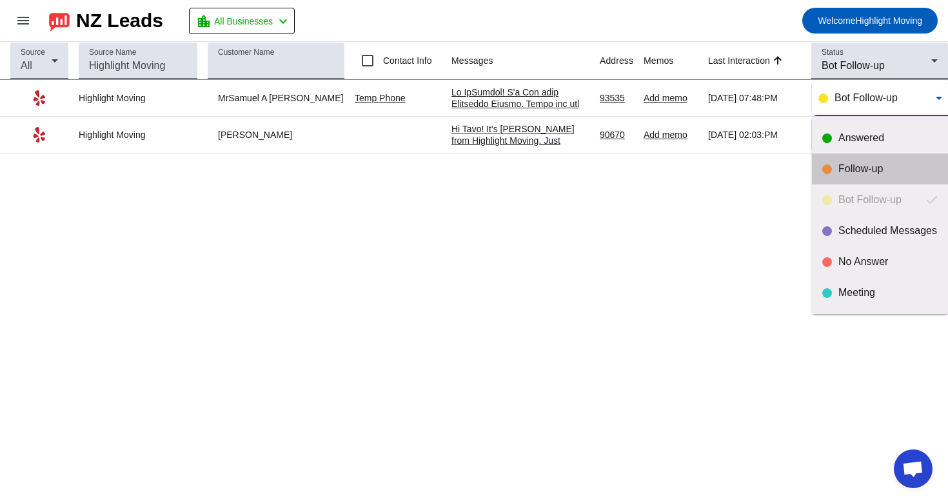
click at [828, 166] on div at bounding box center [828, 170] width 10 height 10
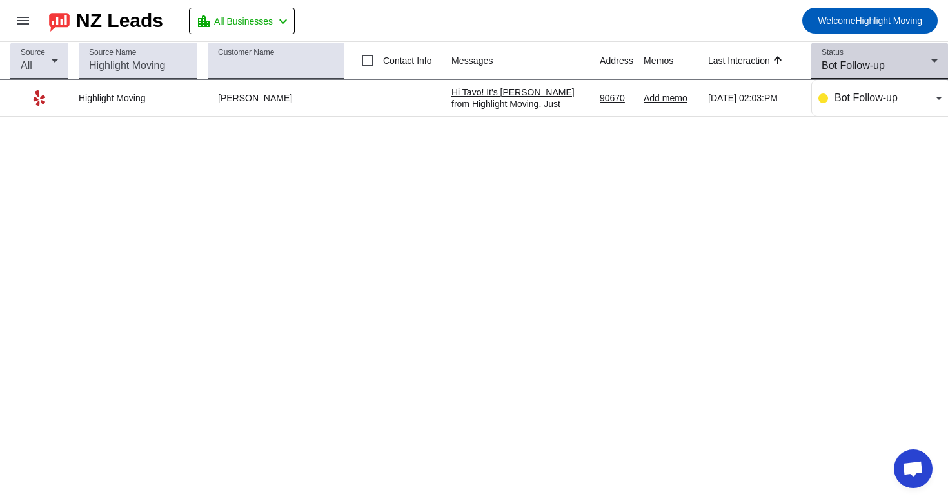
click at [861, 52] on div "Status Bot Follow-up" at bounding box center [880, 61] width 116 height 36
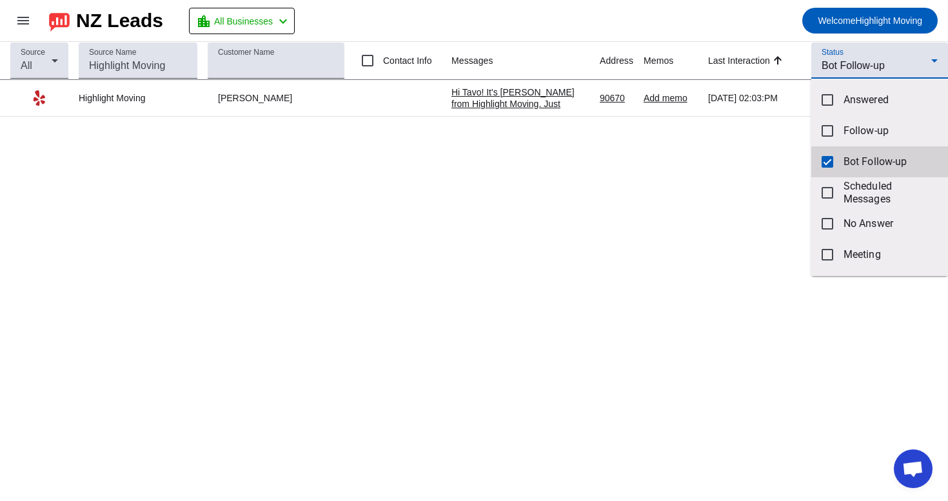
click at [832, 156] on mat-pseudo-checkbox at bounding box center [828, 162] width 12 height 12
click at [861, 49] on div at bounding box center [474, 250] width 948 height 501
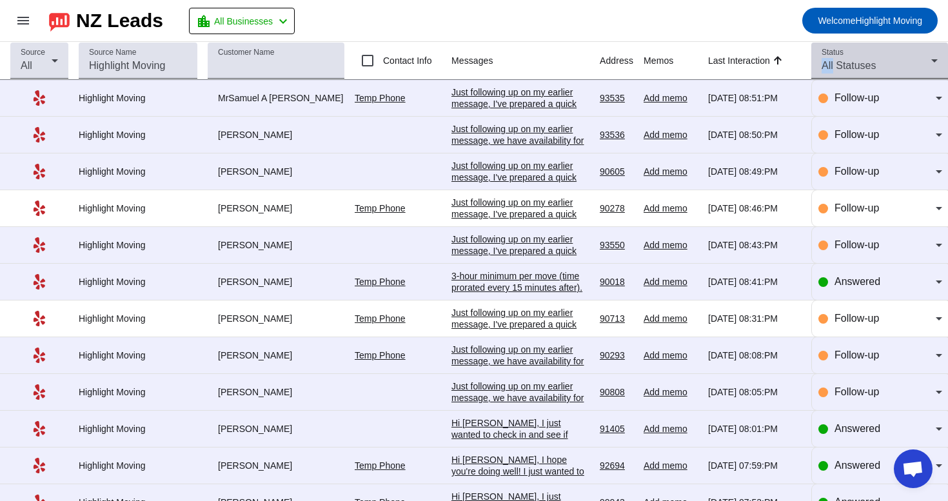
click at [861, 49] on div "Status All Statuses" at bounding box center [880, 61] width 116 height 36
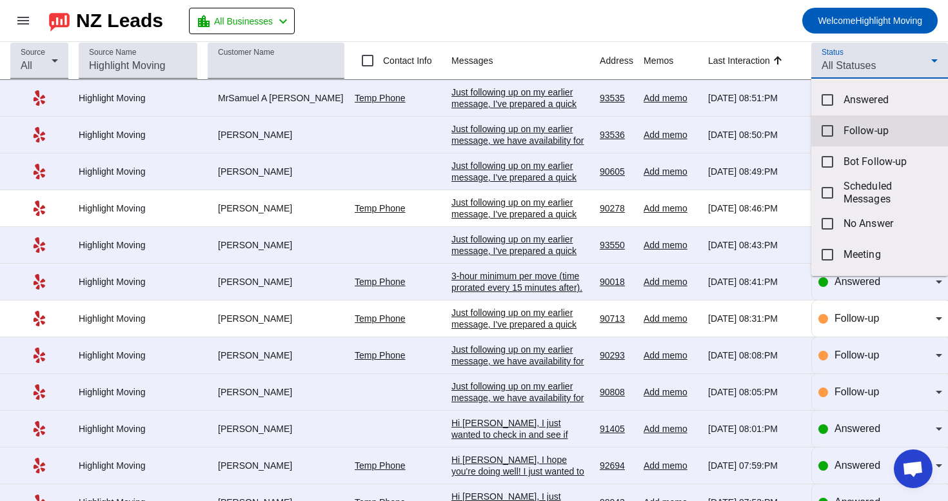
click at [838, 140] on mat-option "Follow-up" at bounding box center [880, 130] width 137 height 31
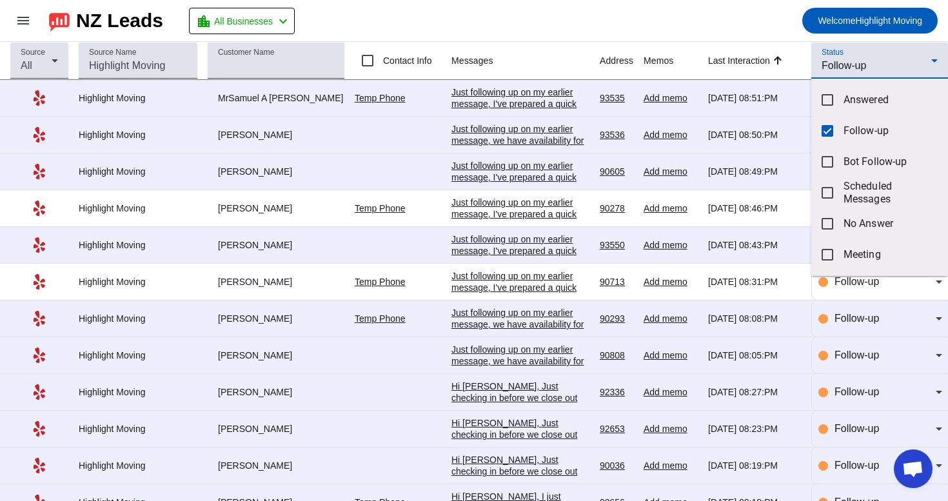
click at [773, 25] on div at bounding box center [474, 250] width 948 height 501
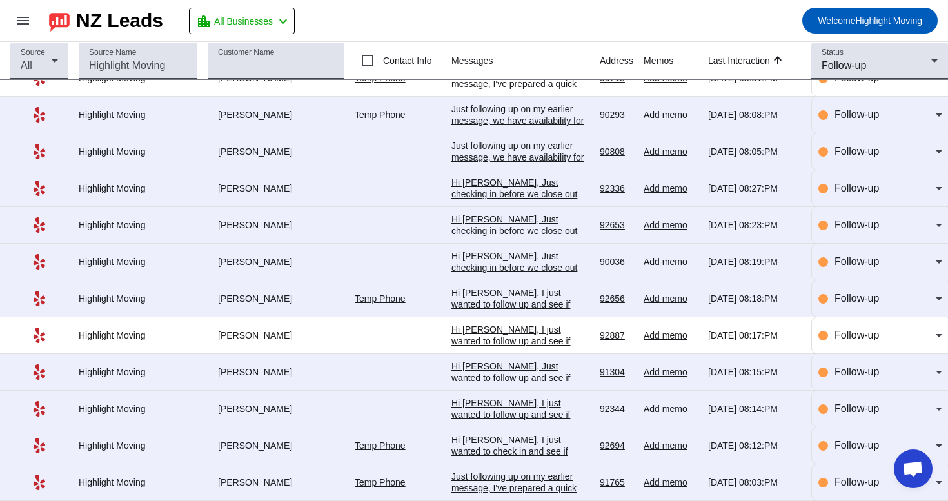
scroll to position [215, 0]
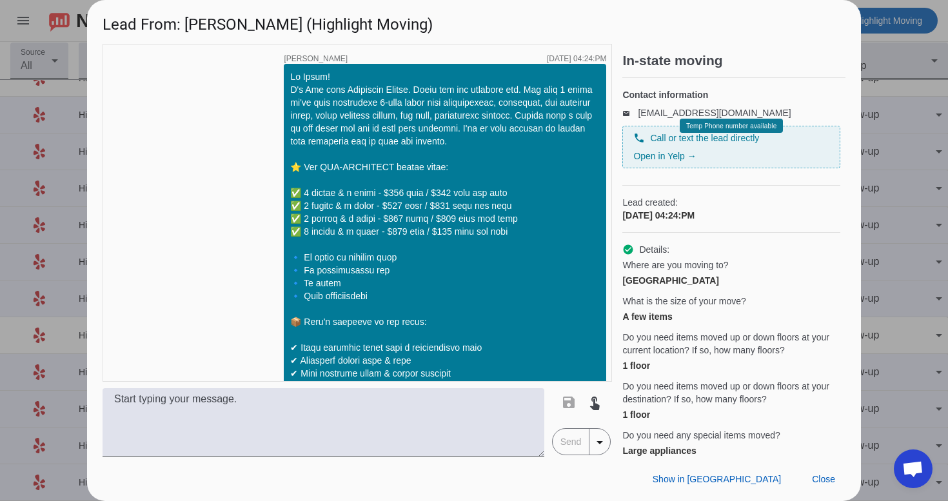
scroll to position [1063, 0]
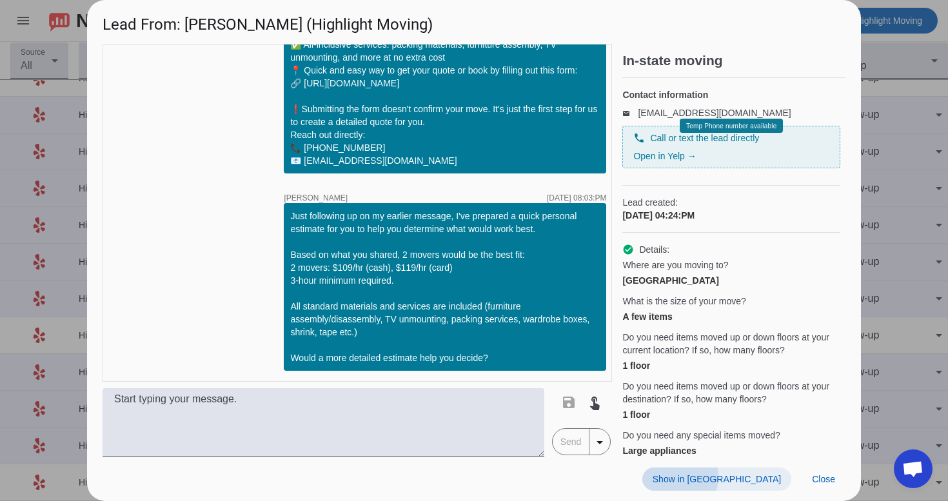
click at [741, 476] on span "Show in [GEOGRAPHIC_DATA]" at bounding box center [717, 479] width 128 height 10
click at [828, 490] on span at bounding box center [824, 479] width 44 height 23
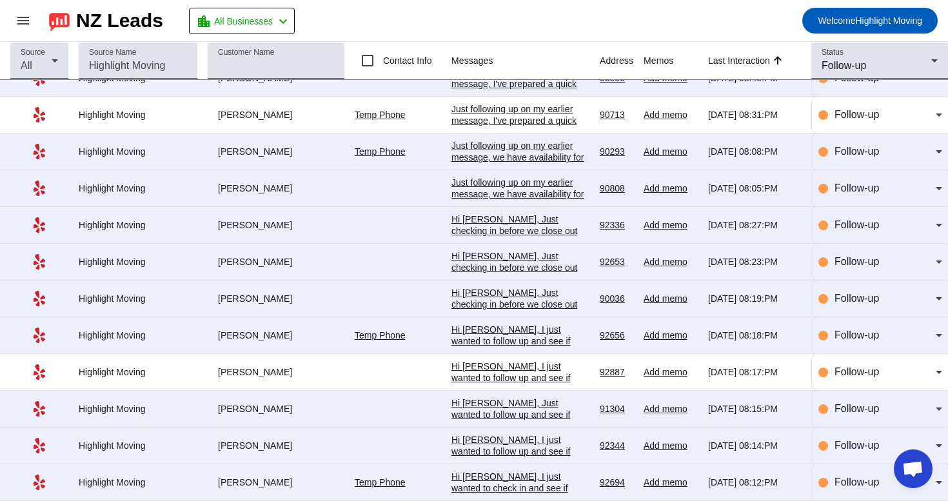
scroll to position [215, 0]
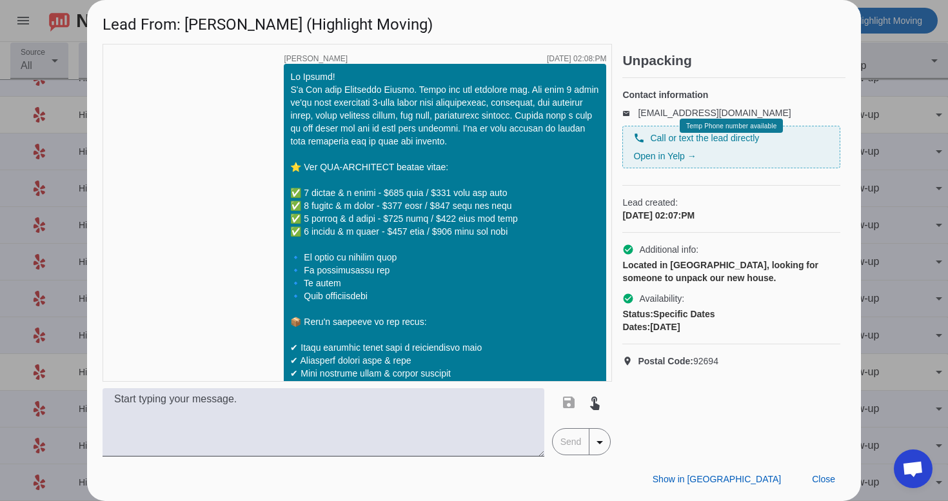
scroll to position [973, 0]
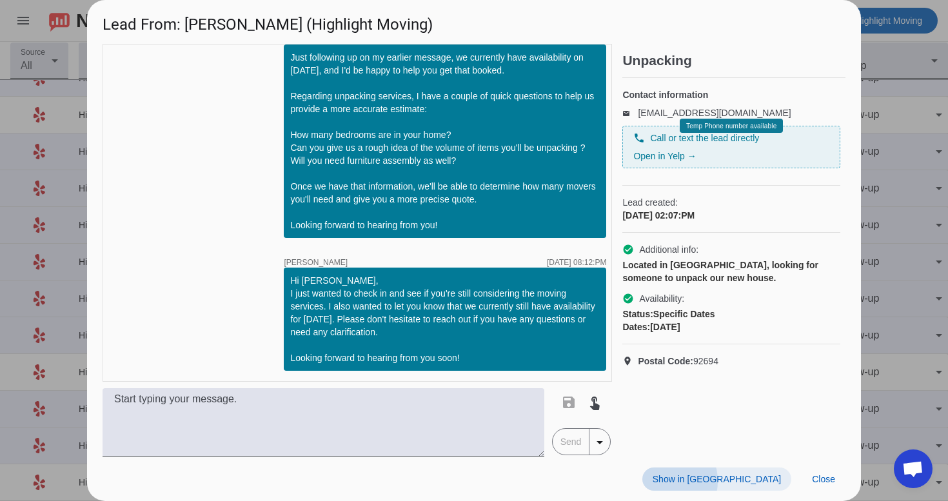
click at [738, 481] on span "Show in [GEOGRAPHIC_DATA]" at bounding box center [717, 479] width 128 height 10
click at [839, 482] on span at bounding box center [824, 479] width 44 height 23
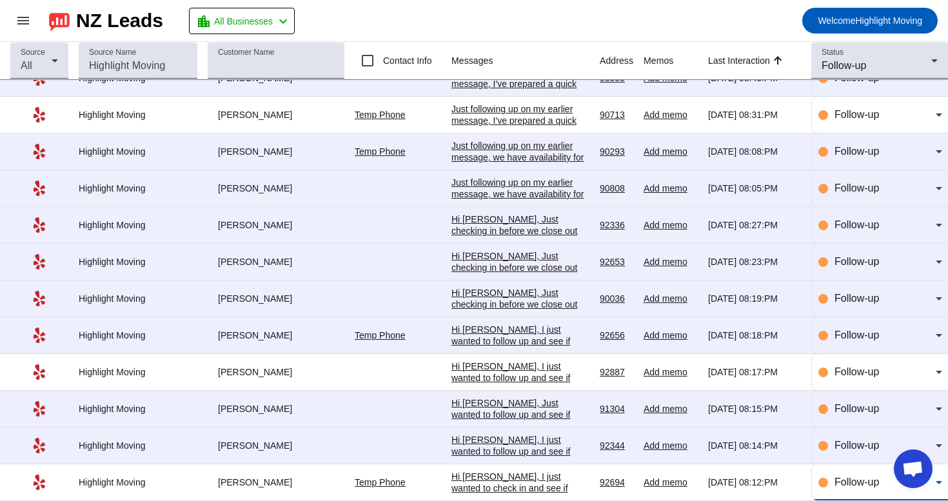
click at [862, 486] on span "Follow-up" at bounding box center [857, 482] width 45 height 11
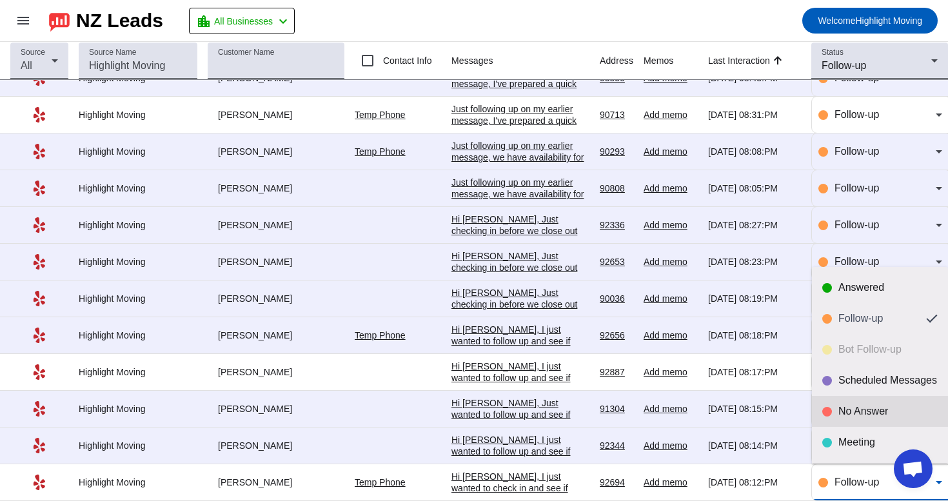
click at [875, 417] on div "No Answer" at bounding box center [888, 411] width 99 height 13
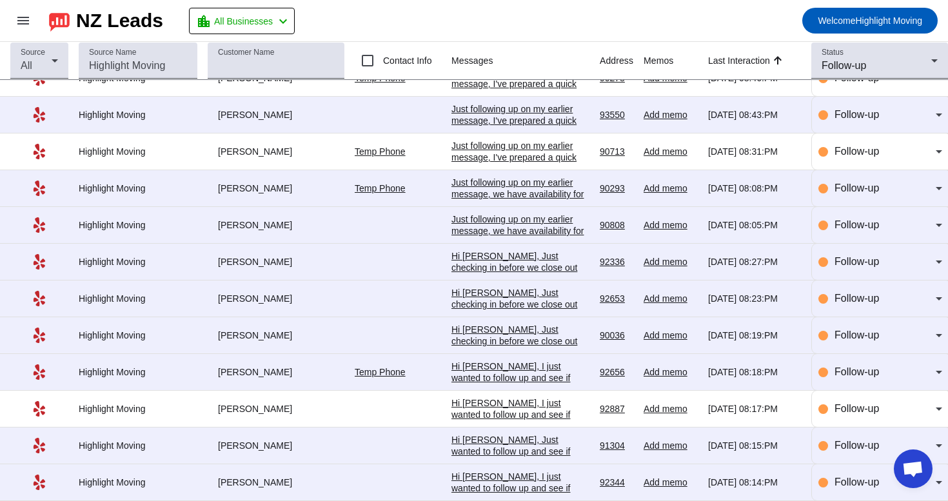
scroll to position [0, 0]
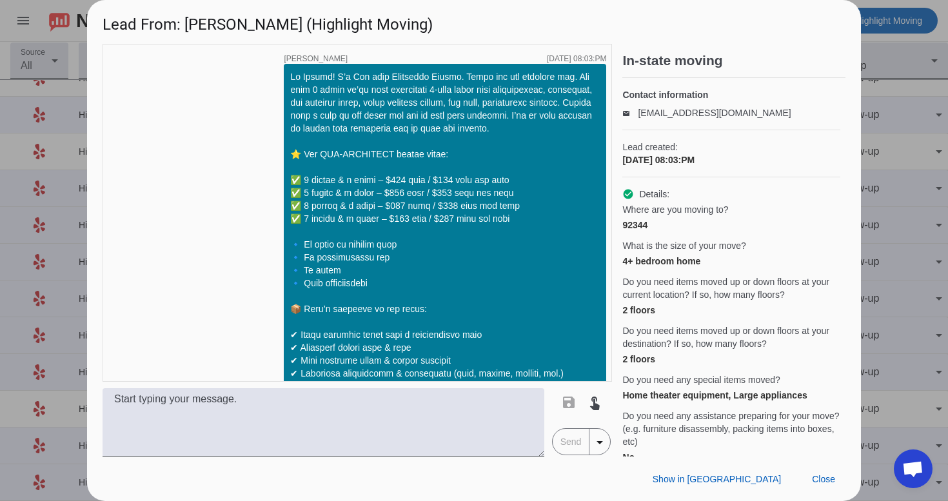
scroll to position [1840, 0]
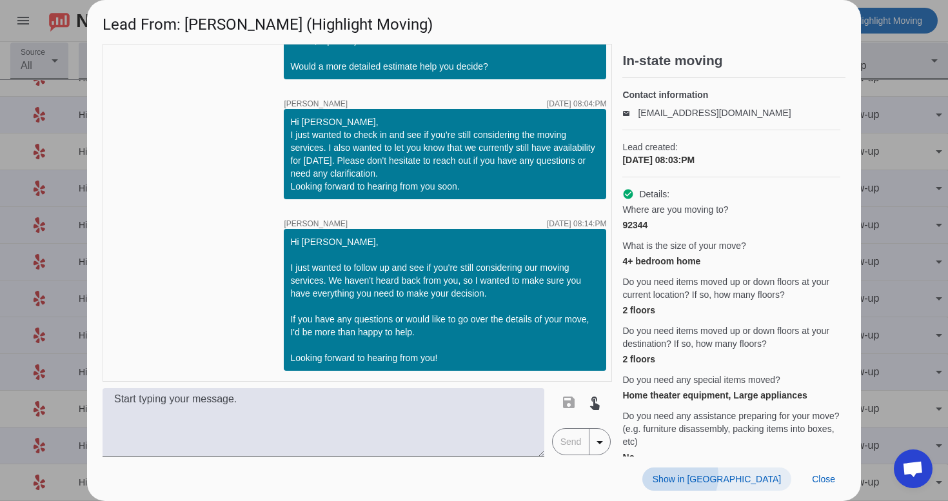
click at [743, 476] on span "Show in [GEOGRAPHIC_DATA]" at bounding box center [717, 479] width 128 height 10
click at [827, 484] on span "Close" at bounding box center [823, 479] width 23 height 10
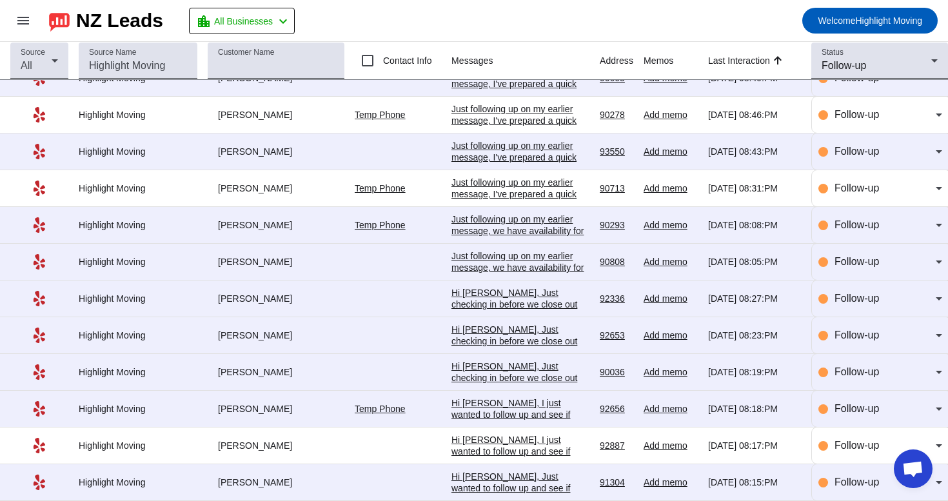
scroll to position [178, 0]
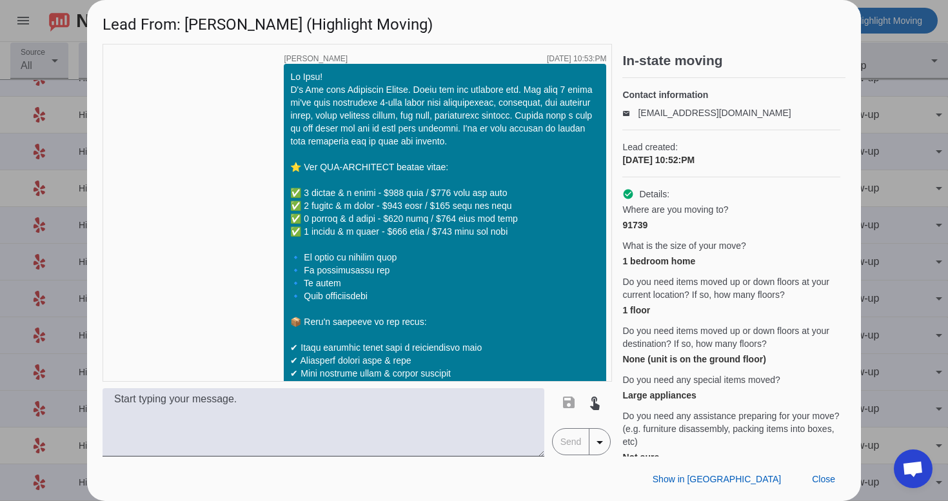
scroll to position [1355, 0]
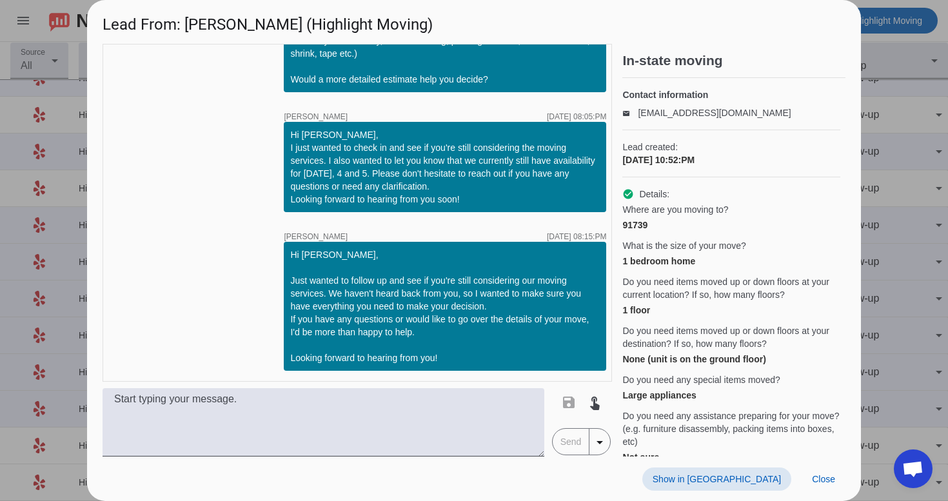
click at [760, 486] on span at bounding box center [717, 479] width 149 height 23
click at [837, 486] on span at bounding box center [824, 479] width 44 height 23
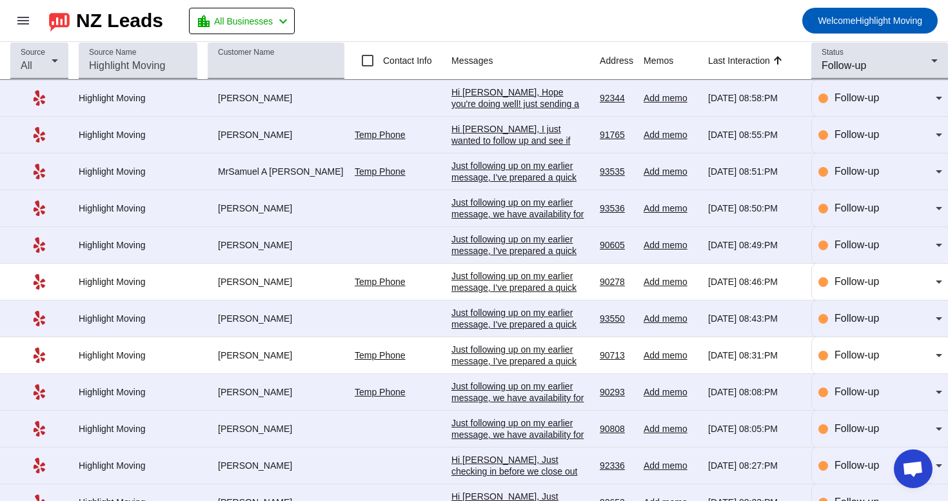
scroll to position [0, 0]
click at [557, 87] on div "Hi [PERSON_NAME], Hope you're doing well! just sending a friendly reminder that…" at bounding box center [521, 109] width 138 height 46
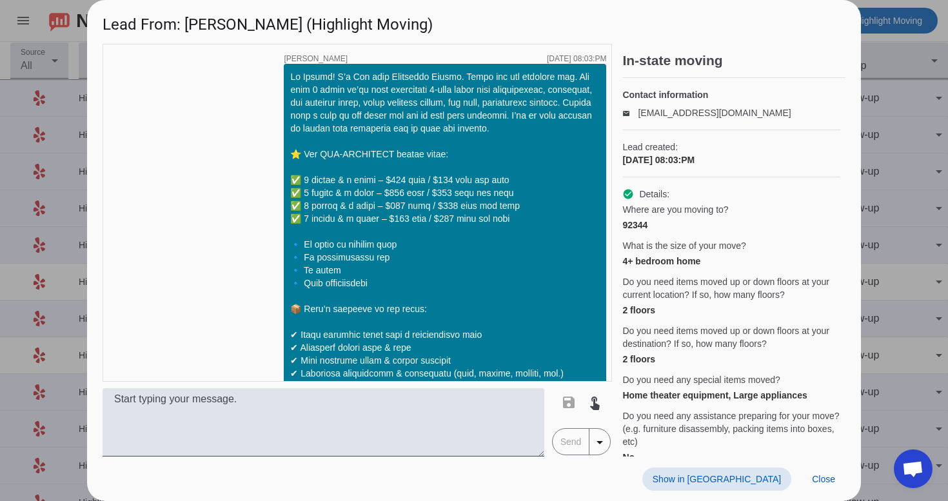
scroll to position [1921, 0]
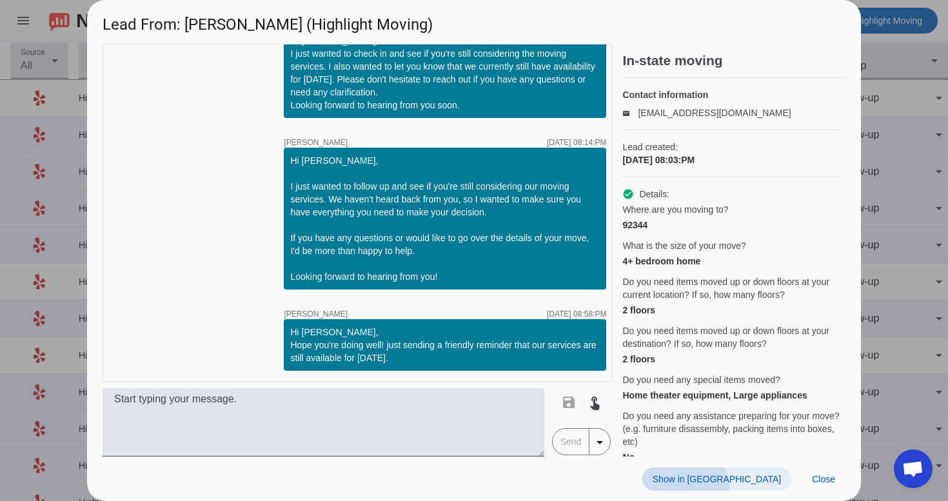
click at [758, 488] on span at bounding box center [717, 479] width 149 height 23
click at [824, 485] on span at bounding box center [824, 479] width 44 height 23
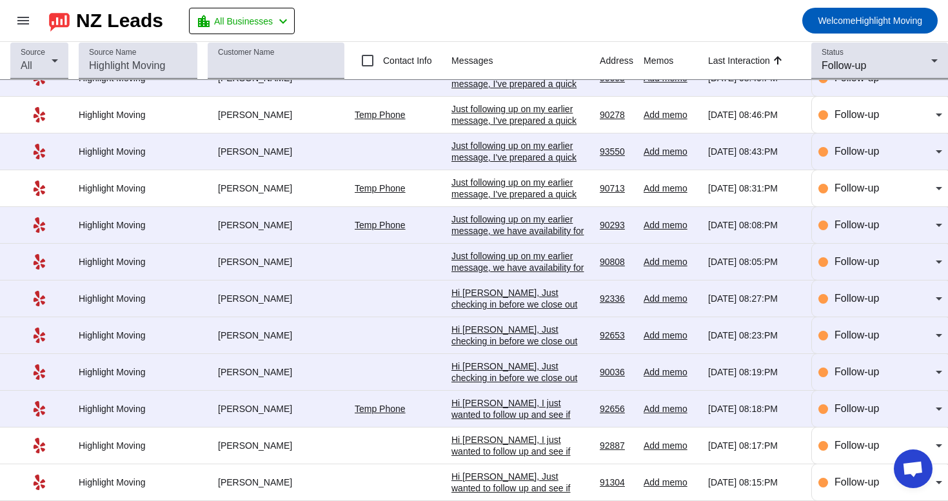
scroll to position [178, 0]
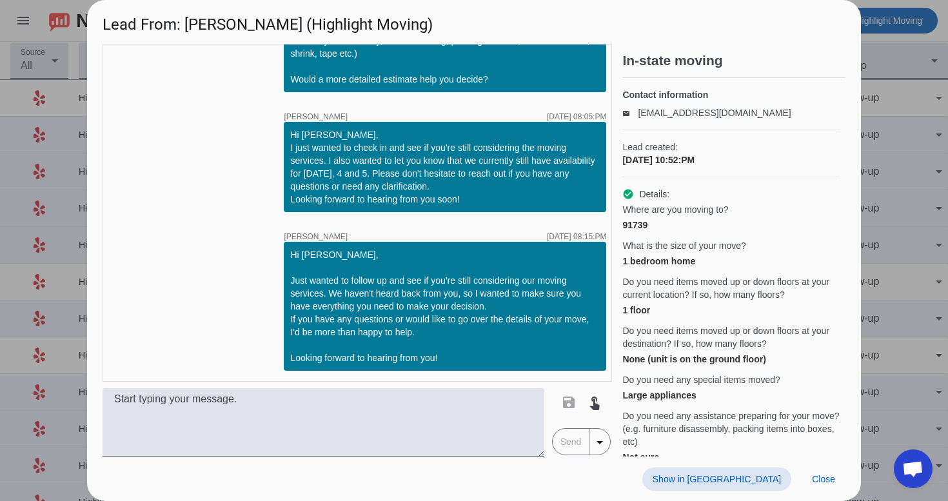
scroll to position [1436, 0]
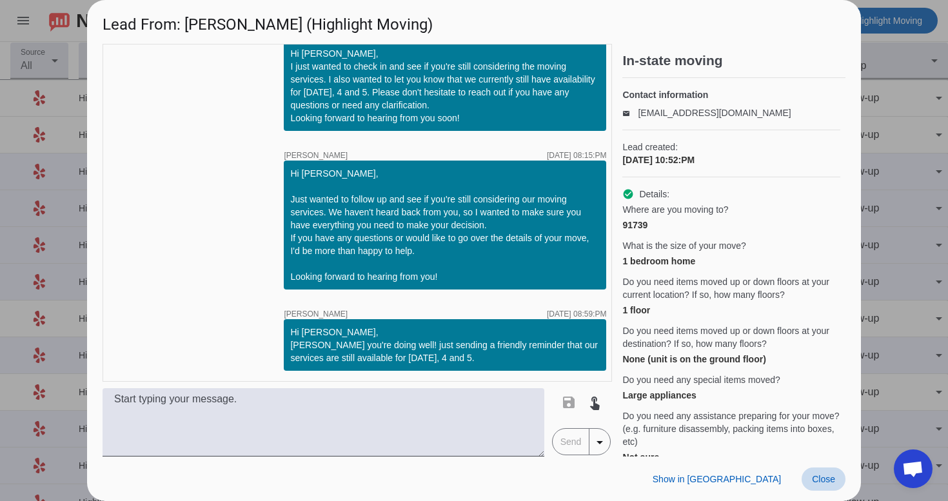
click at [824, 489] on span at bounding box center [824, 479] width 44 height 23
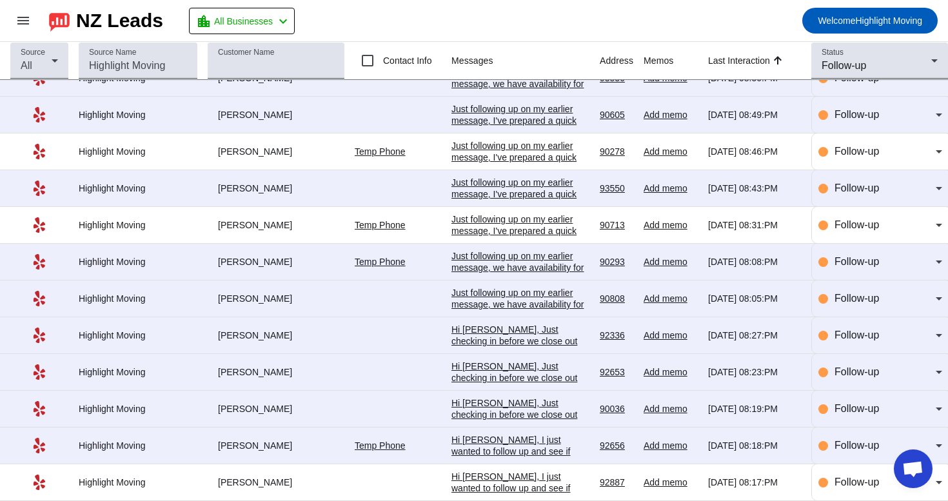
scroll to position [0, 0]
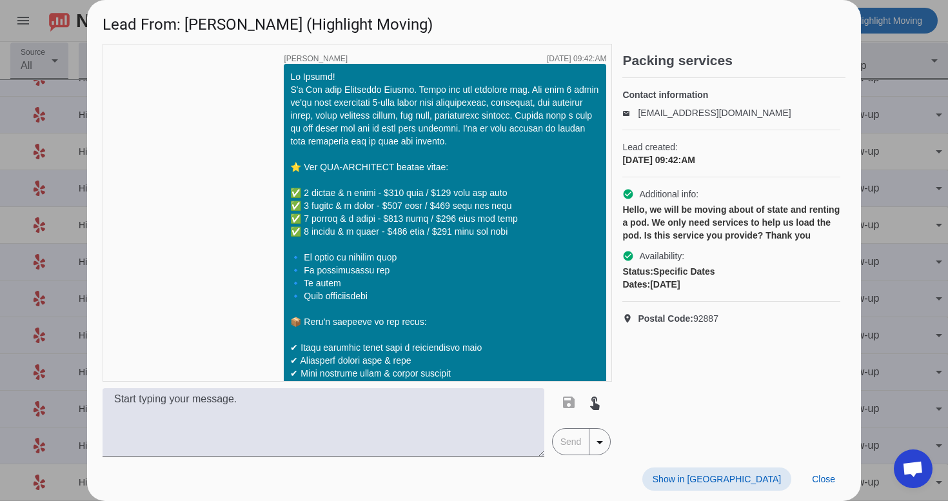
scroll to position [1028, 0]
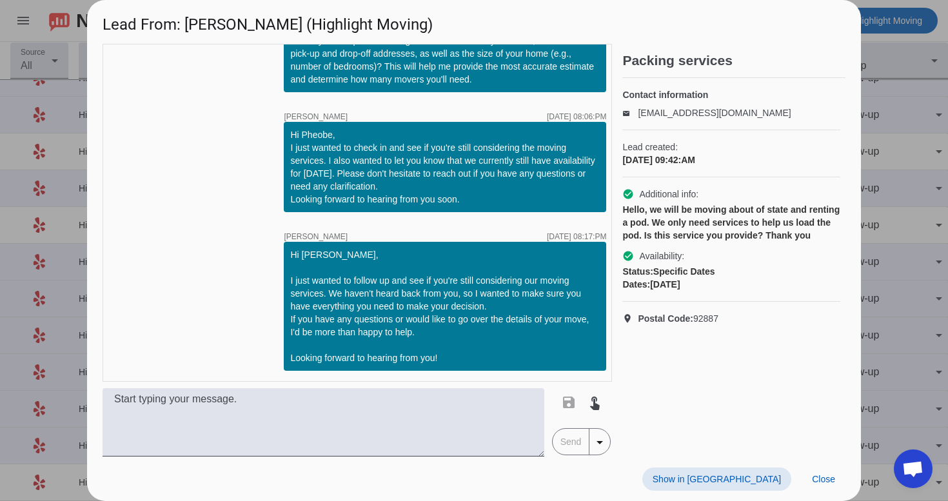
click at [743, 479] on span "Show in [GEOGRAPHIC_DATA]" at bounding box center [717, 479] width 128 height 10
click at [839, 475] on span at bounding box center [824, 479] width 44 height 23
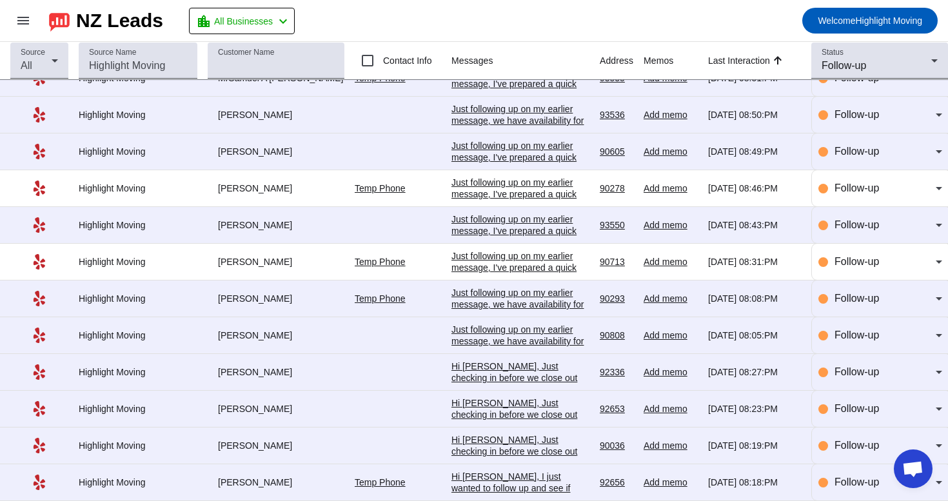
scroll to position [178, 0]
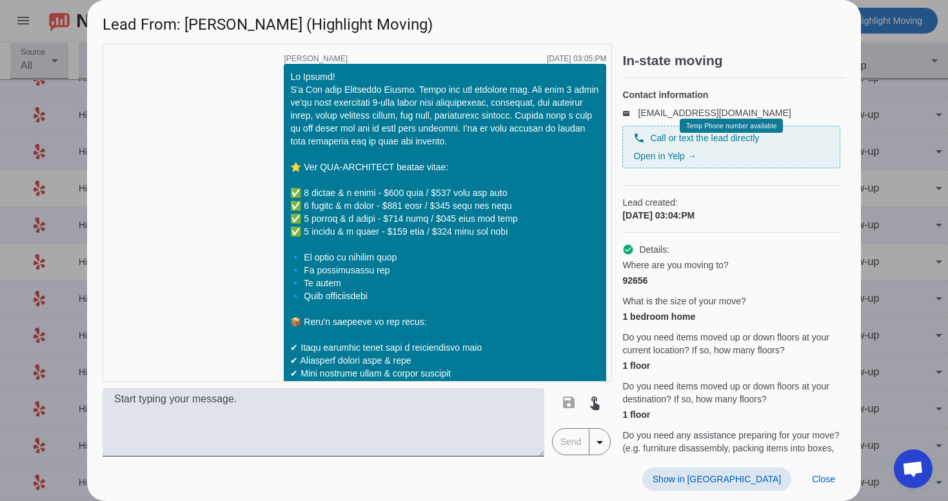
scroll to position [827, 0]
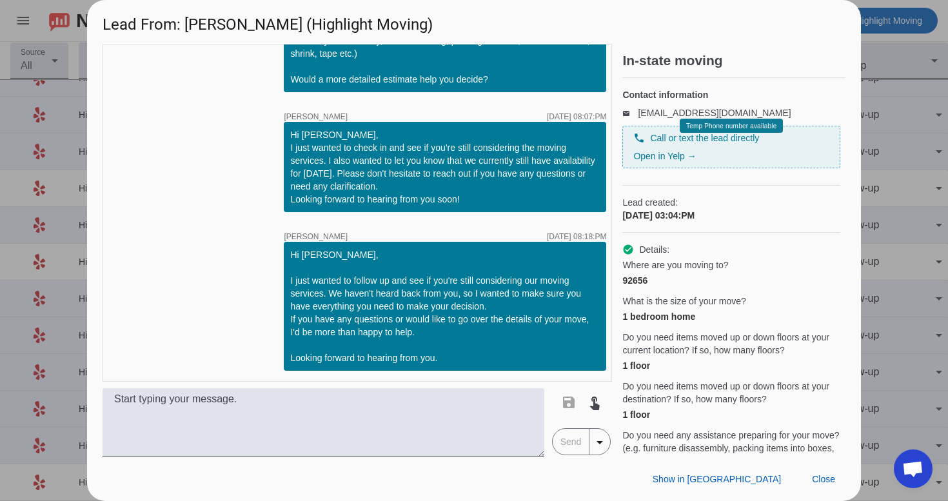
click at [745, 492] on div "Show in Yelp Close" at bounding box center [474, 479] width 774 height 45
click at [750, 485] on span at bounding box center [717, 479] width 149 height 23
click at [826, 477] on span "Close" at bounding box center [823, 479] width 23 height 10
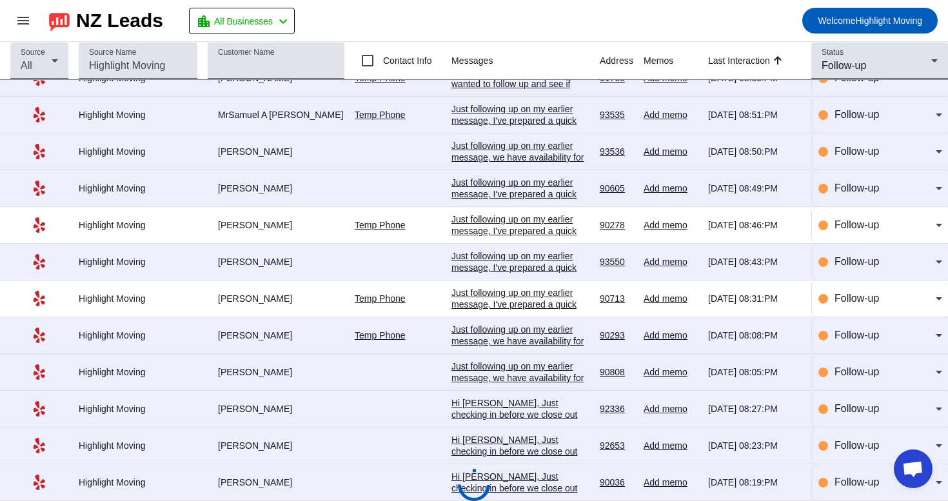
scroll to position [178, 0]
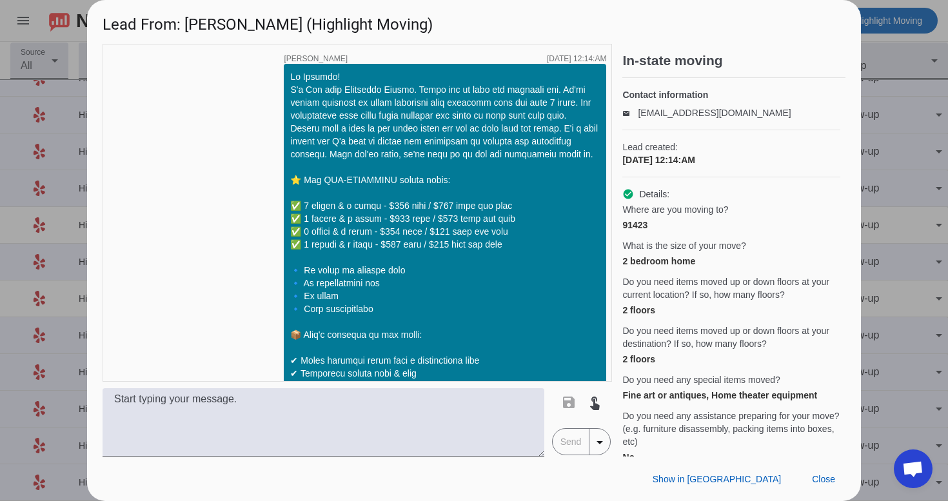
scroll to position [2089, 0]
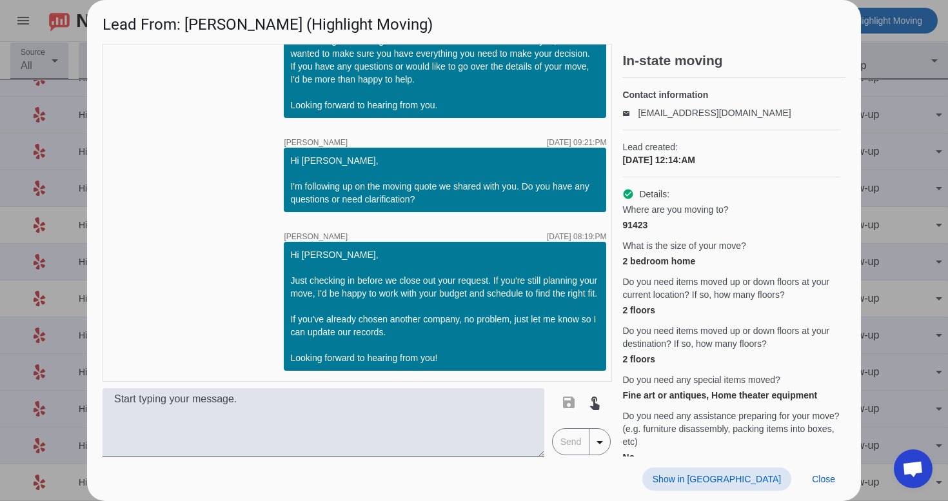
click at [778, 477] on span "Show in [GEOGRAPHIC_DATA]" at bounding box center [717, 479] width 128 height 10
click at [839, 478] on span at bounding box center [824, 479] width 44 height 23
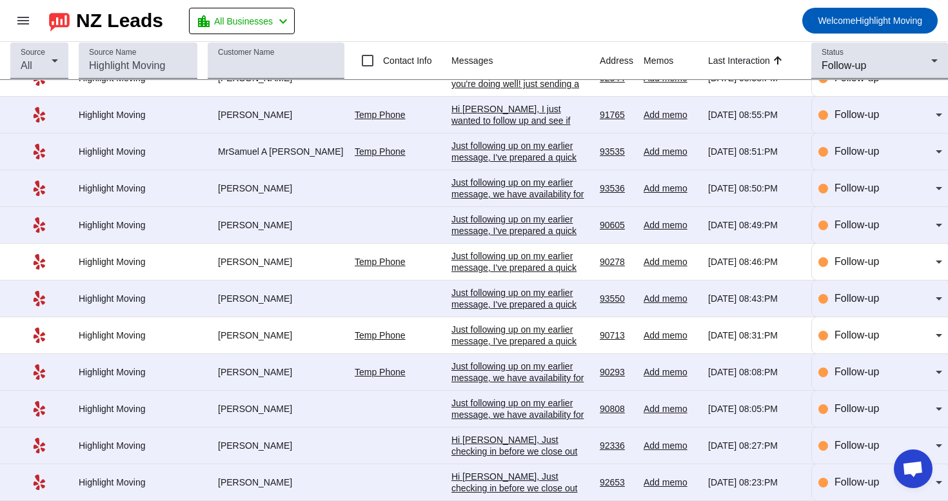
scroll to position [0, 0]
click at [877, 474] on div "Follow-up" at bounding box center [881, 483] width 124 height 36
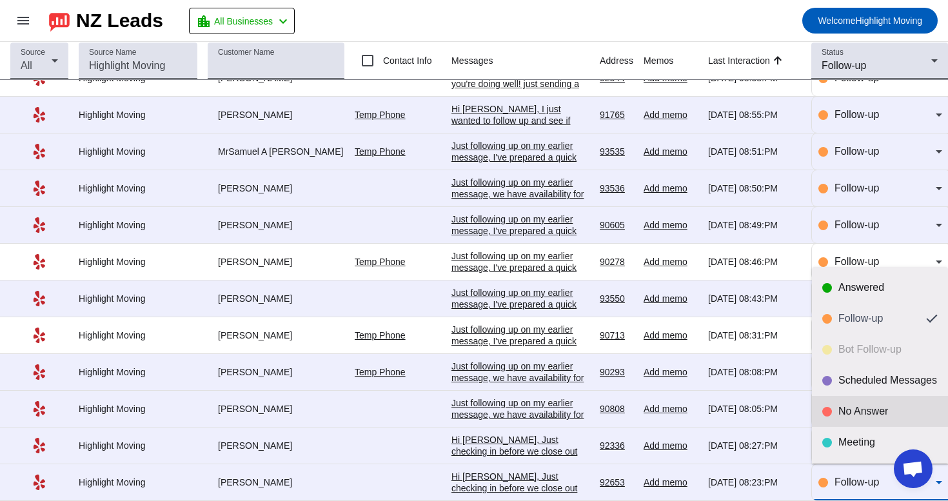
click at [879, 413] on div "No Answer" at bounding box center [888, 411] width 99 height 13
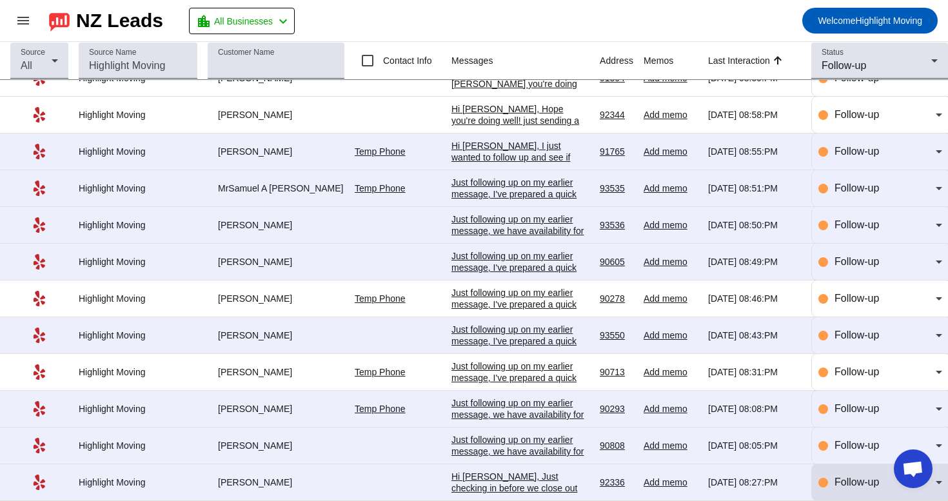
click at [844, 475] on mat-select "Follow-up" at bounding box center [889, 482] width 108 height 15
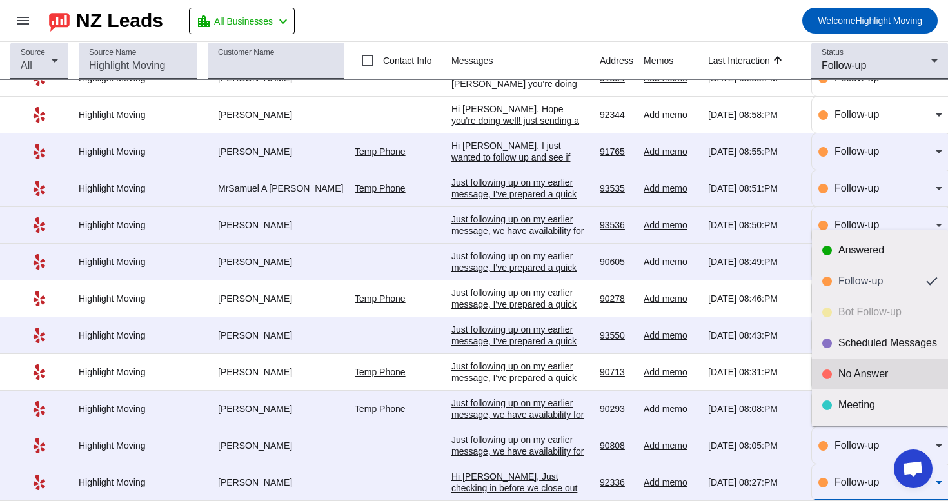
click at [859, 381] on mat-option "No Answer" at bounding box center [880, 374] width 136 height 31
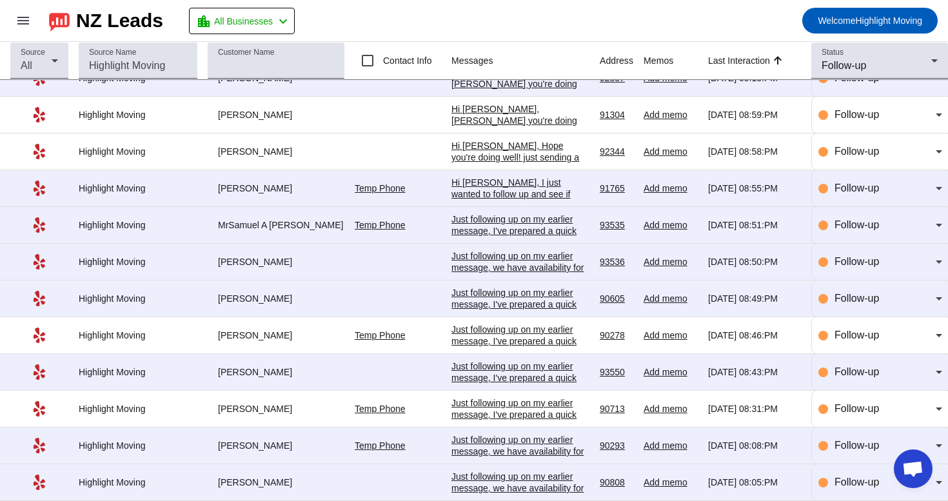
scroll to position [103, 0]
click at [884, 62] on div "Follow-up" at bounding box center [877, 65] width 110 height 15
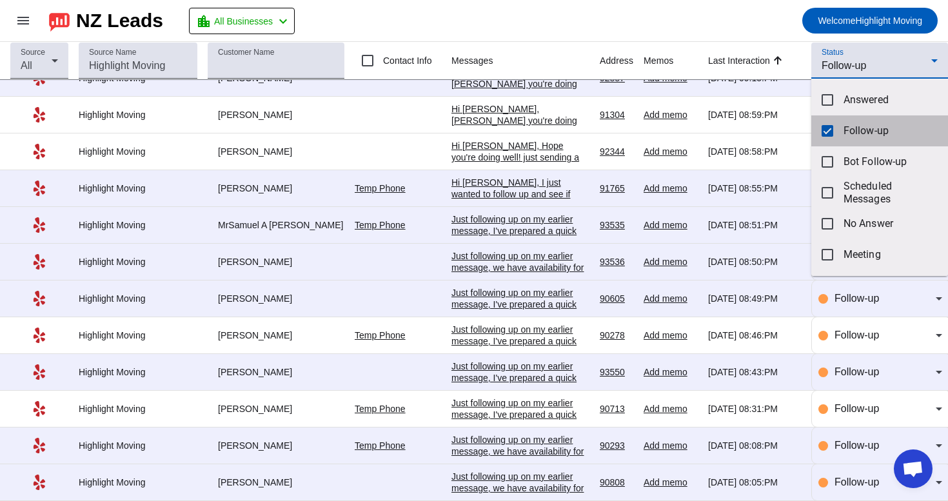
click at [829, 139] on mat-option "Follow-up" at bounding box center [880, 130] width 137 height 31
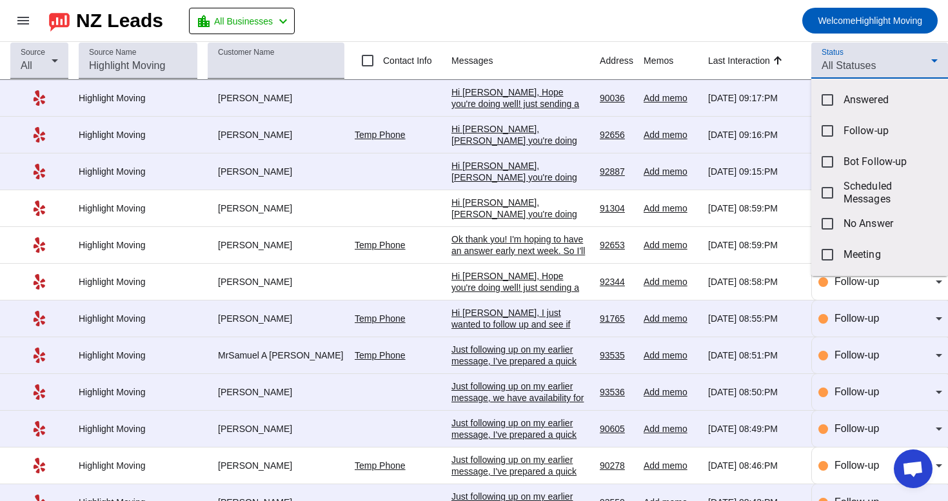
click at [781, 41] on div at bounding box center [474, 250] width 948 height 501
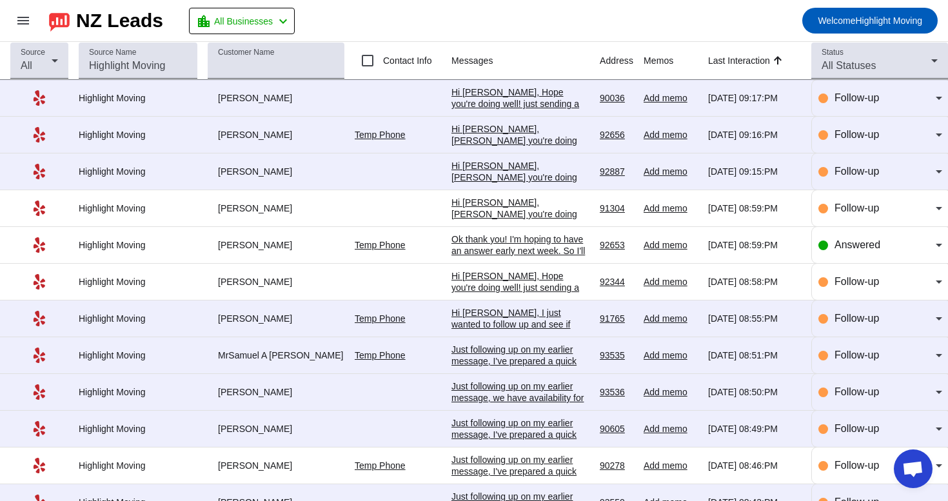
click at [552, 254] on div "Ok thank you! I'm hoping to have an answer early next week. So I'll reach back …" at bounding box center [521, 263] width 138 height 58
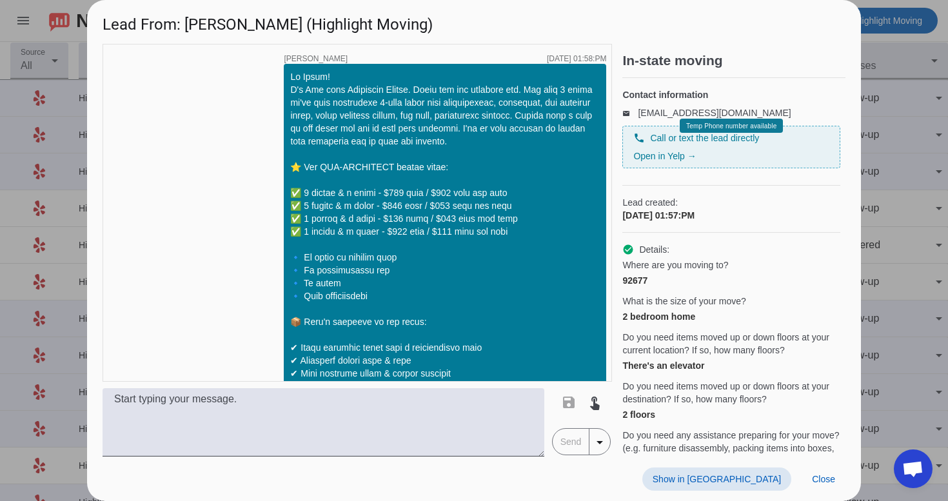
scroll to position [874, 0]
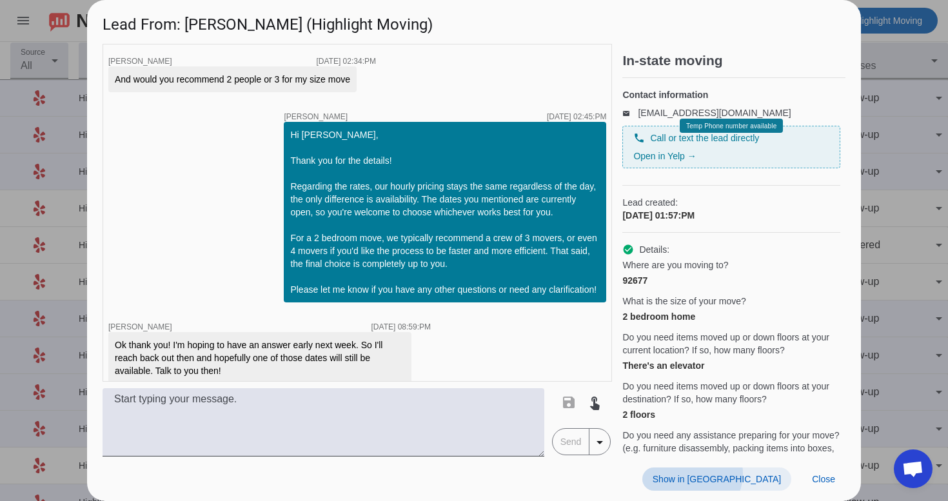
click at [766, 474] on span "Show in [GEOGRAPHIC_DATA]" at bounding box center [717, 479] width 128 height 10
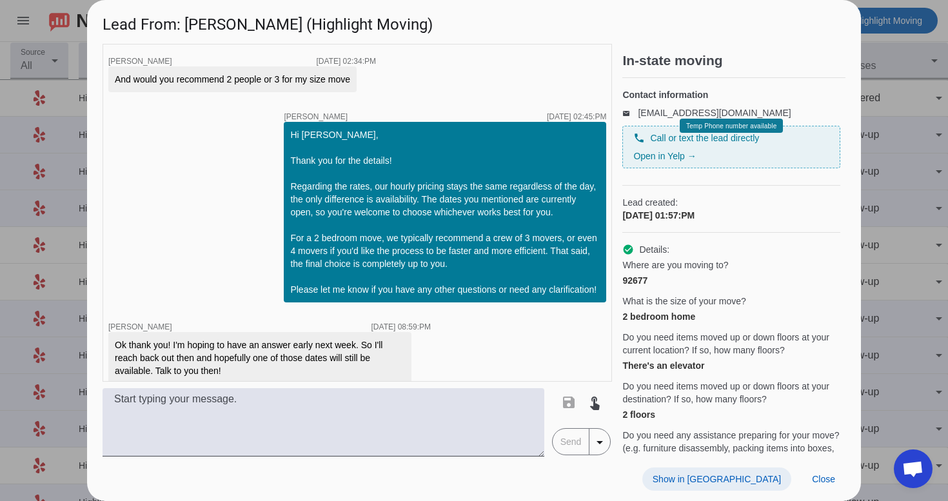
scroll to position [955, 0]
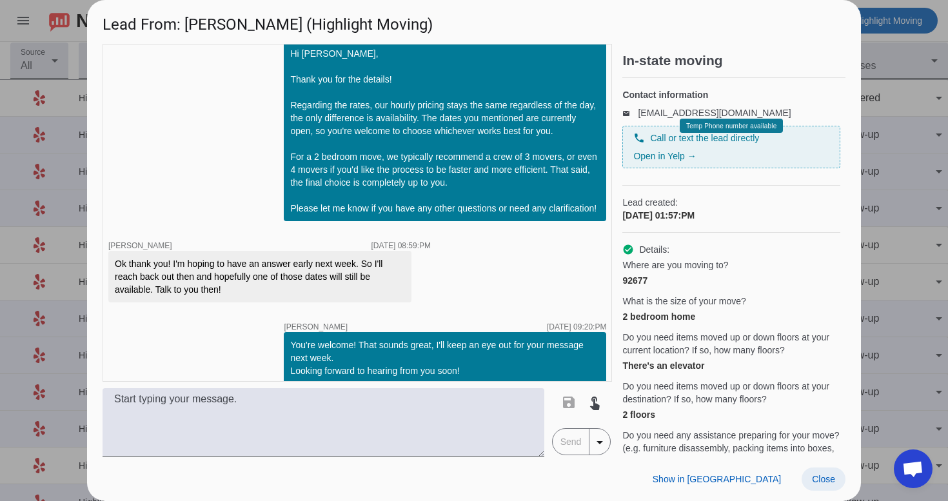
click at [823, 475] on span "Close" at bounding box center [823, 479] width 23 height 10
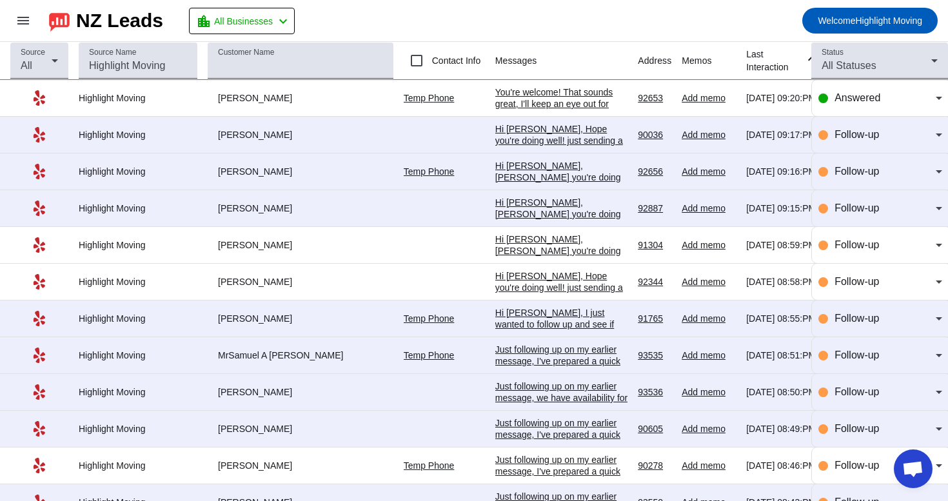
scroll to position [0, 0]
click at [842, 59] on div "All Statuses" at bounding box center [877, 65] width 110 height 15
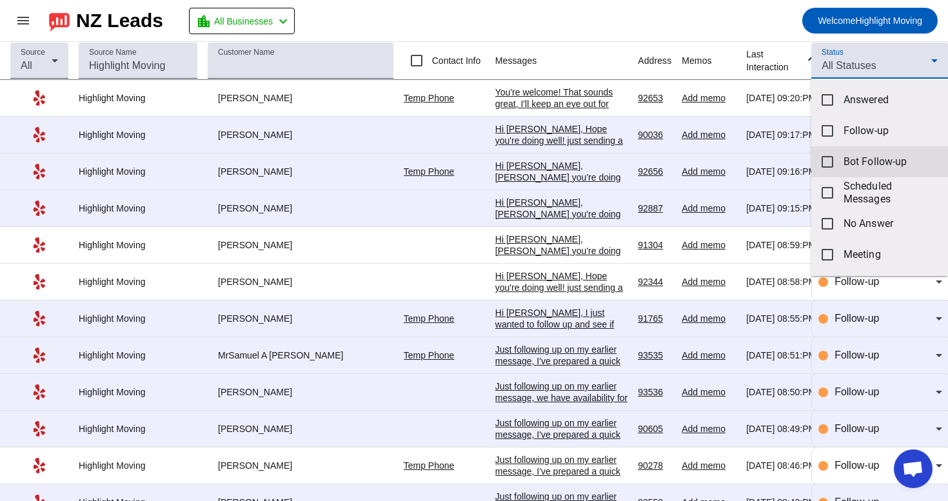
click at [844, 163] on span "Bot Follow-up" at bounding box center [891, 161] width 94 height 13
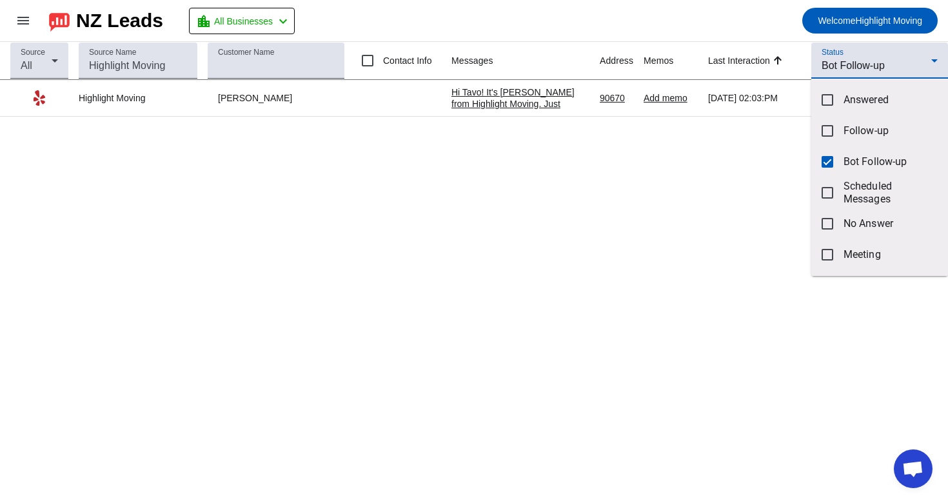
click at [728, 17] on div at bounding box center [474, 250] width 948 height 501
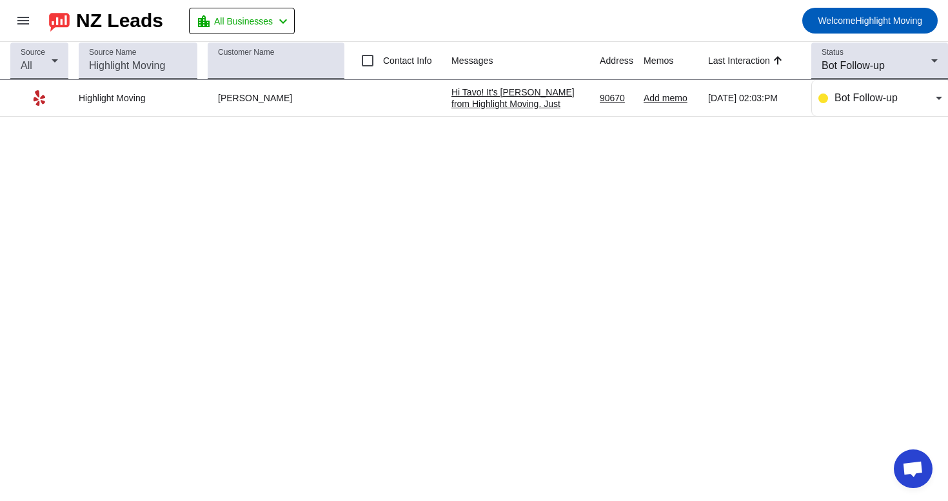
click at [551, 87] on div "Hi Tavo! It's [PERSON_NAME] from Highlight Moving. Just following up to see if …" at bounding box center [521, 208] width 138 height 244
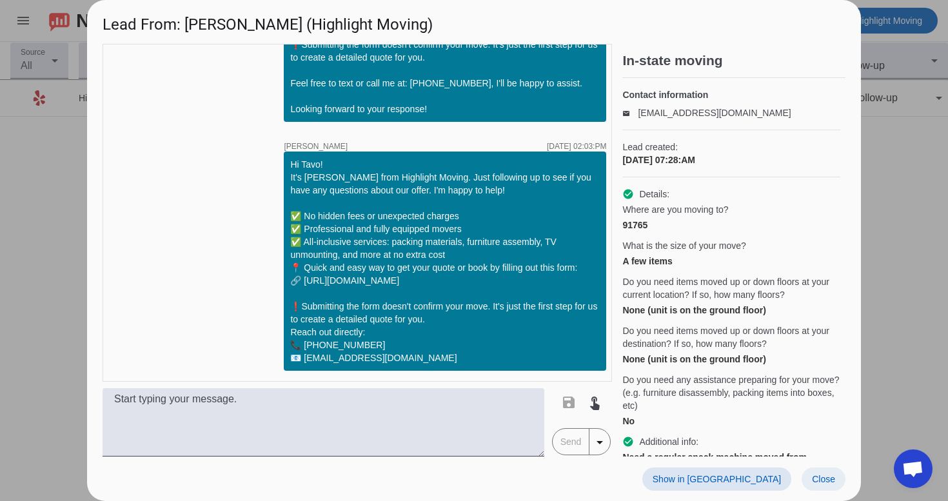
click at [834, 474] on span "Close" at bounding box center [823, 479] width 23 height 10
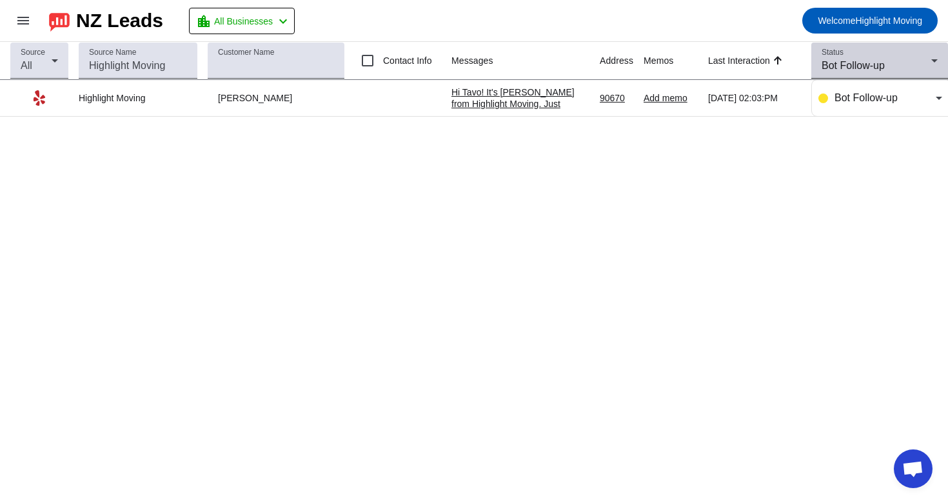
click at [879, 63] on span "Bot Follow-up" at bounding box center [853, 65] width 63 height 11
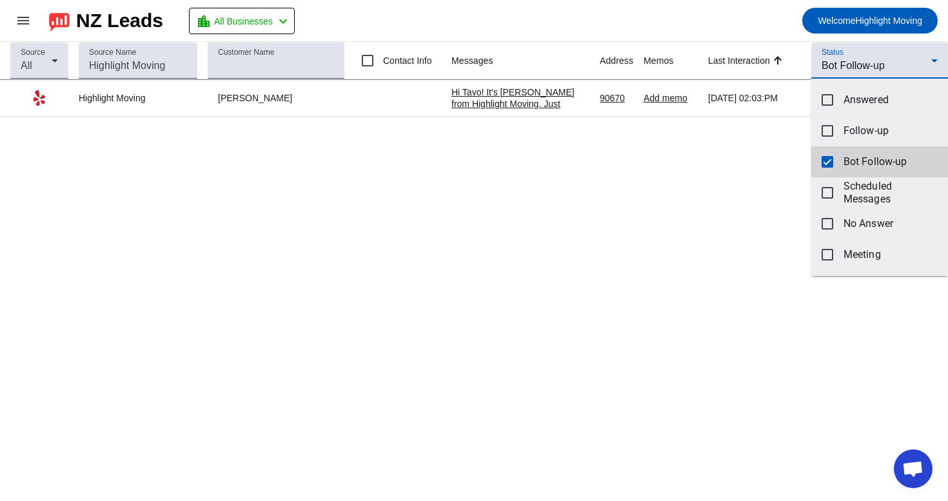
click at [834, 164] on mat-option "Bot Follow-up" at bounding box center [880, 161] width 137 height 31
click at [768, 5] on div at bounding box center [474, 250] width 948 height 501
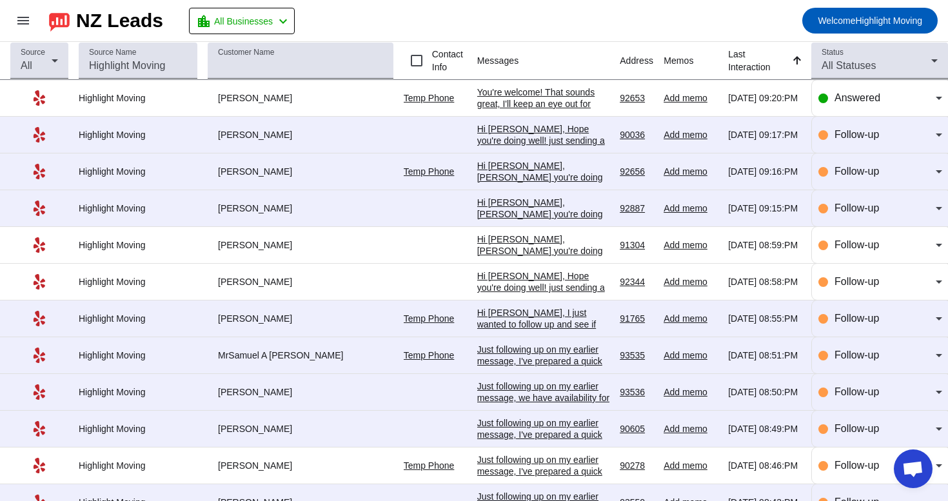
scroll to position [0, 0]
click at [706, 30] on mat-toolbar-row "menu NZ Leads location_city All Businesses chevron_left Welcome Highlight Moving" at bounding box center [474, 20] width 948 height 41
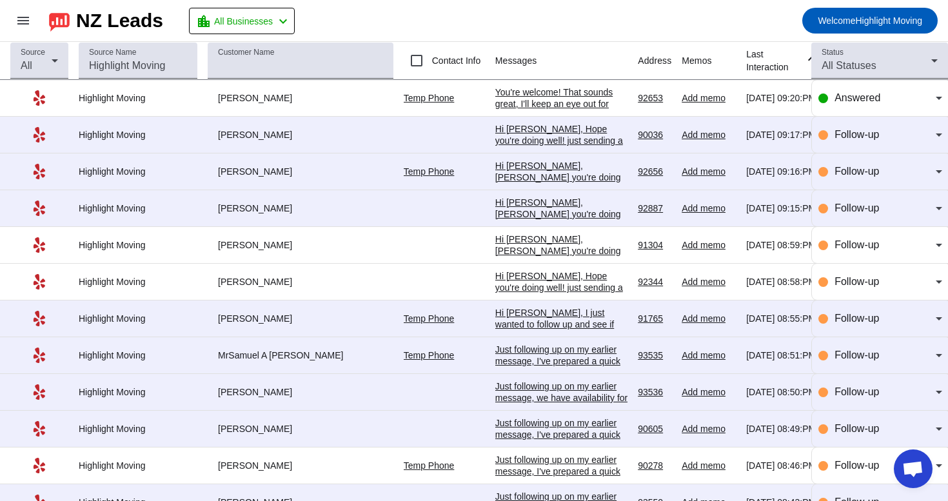
click at [508, 26] on mat-toolbar-row "menu NZ Leads location_city All Businesses chevron_left Welcome Highlight Moving" at bounding box center [474, 20] width 948 height 41
click at [885, 59] on div "All Statuses" at bounding box center [877, 65] width 110 height 15
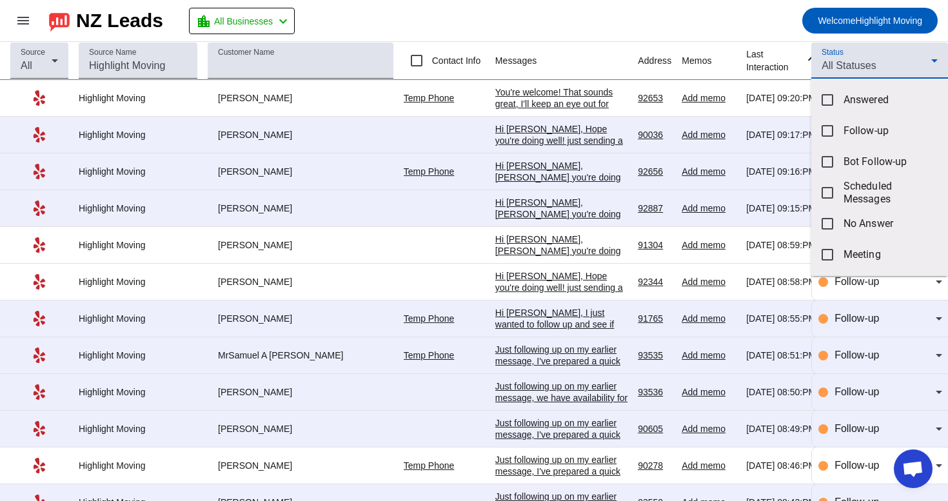
click at [765, 34] on div at bounding box center [474, 250] width 948 height 501
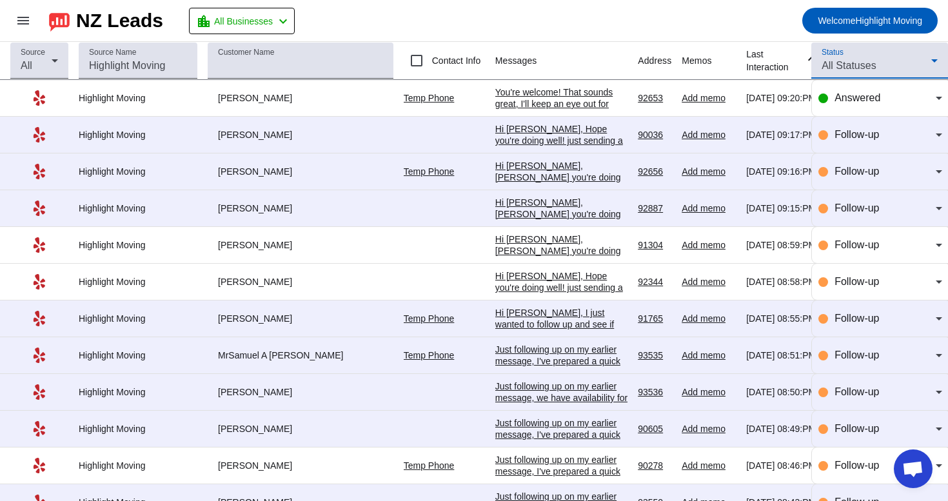
click at [863, 68] on span "All Statuses" at bounding box center [849, 65] width 54 height 11
